Goal: Task Accomplishment & Management: Manage account settings

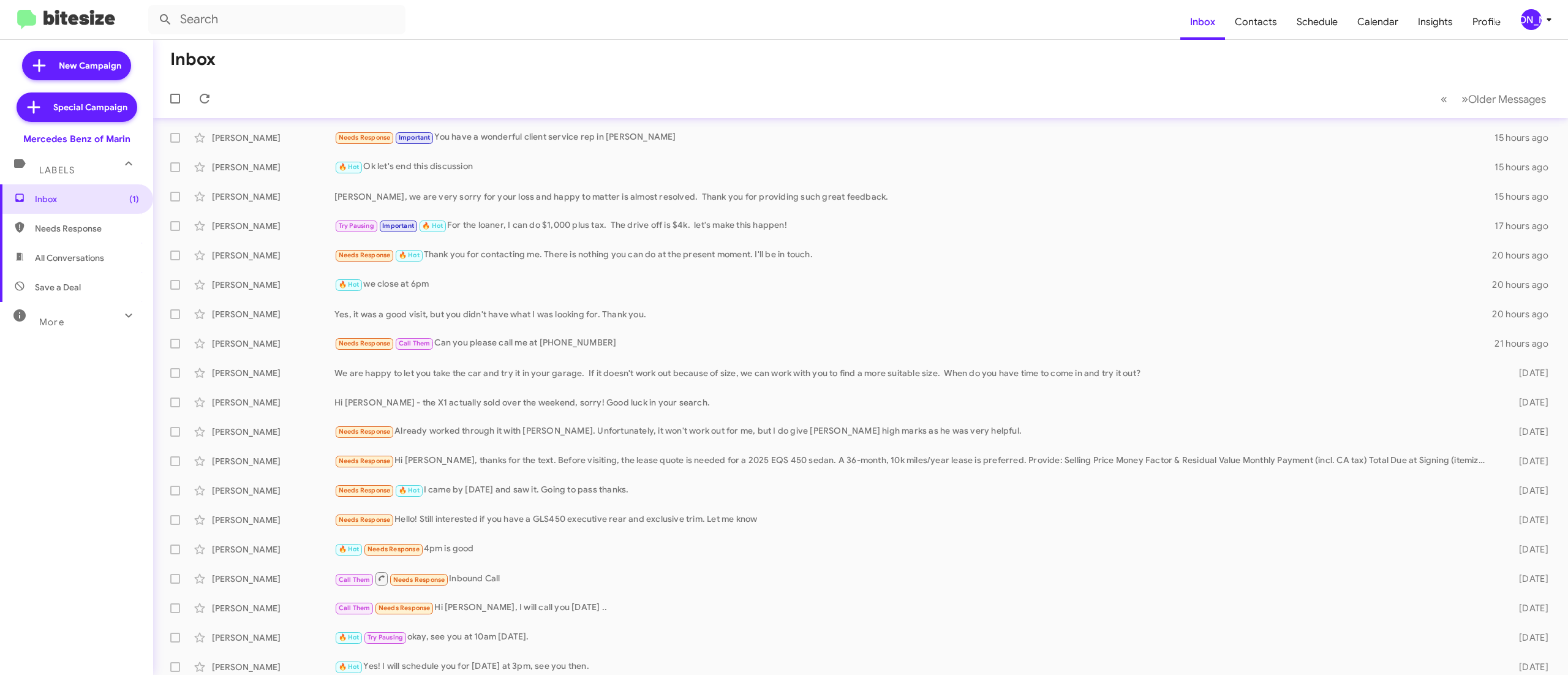
scroll to position [37, 0]
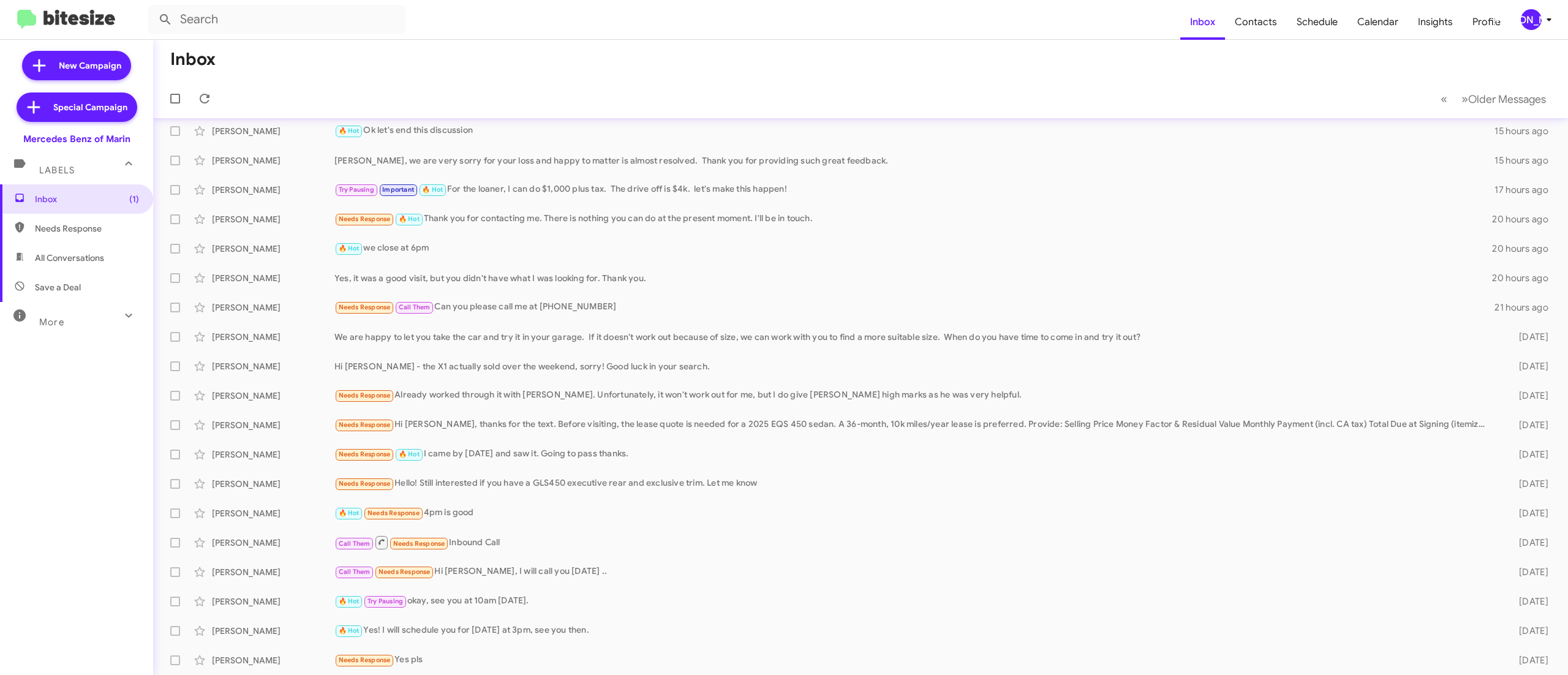
click at [1535, 16] on div "[PERSON_NAME]" at bounding box center [1531, 20] width 21 height 21
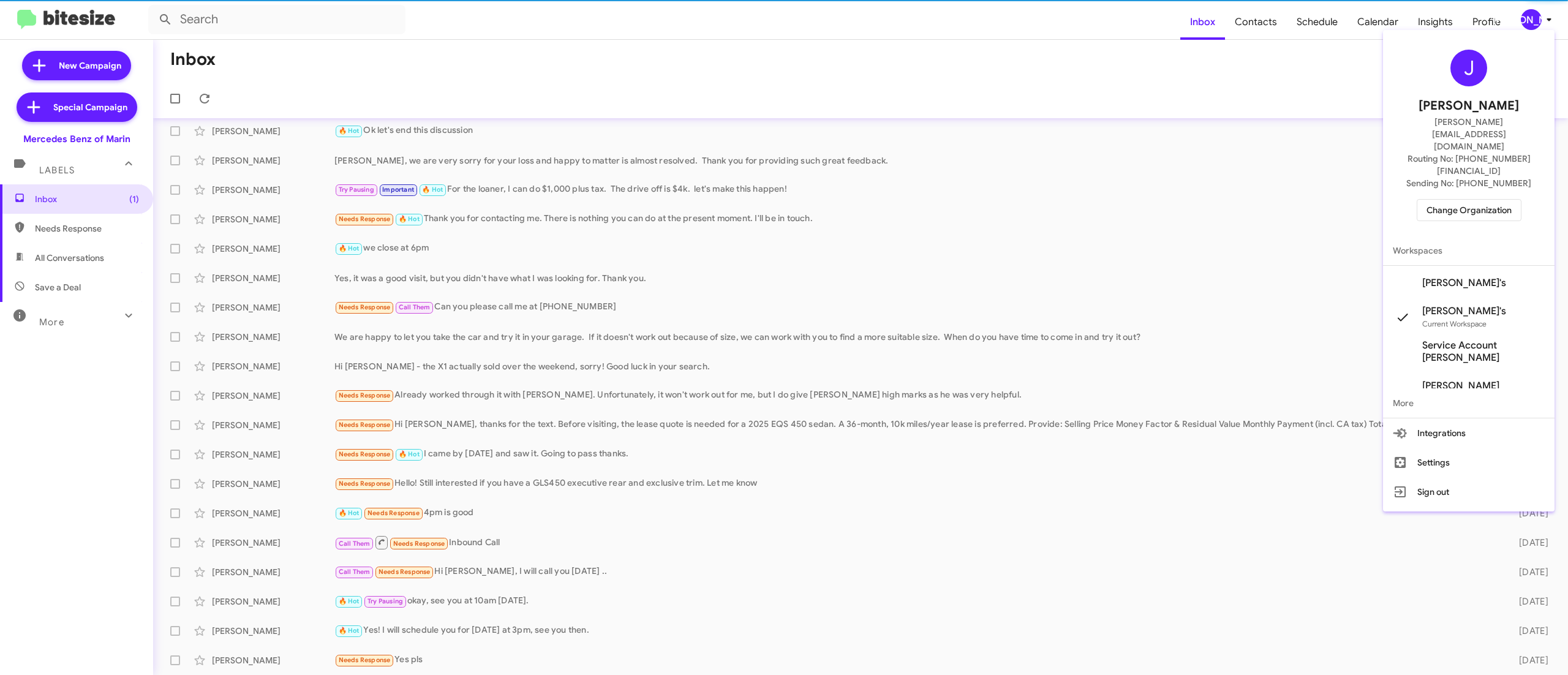
click at [1471, 199] on span "Change Organization" at bounding box center [1469, 210] width 85 height 21
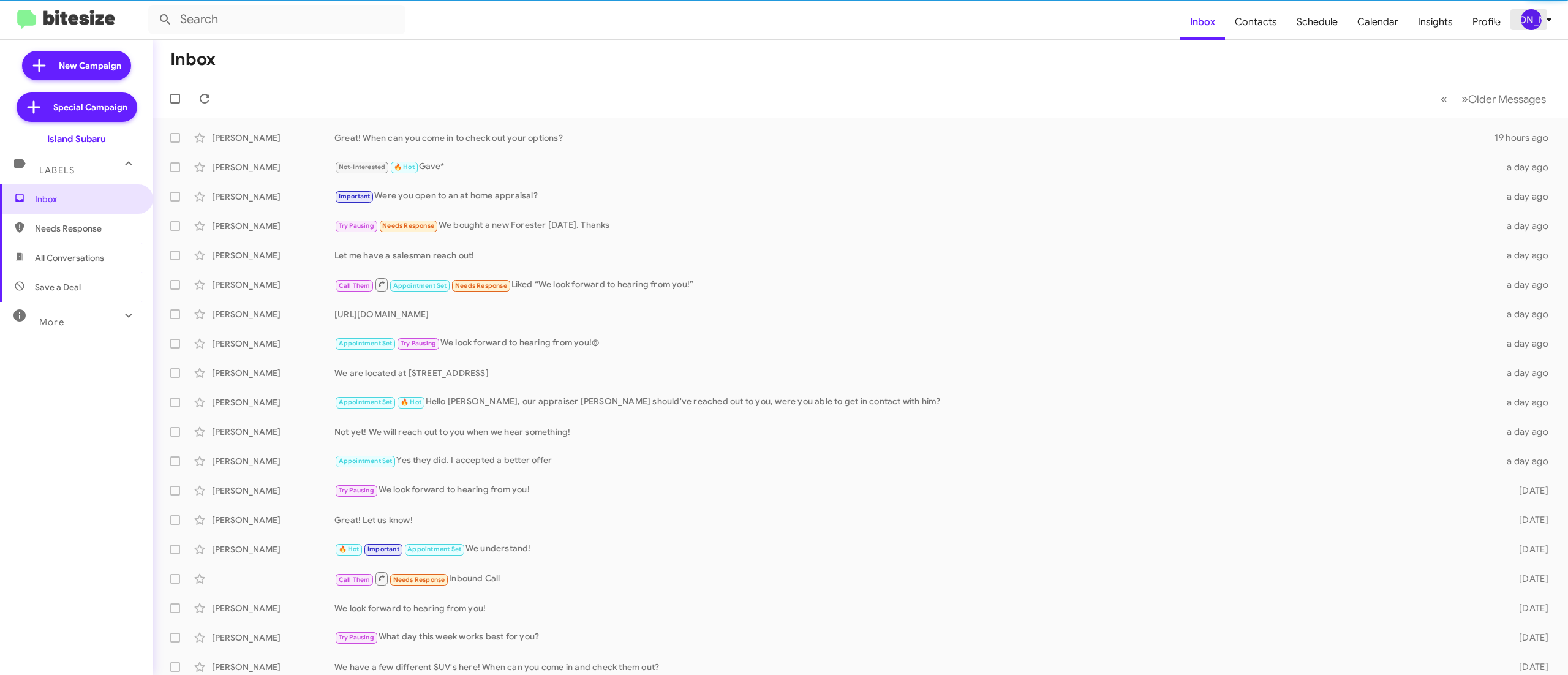
click at [1531, 17] on div "[PERSON_NAME]" at bounding box center [1531, 20] width 21 height 21
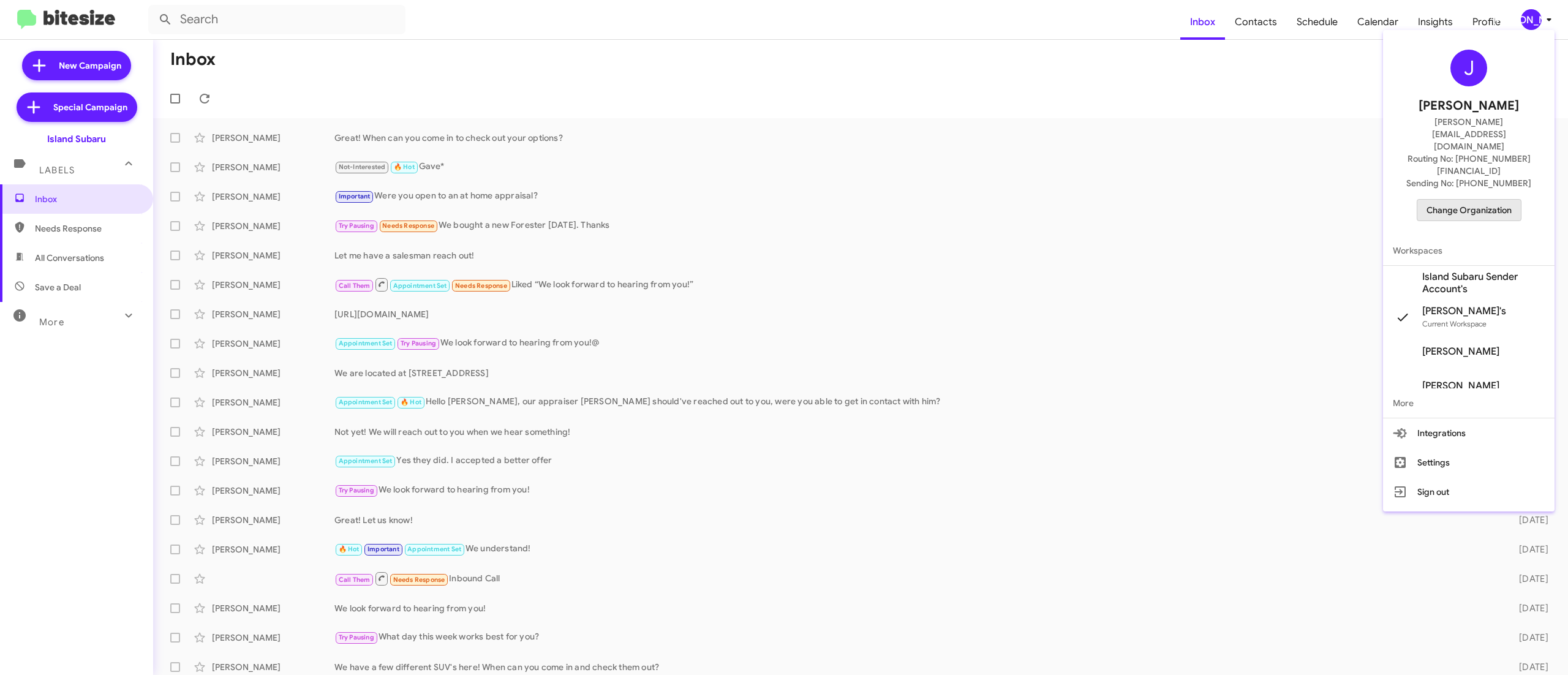
click at [1484, 199] on span "Change Organization" at bounding box center [1469, 210] width 85 height 21
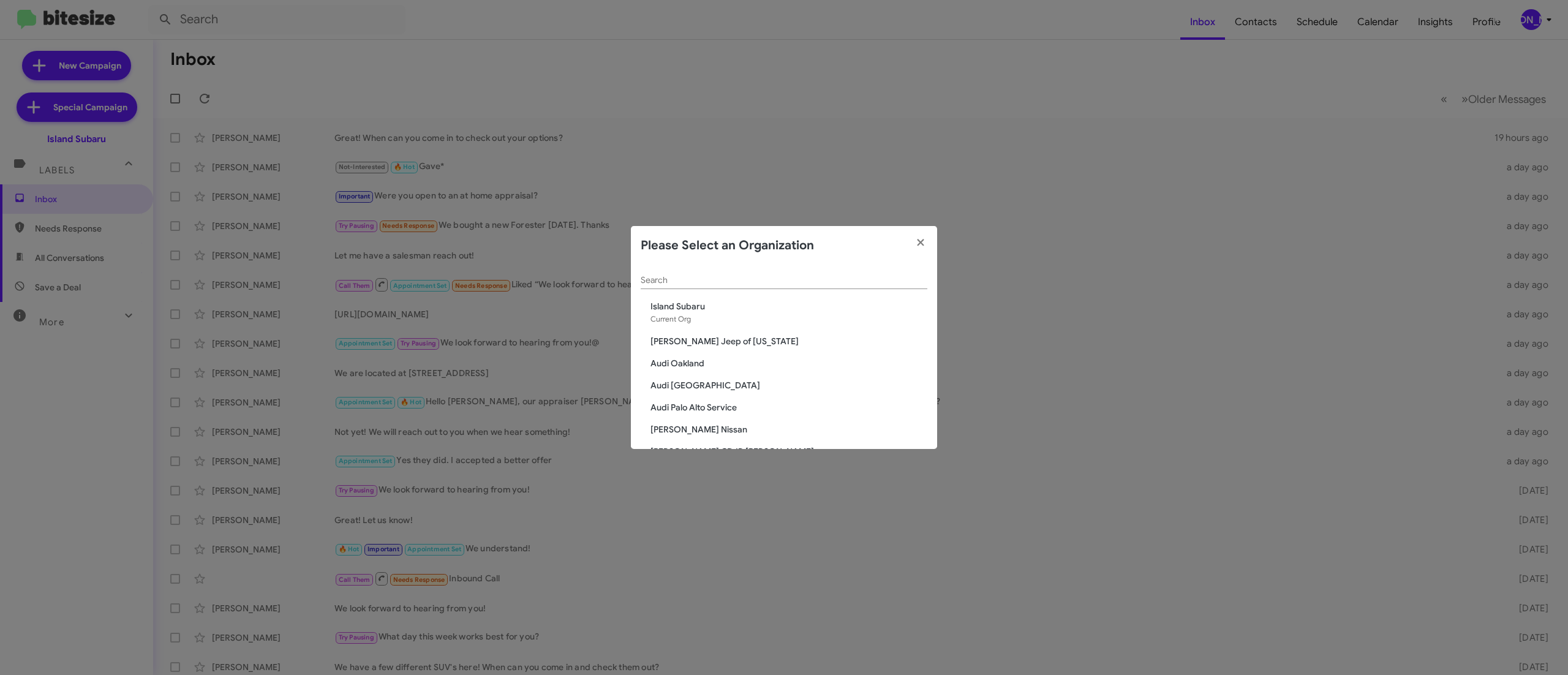
click at [820, 273] on div "Search" at bounding box center [784, 277] width 287 height 24
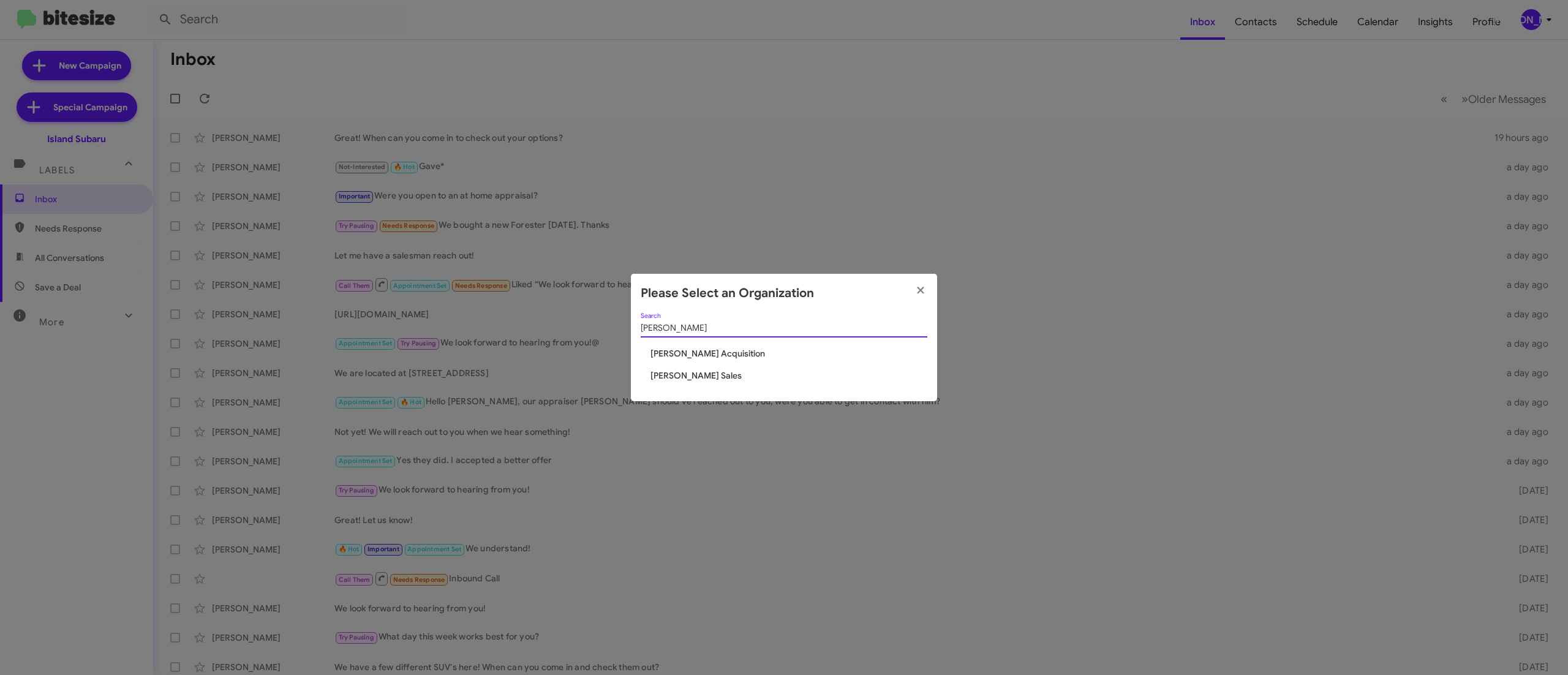
type input "tony"
click at [694, 376] on span "[PERSON_NAME] Sales" at bounding box center [789, 375] width 277 height 12
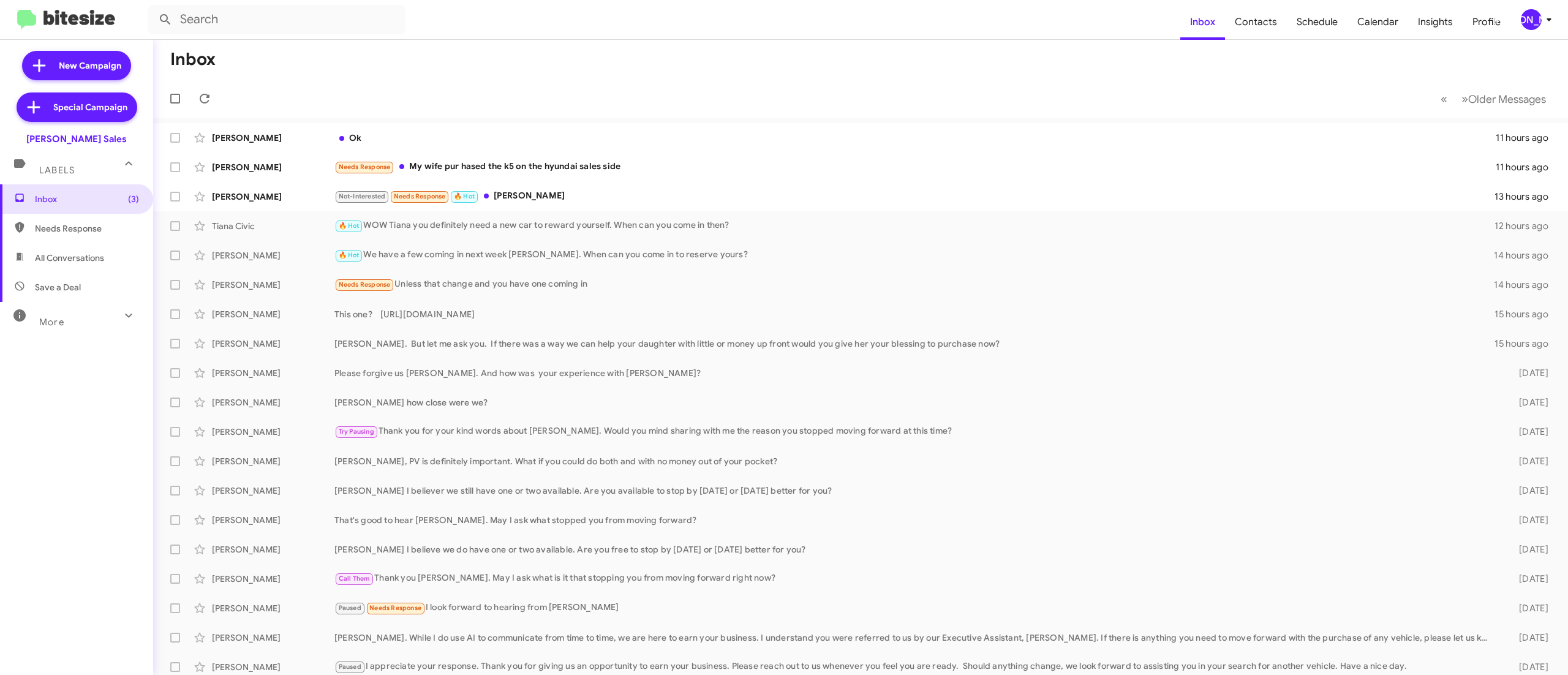
click at [1522, 15] on div "[PERSON_NAME]" at bounding box center [1531, 20] width 21 height 21
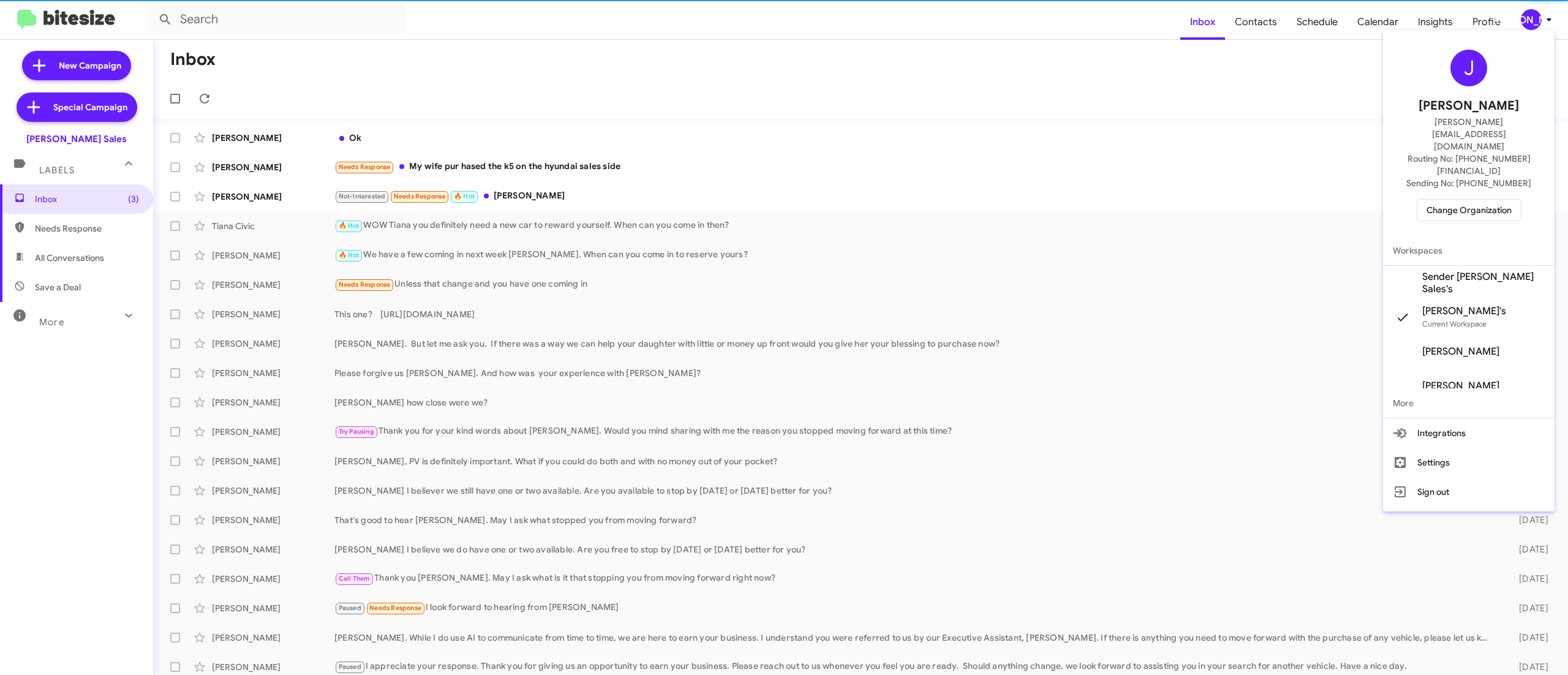
click at [1438, 199] on span "Change Organization" at bounding box center [1469, 210] width 85 height 21
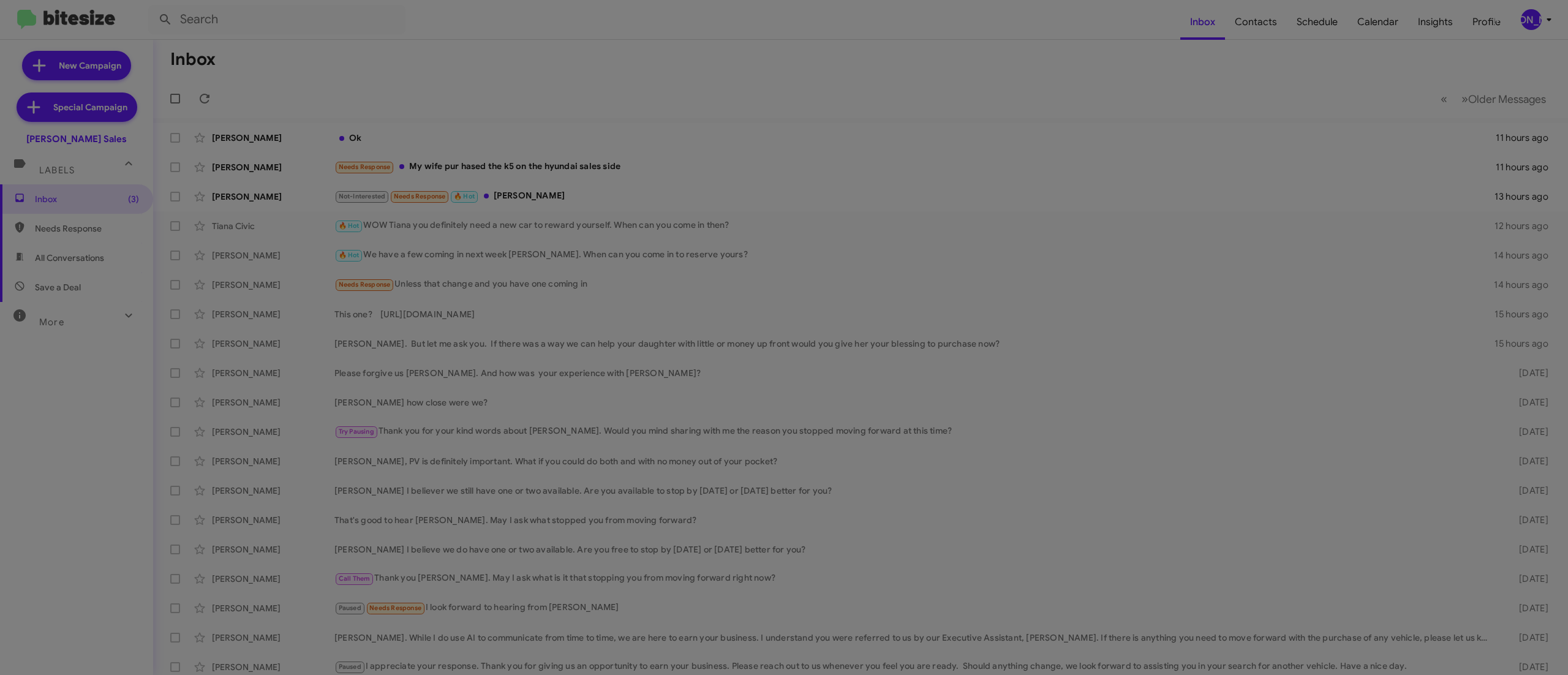
click at [1444, 178] on modal-container "Please Select an Organization Search Tony Honda Sales Current Org Adams Jeep of…" at bounding box center [784, 337] width 1568 height 675
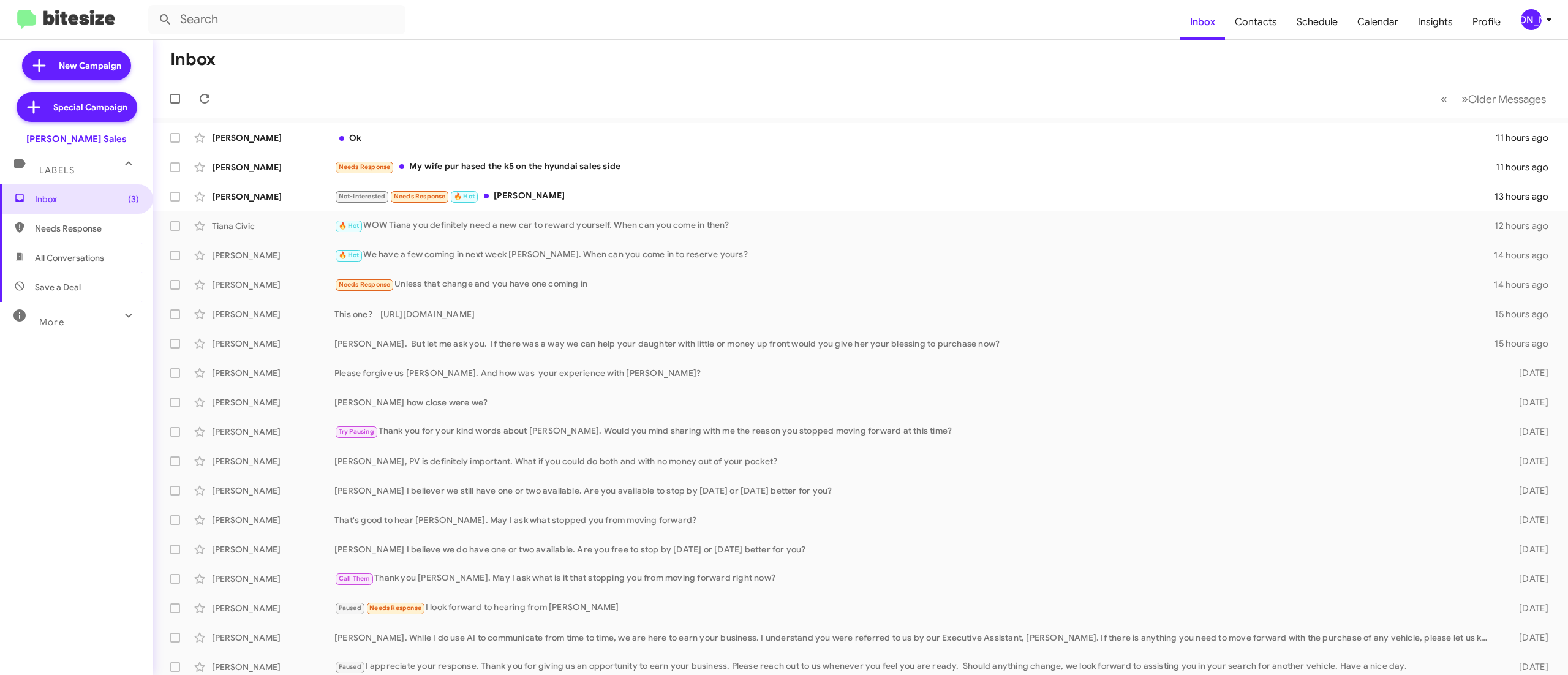
click at [1538, 31] on mat-toolbar "Inbox Contacts Schedule Calendar Insights Profile JA" at bounding box center [784, 20] width 1568 height 39
click at [1532, 16] on div "[PERSON_NAME]" at bounding box center [1531, 20] width 21 height 21
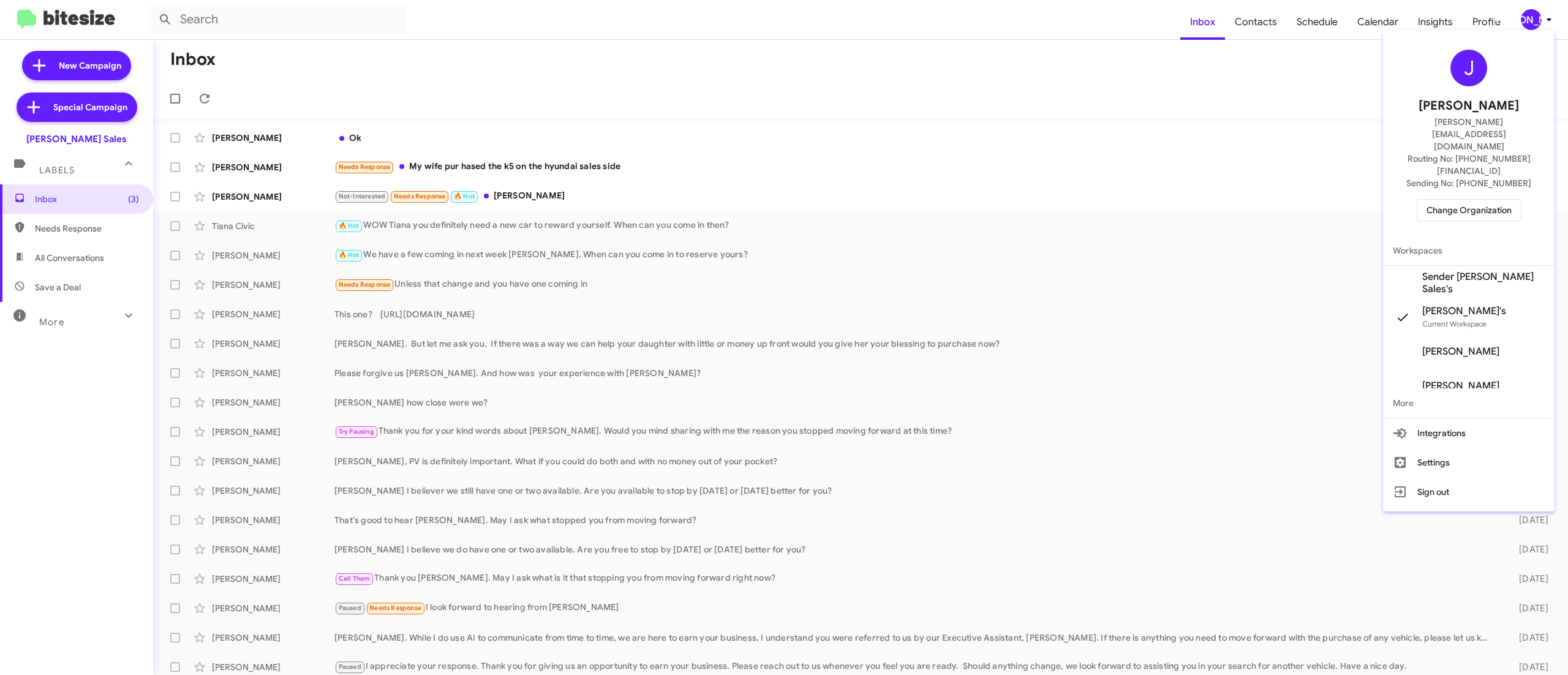
click at [1471, 199] on span "Change Organization" at bounding box center [1469, 210] width 85 height 21
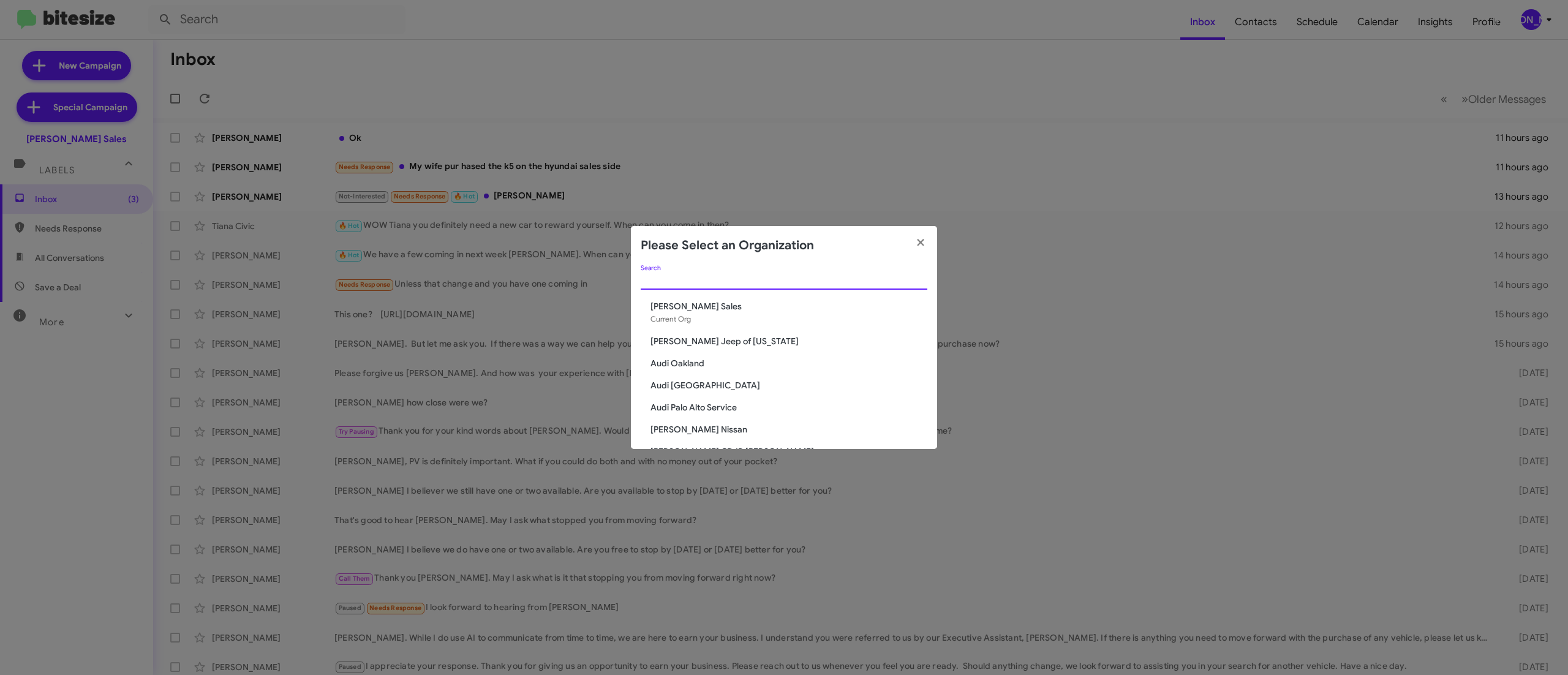
click at [718, 279] on input "Search" at bounding box center [784, 281] width 287 height 10
type input "toyota"
click at [724, 391] on span "Team Toyota Langhorne" at bounding box center [789, 394] width 277 height 12
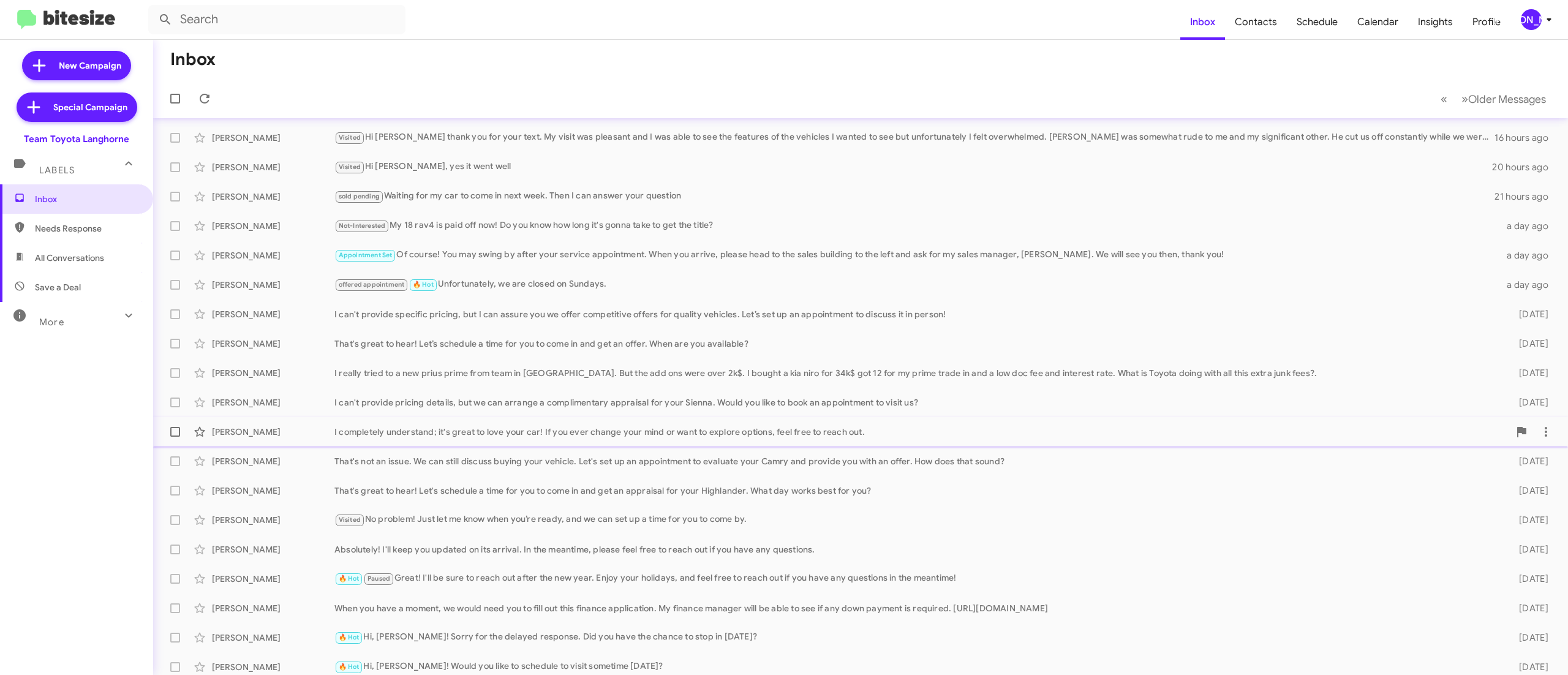
scroll to position [37, 0]
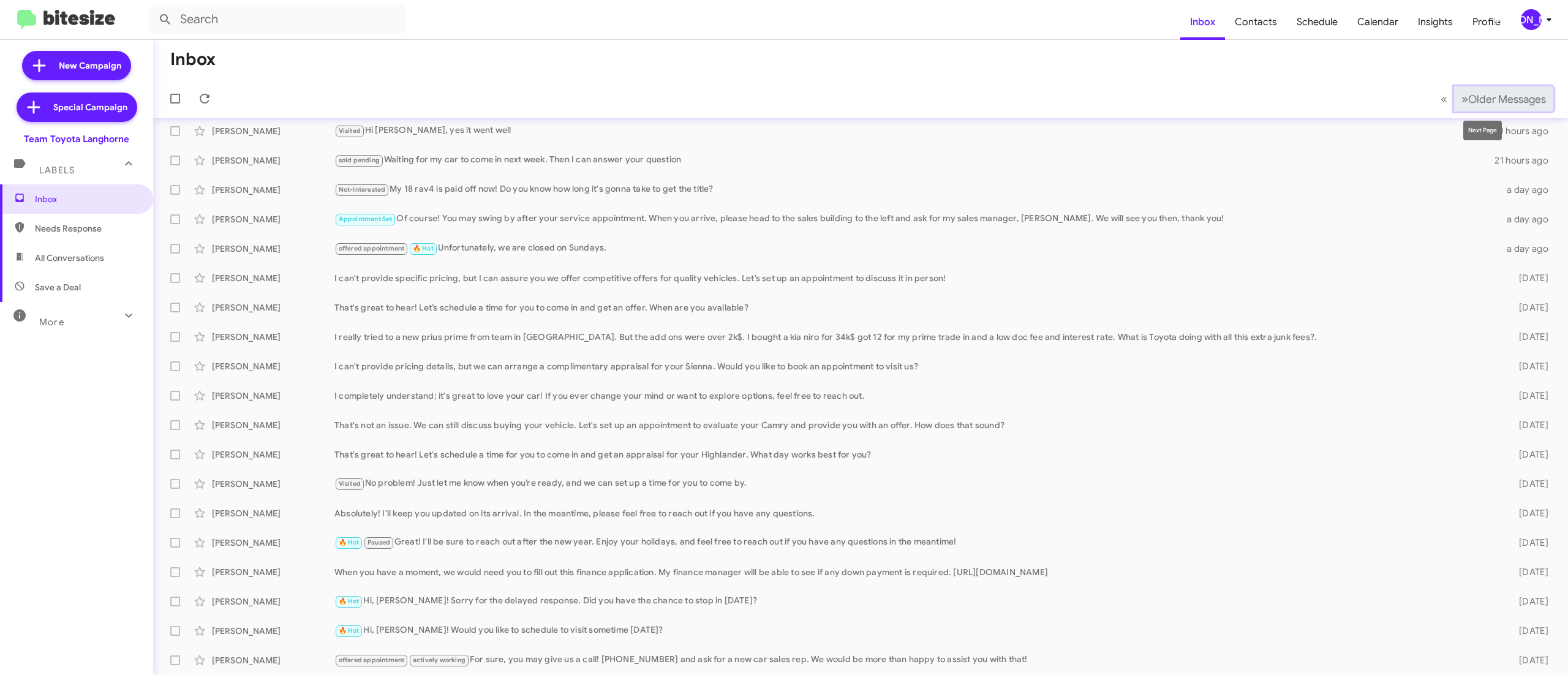
click at [1504, 95] on span "Older Messages" at bounding box center [1506, 99] width 78 height 14
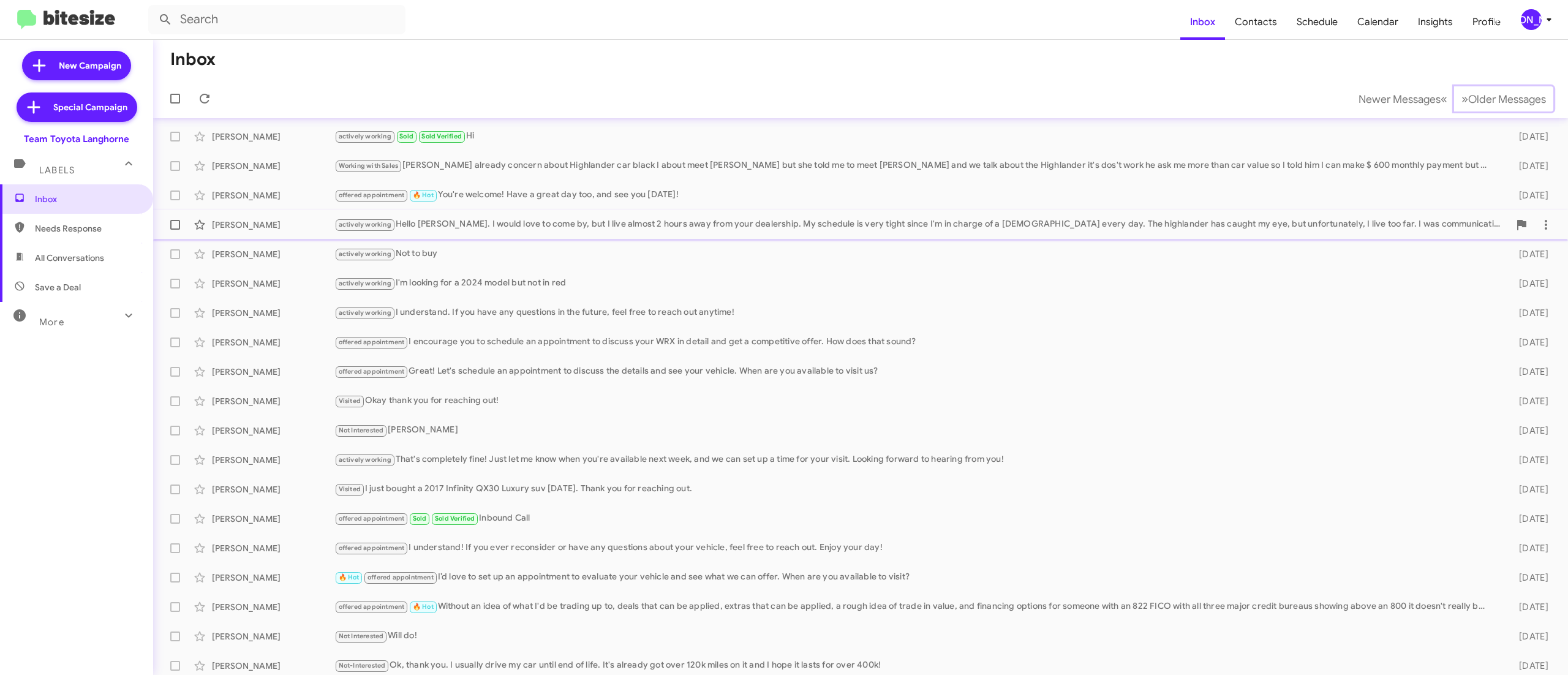
scroll to position [37, 0]
click at [1483, 89] on button "» Next Older Messages" at bounding box center [1503, 98] width 99 height 25
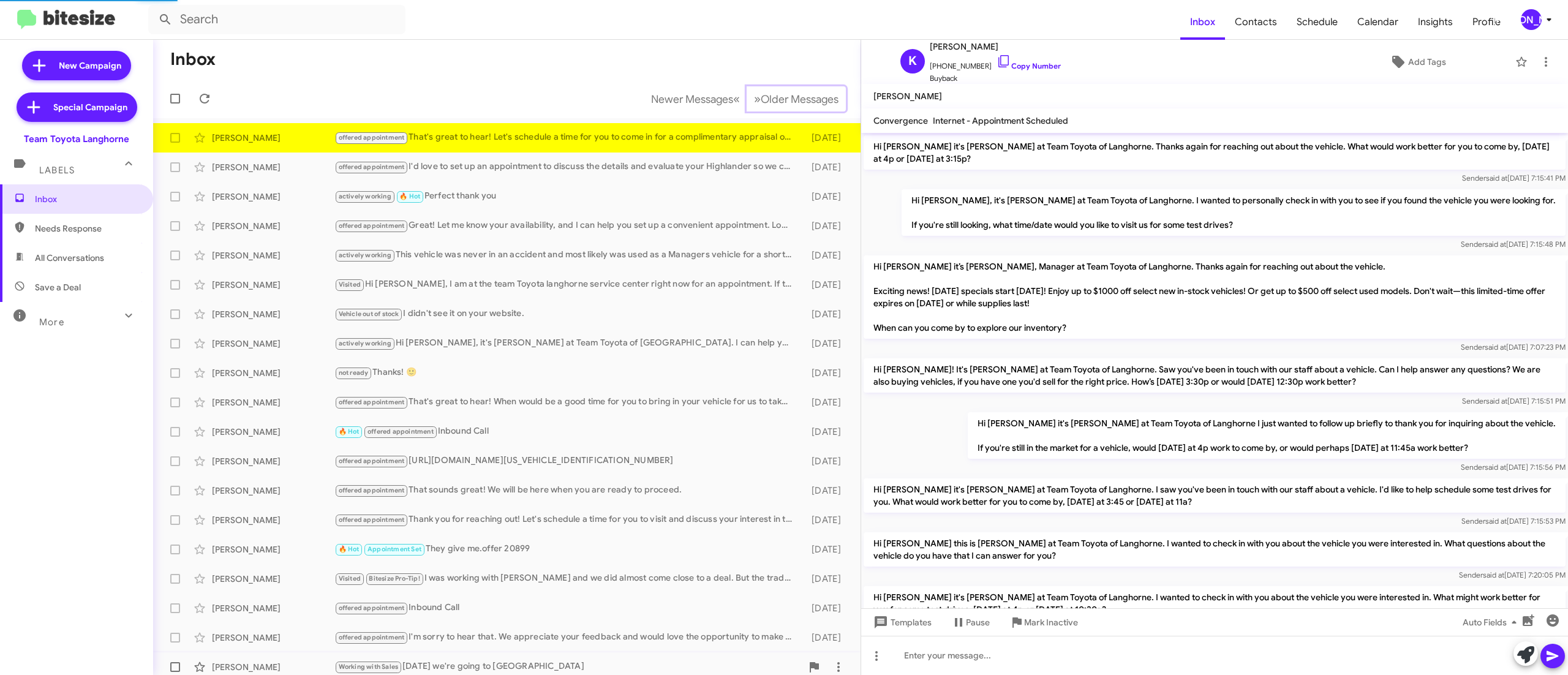
scroll to position [694, 0]
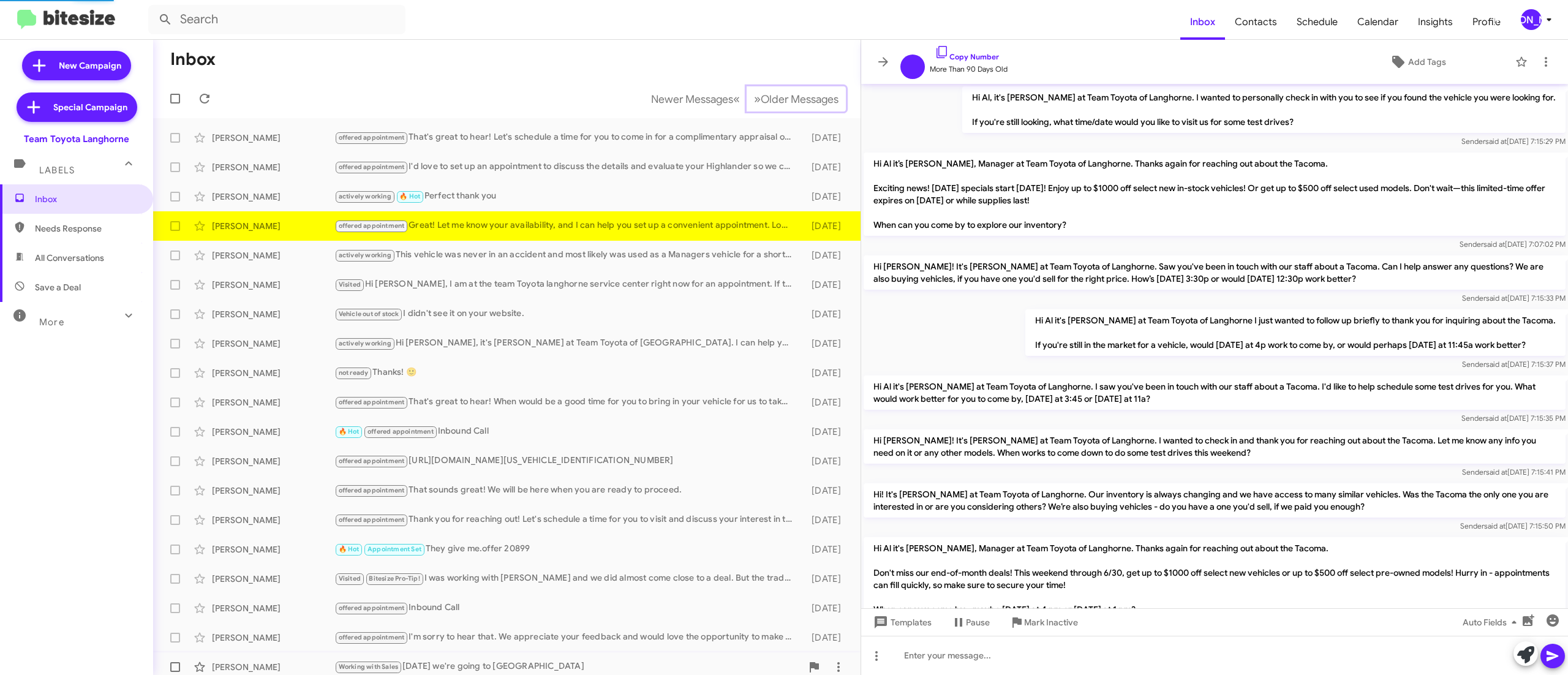
scroll to position [670, 0]
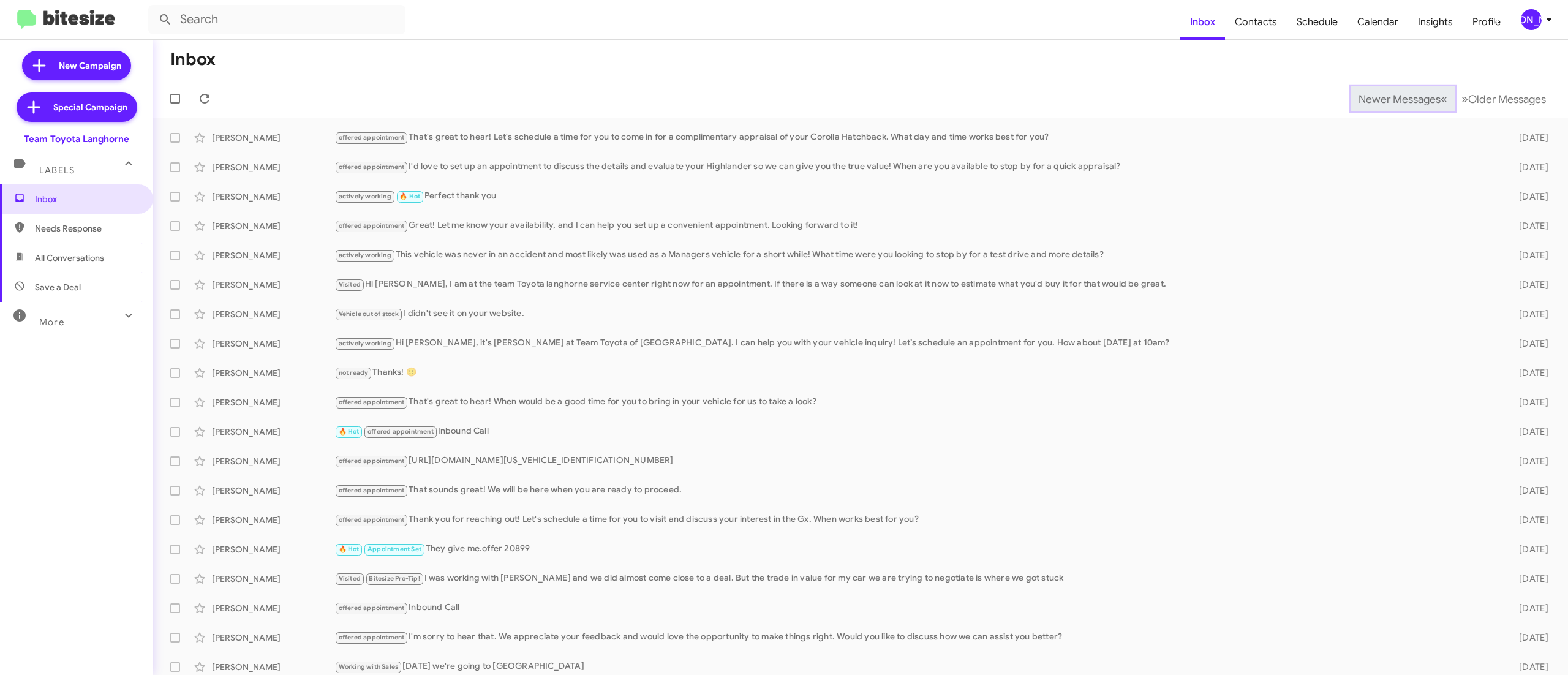
click at [1372, 98] on span "Newer Messages" at bounding box center [1399, 99] width 82 height 14
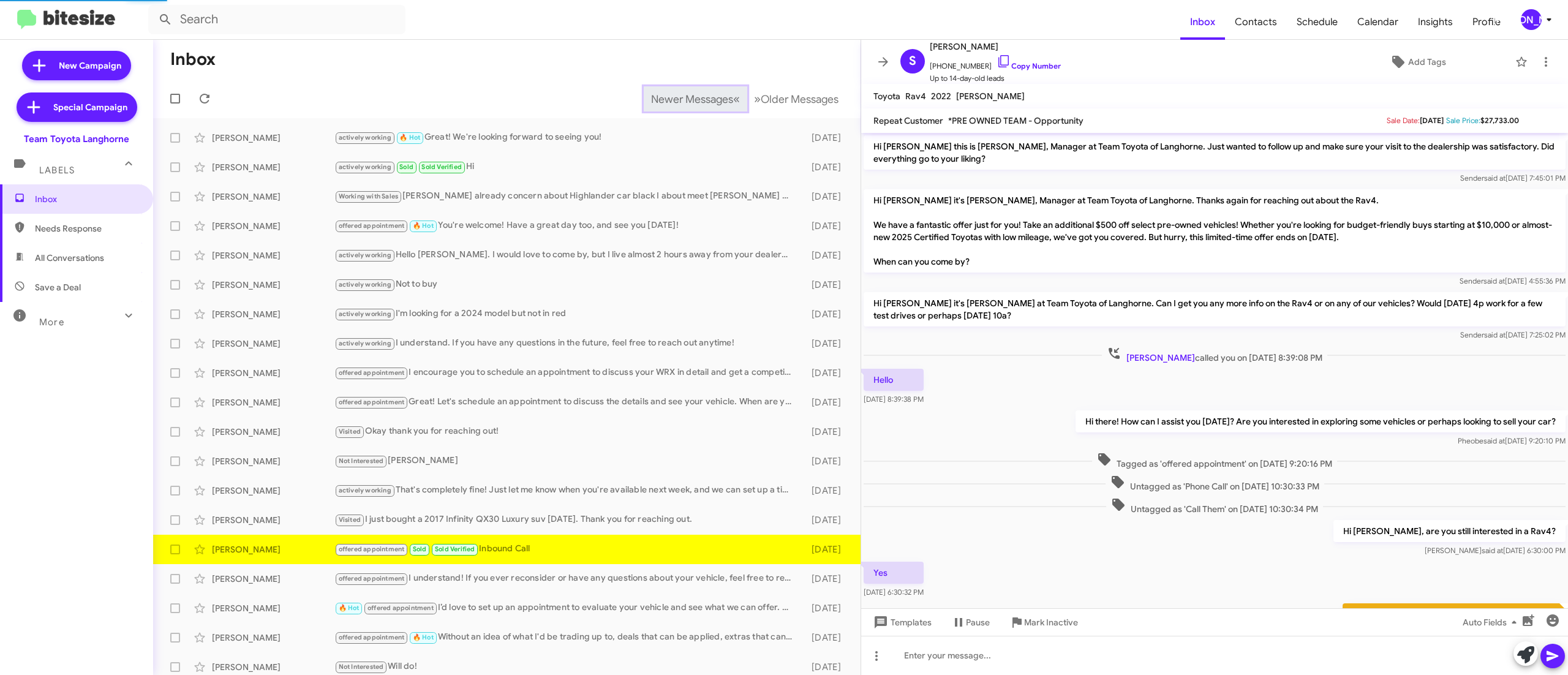
scroll to position [287, 0]
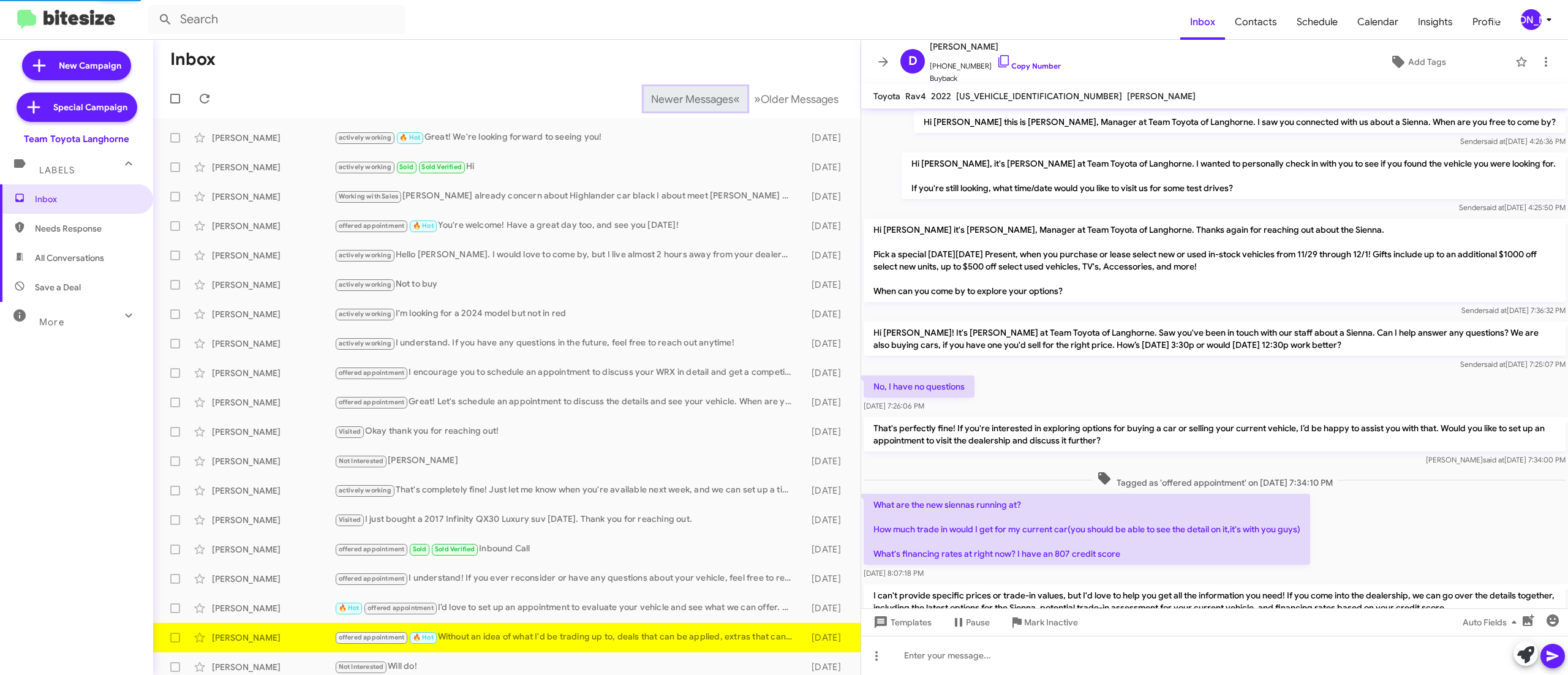
scroll to position [602, 0]
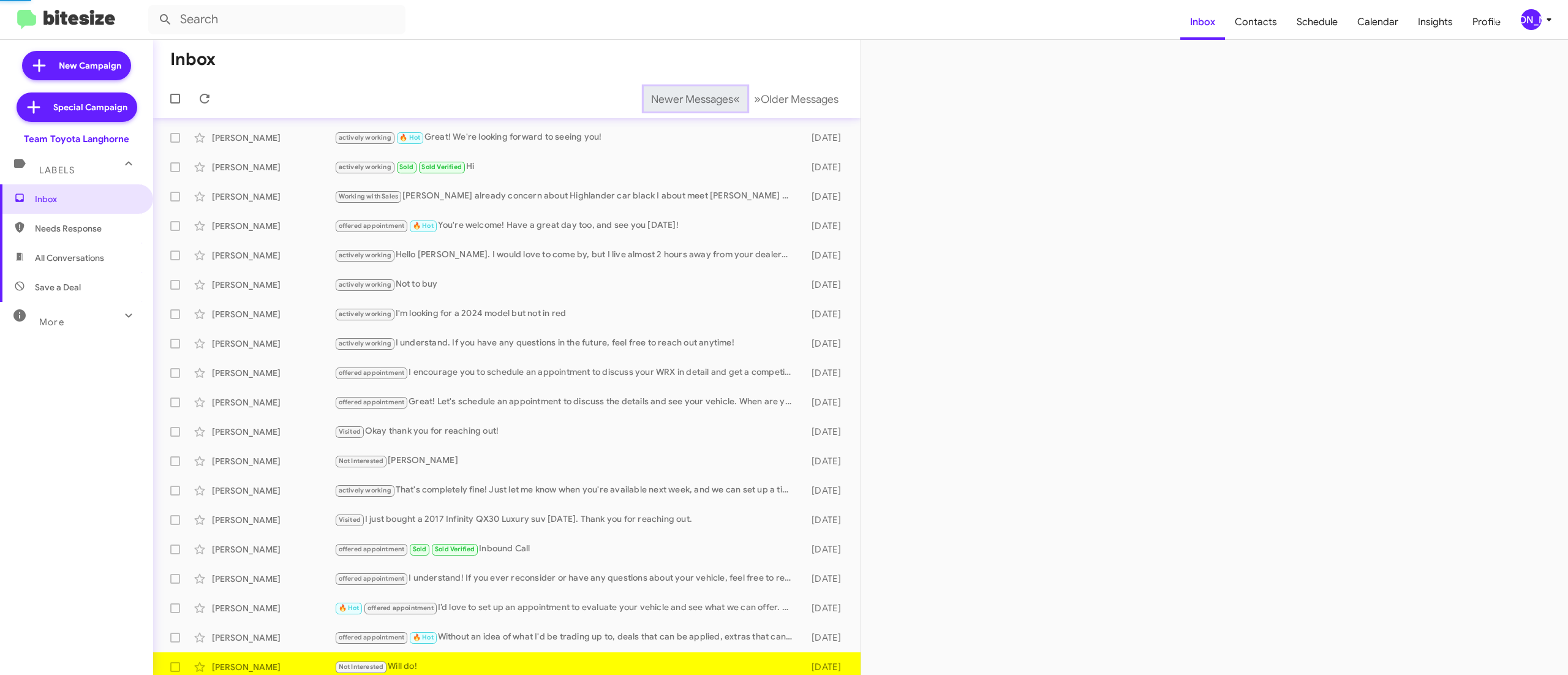
scroll to position [7, 0]
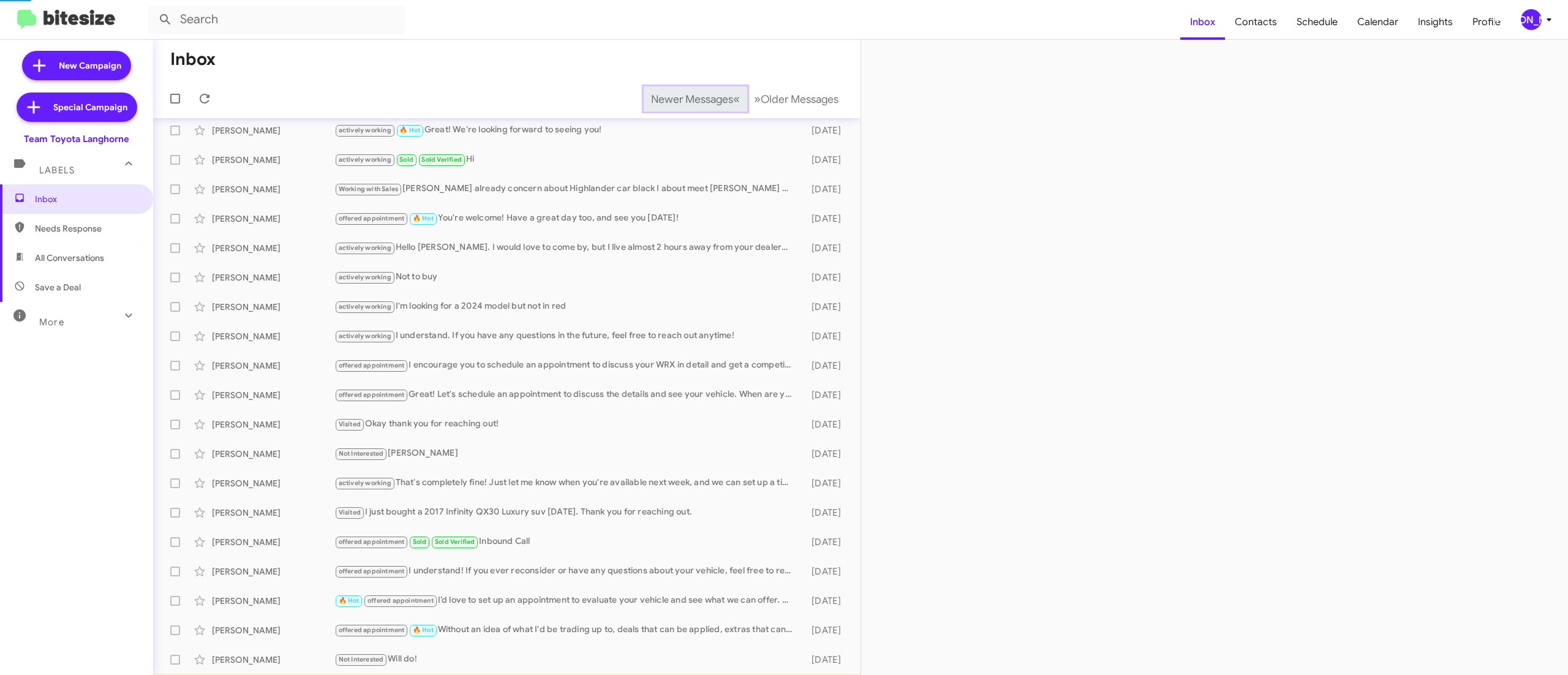
scroll to position [37, 0]
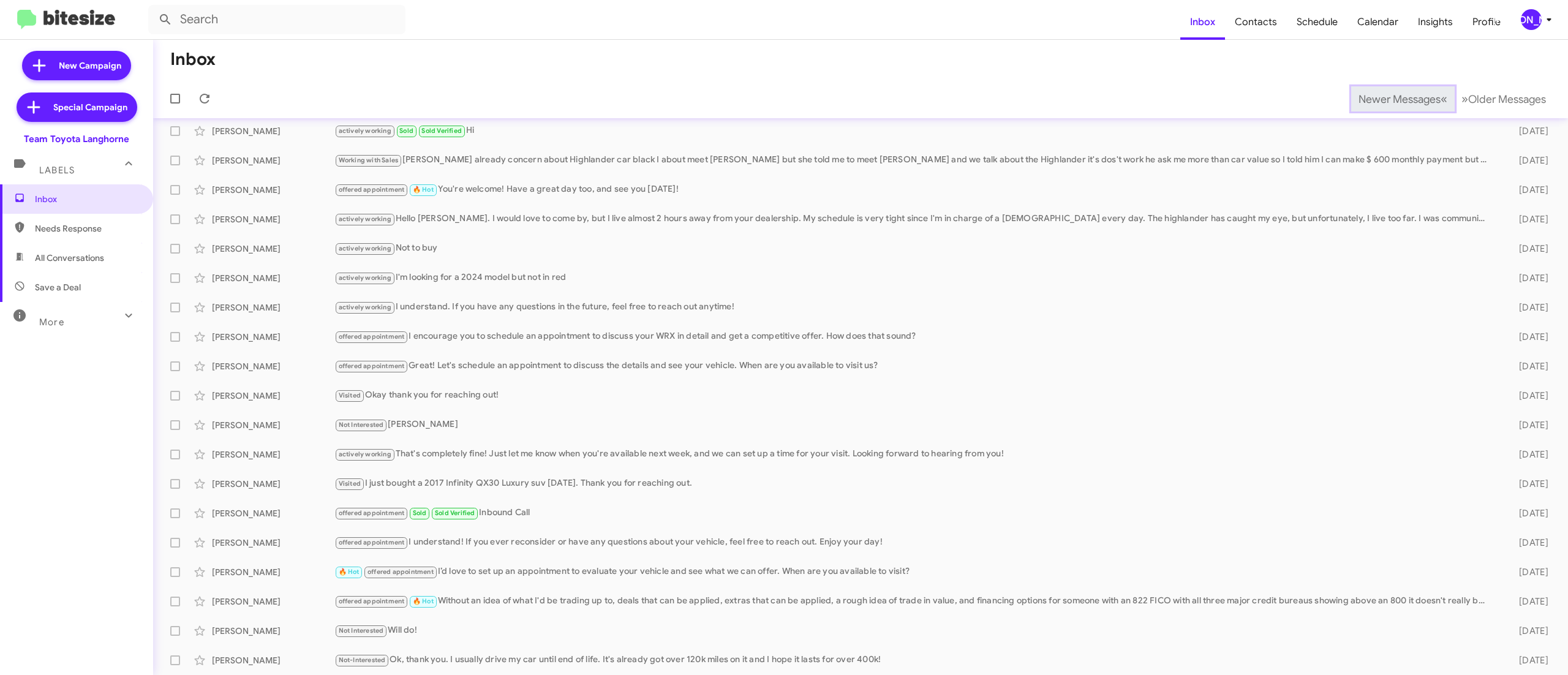
click at [1372, 98] on span "Newer Messages" at bounding box center [1399, 99] width 82 height 14
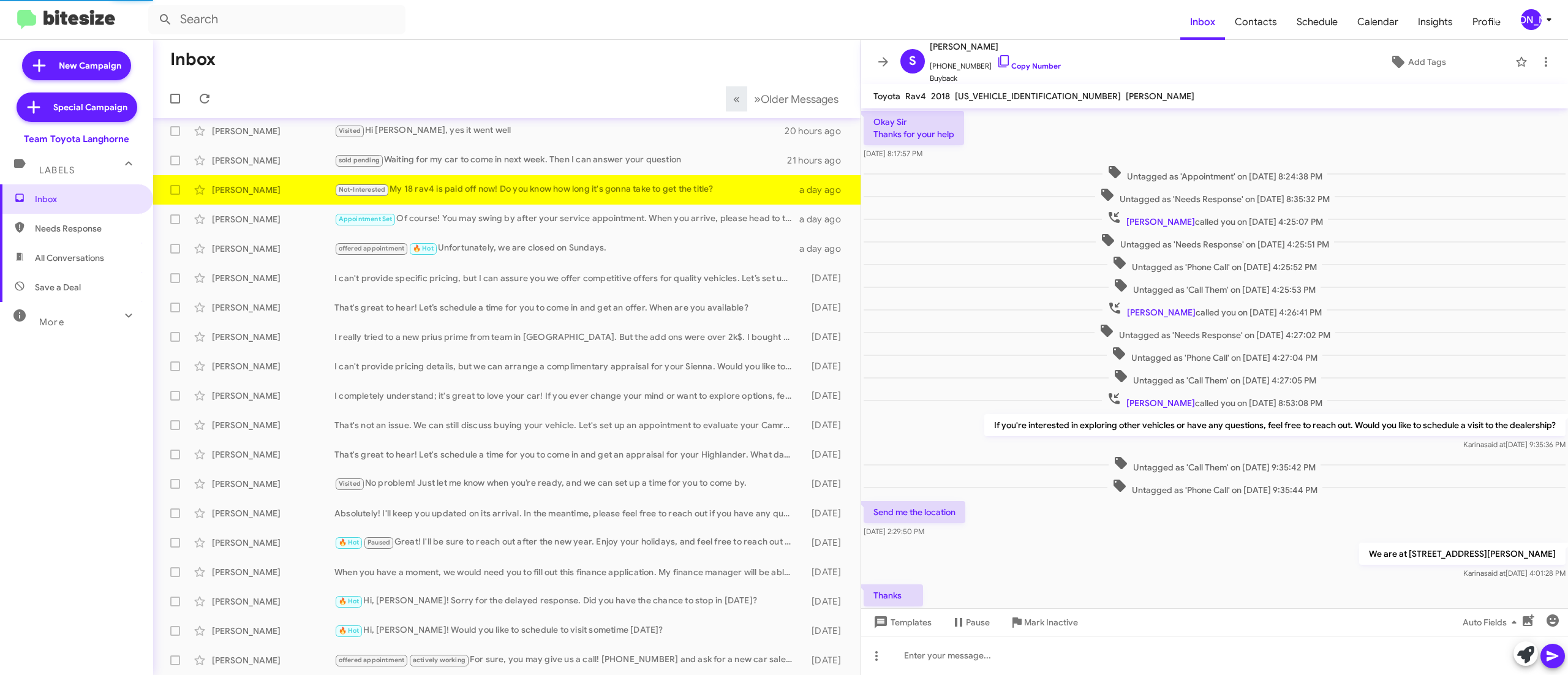
scroll to position [162, 0]
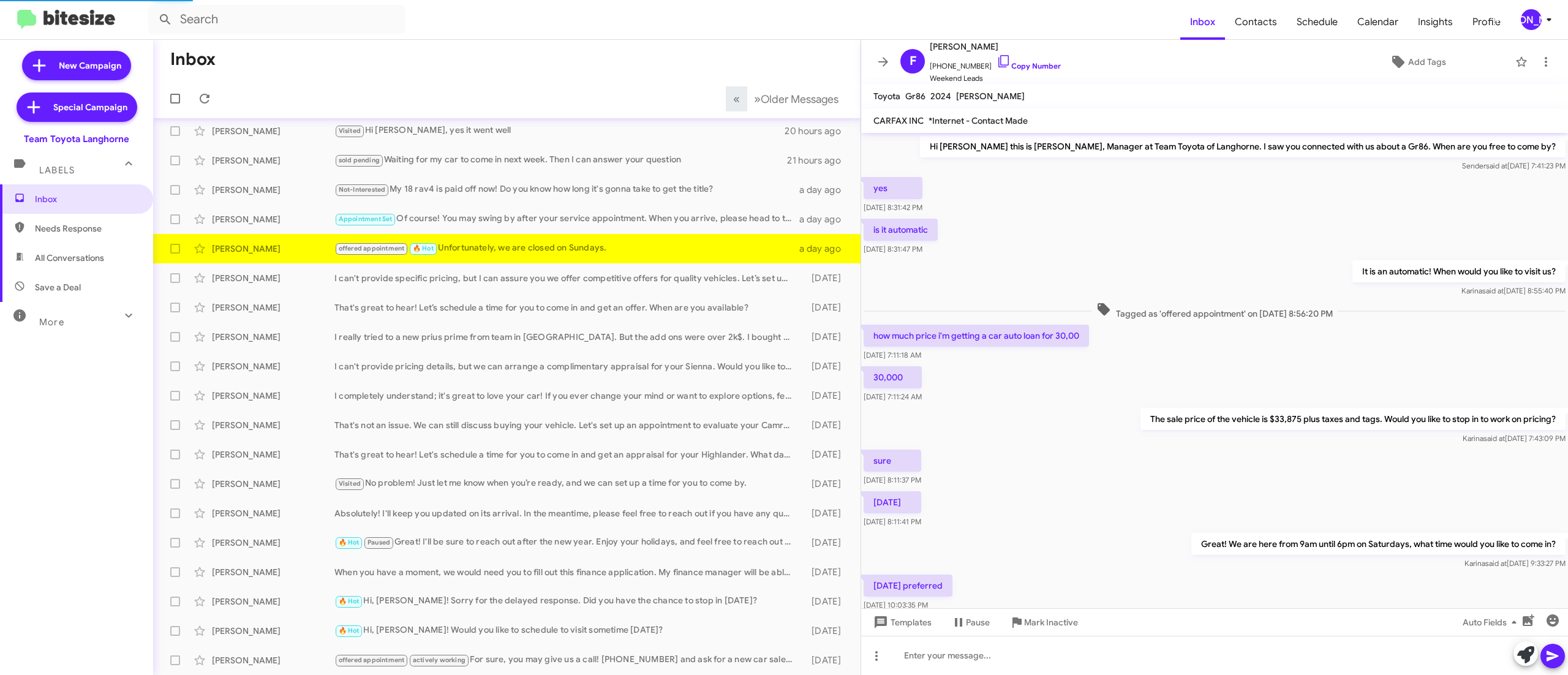
scroll to position [88, 0]
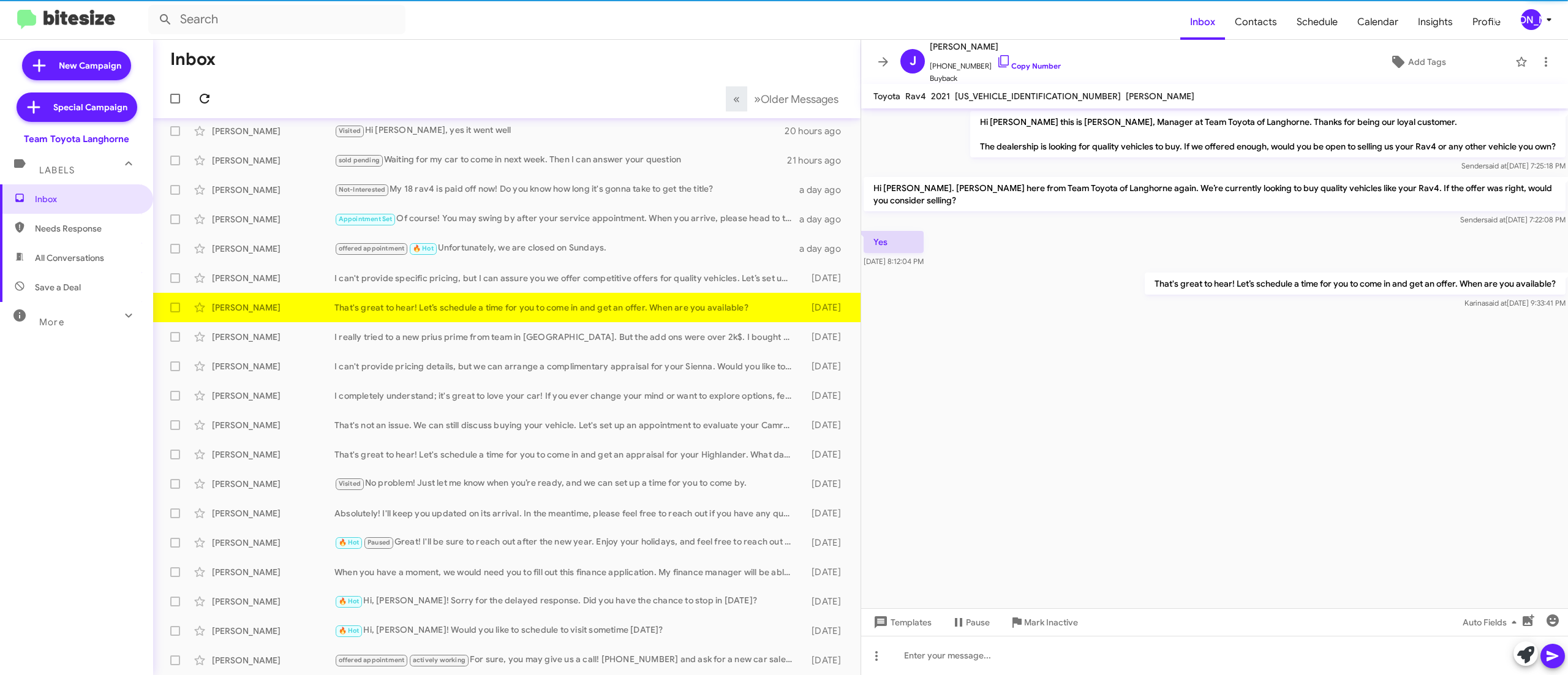
click at [203, 98] on icon at bounding box center [204, 98] width 15 height 15
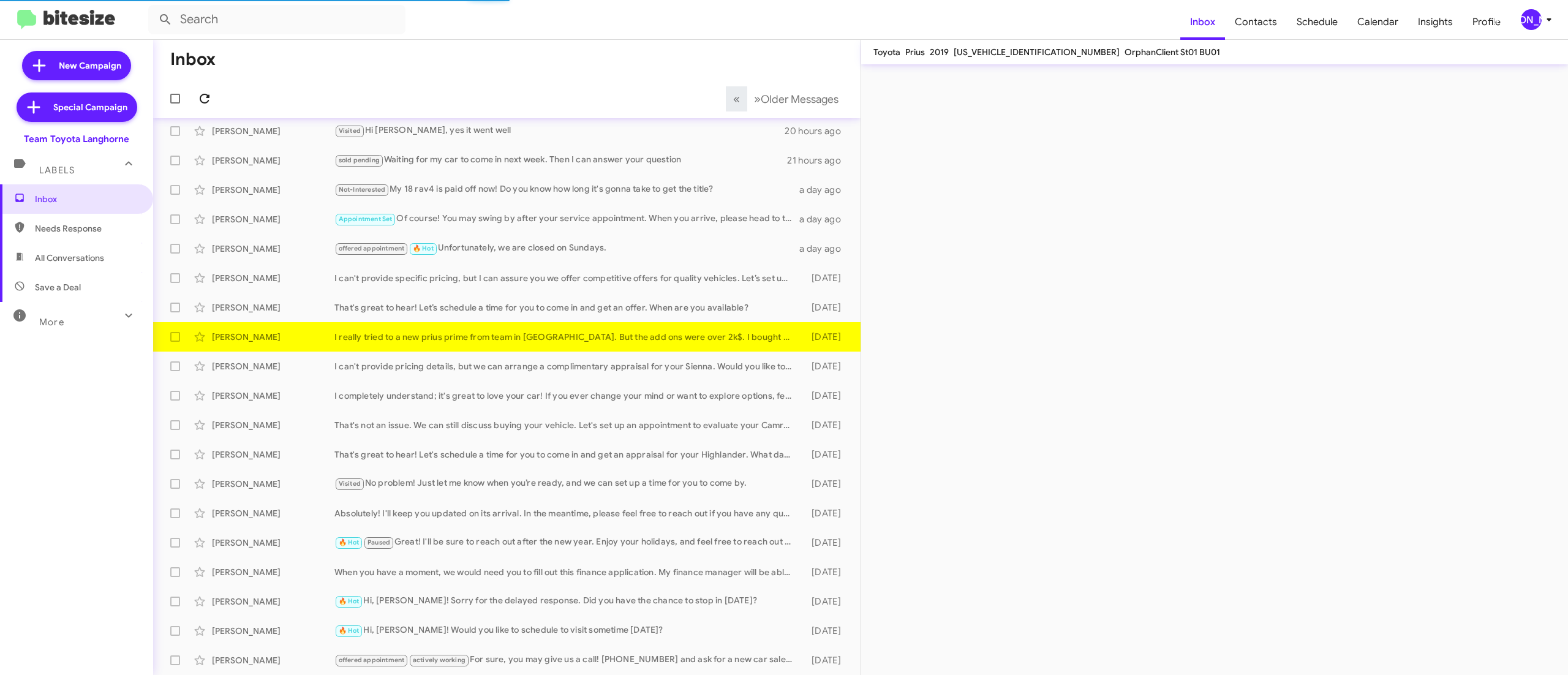
click at [203, 98] on icon at bounding box center [204, 98] width 15 height 15
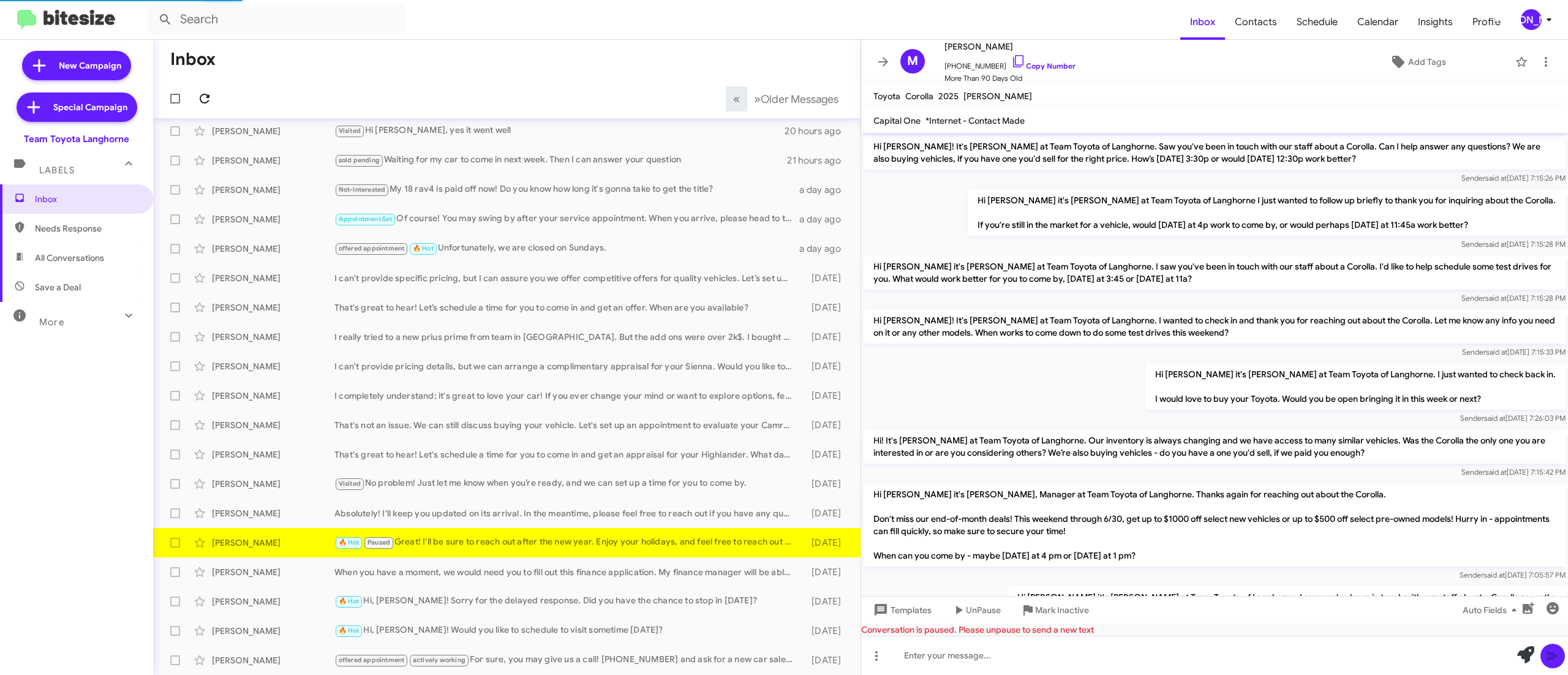
scroll to position [704, 0]
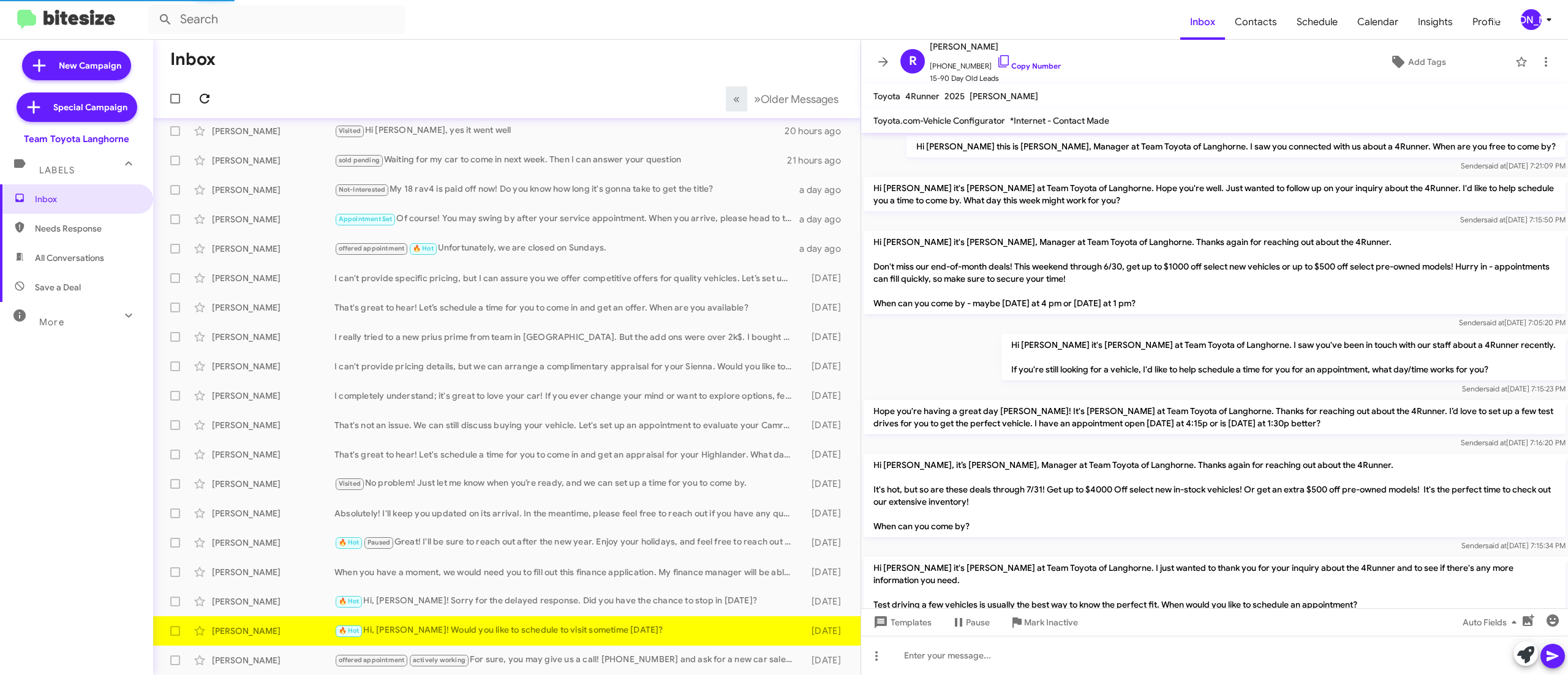
scroll to position [365, 0]
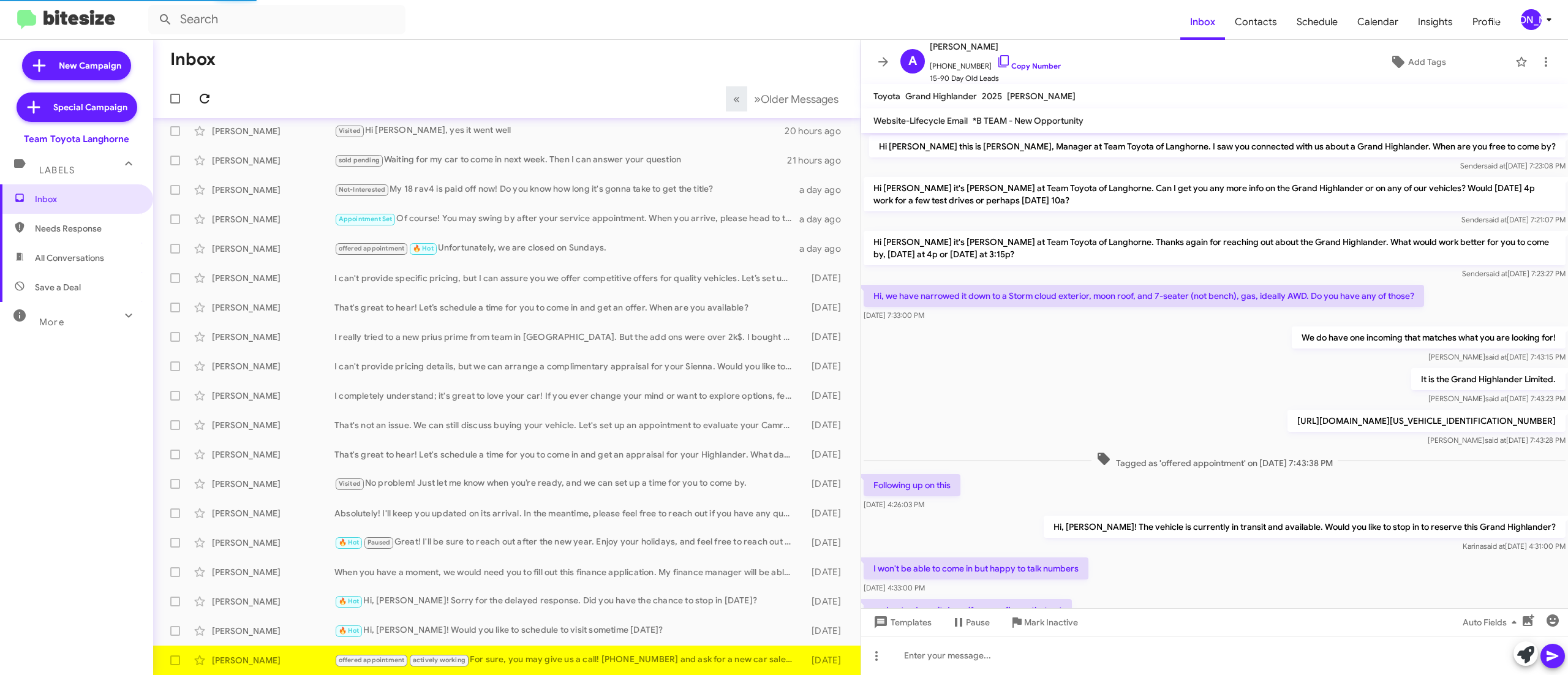
scroll to position [209, 0]
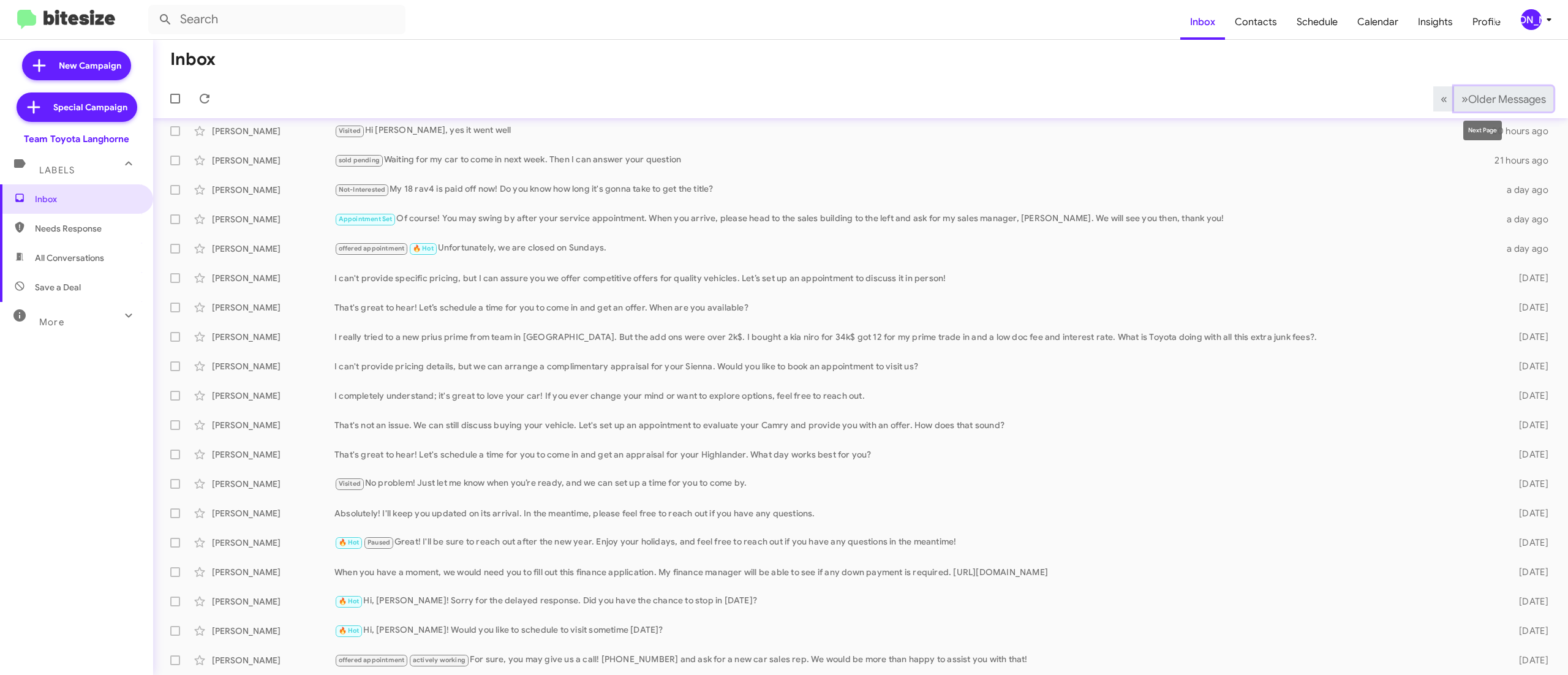
click at [1486, 100] on span "Older Messages" at bounding box center [1506, 99] width 78 height 14
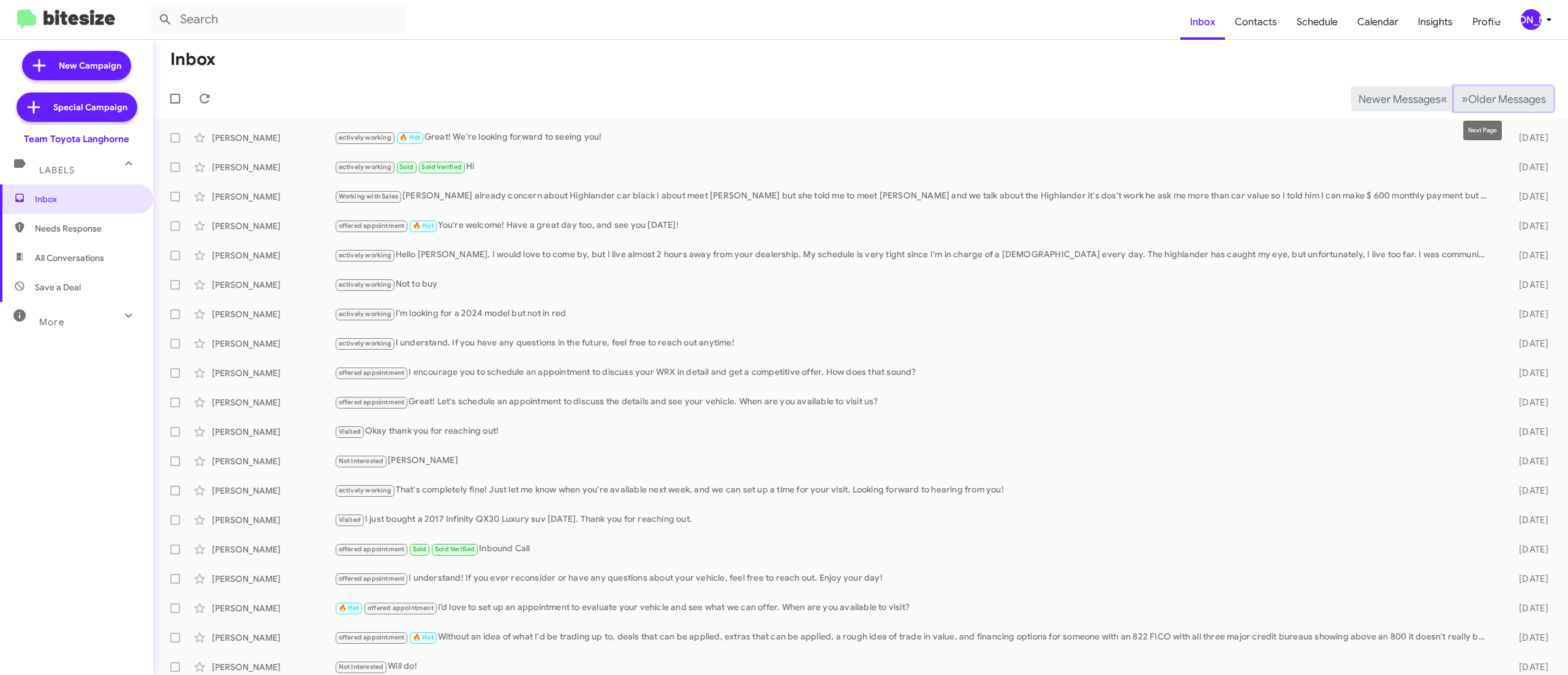
click at [1476, 97] on span "Older Messages" at bounding box center [1506, 99] width 78 height 14
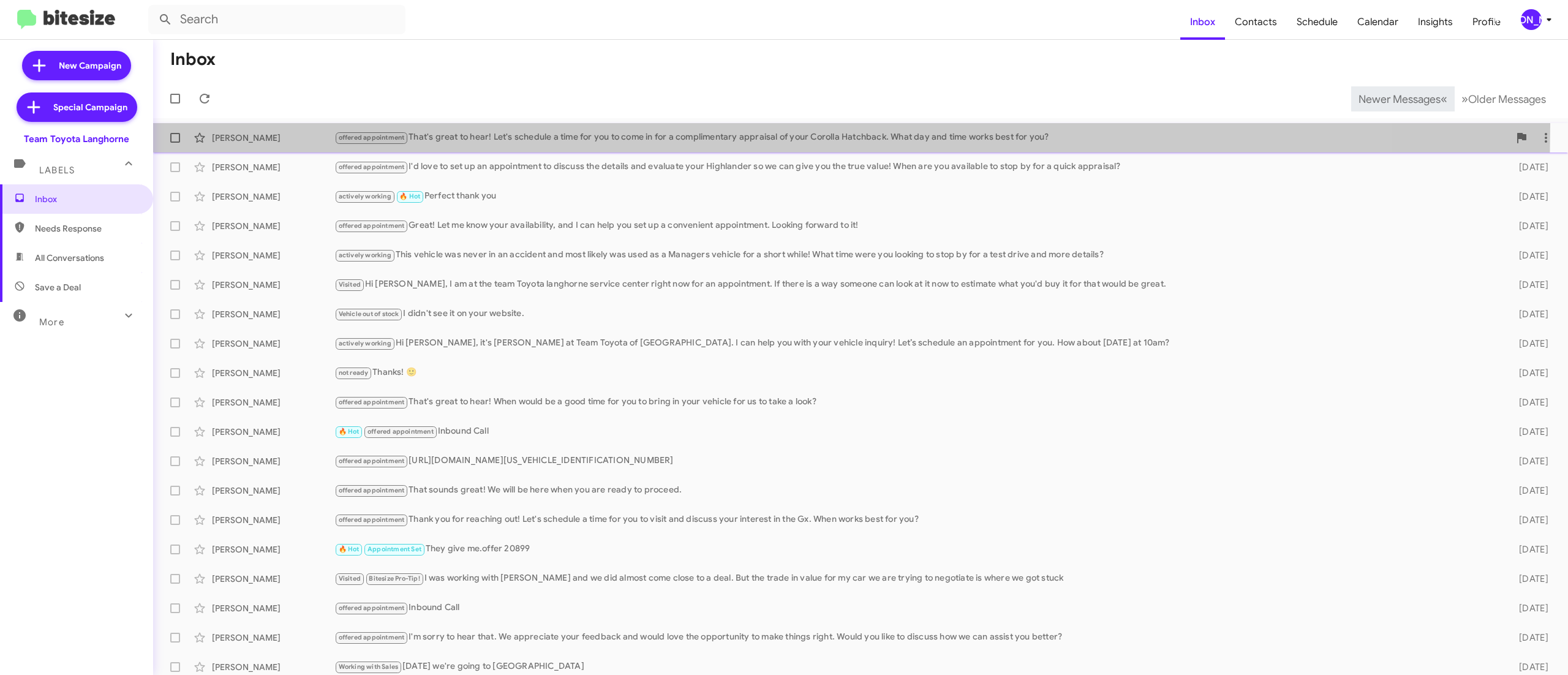
click at [459, 125] on span "Kurt Josef offered appointment That's great to hear! Let's schedule a time for …" at bounding box center [860, 138] width 1415 height 30
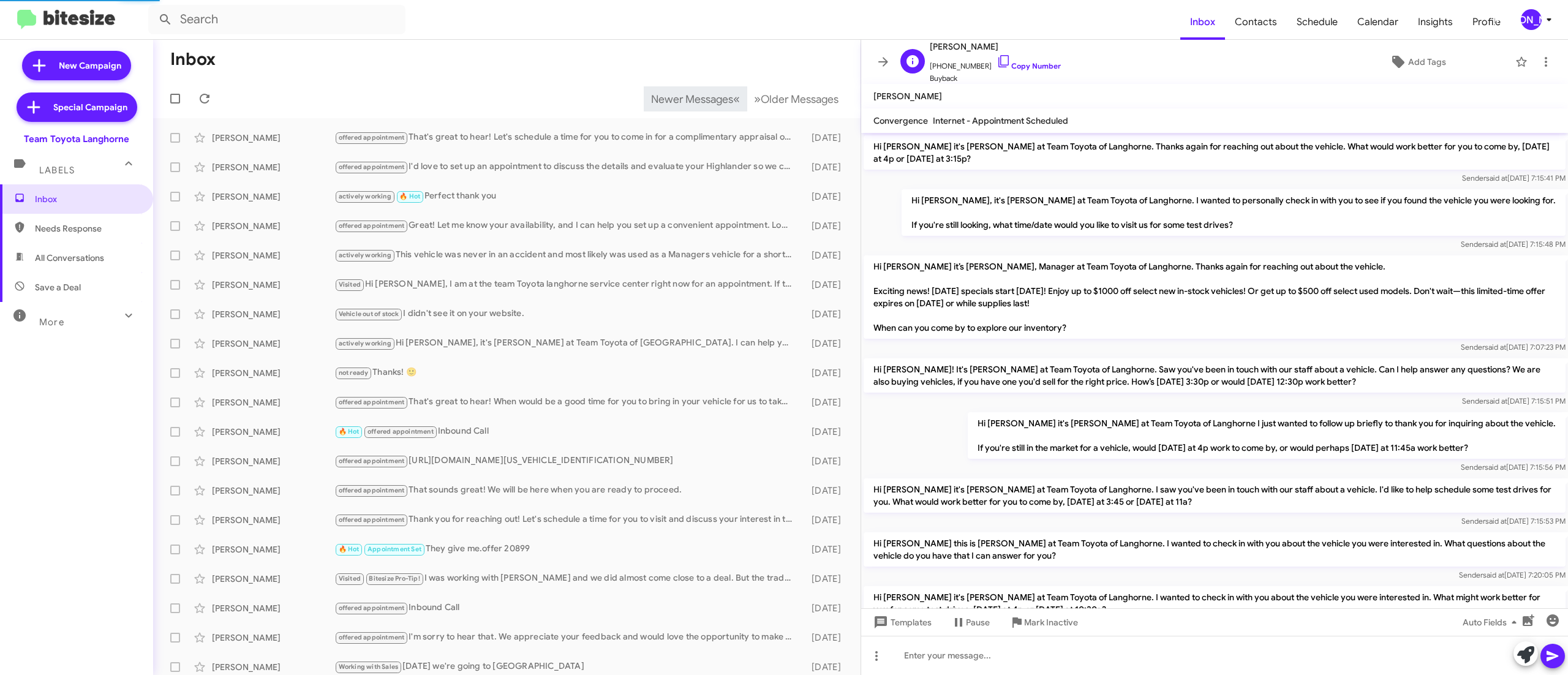
scroll to position [694, 0]
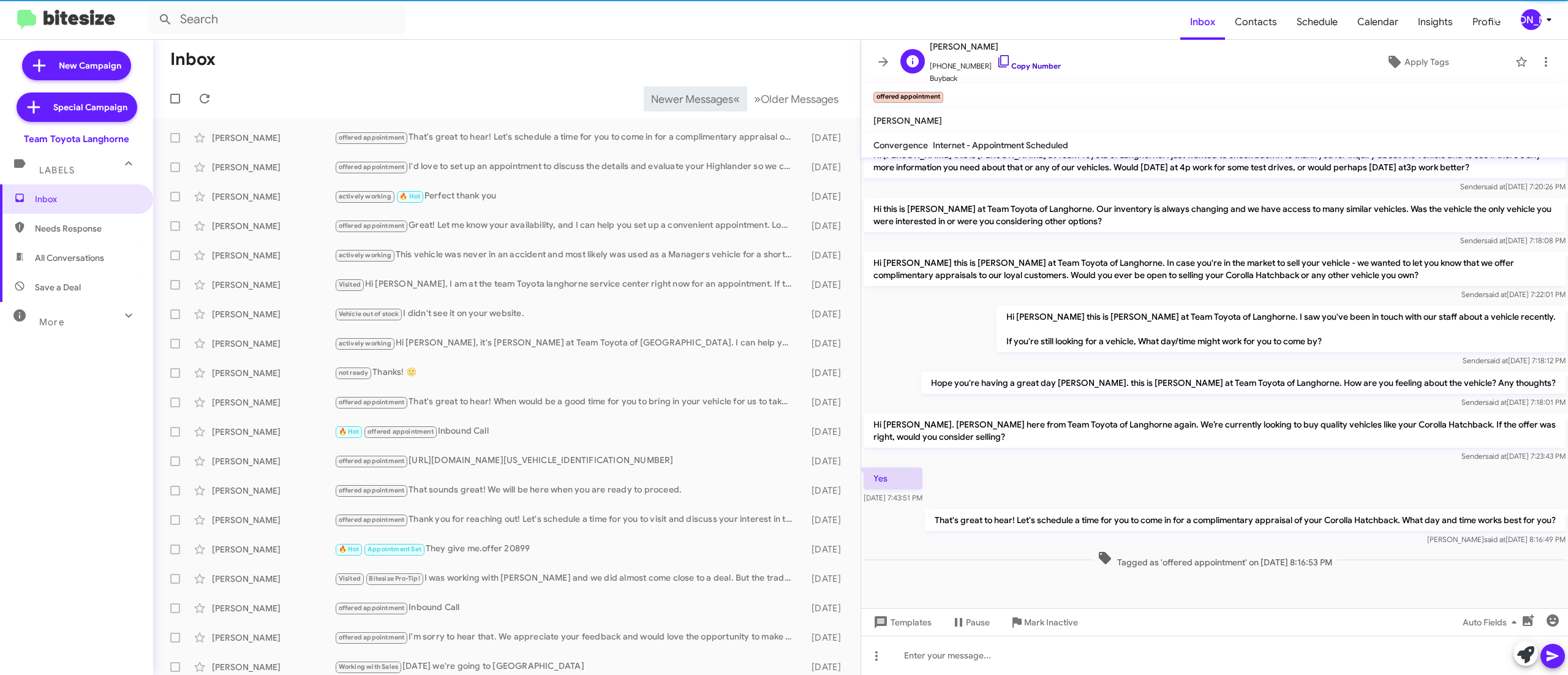
click at [1026, 66] on link "Copy Number" at bounding box center [1028, 66] width 64 height 9
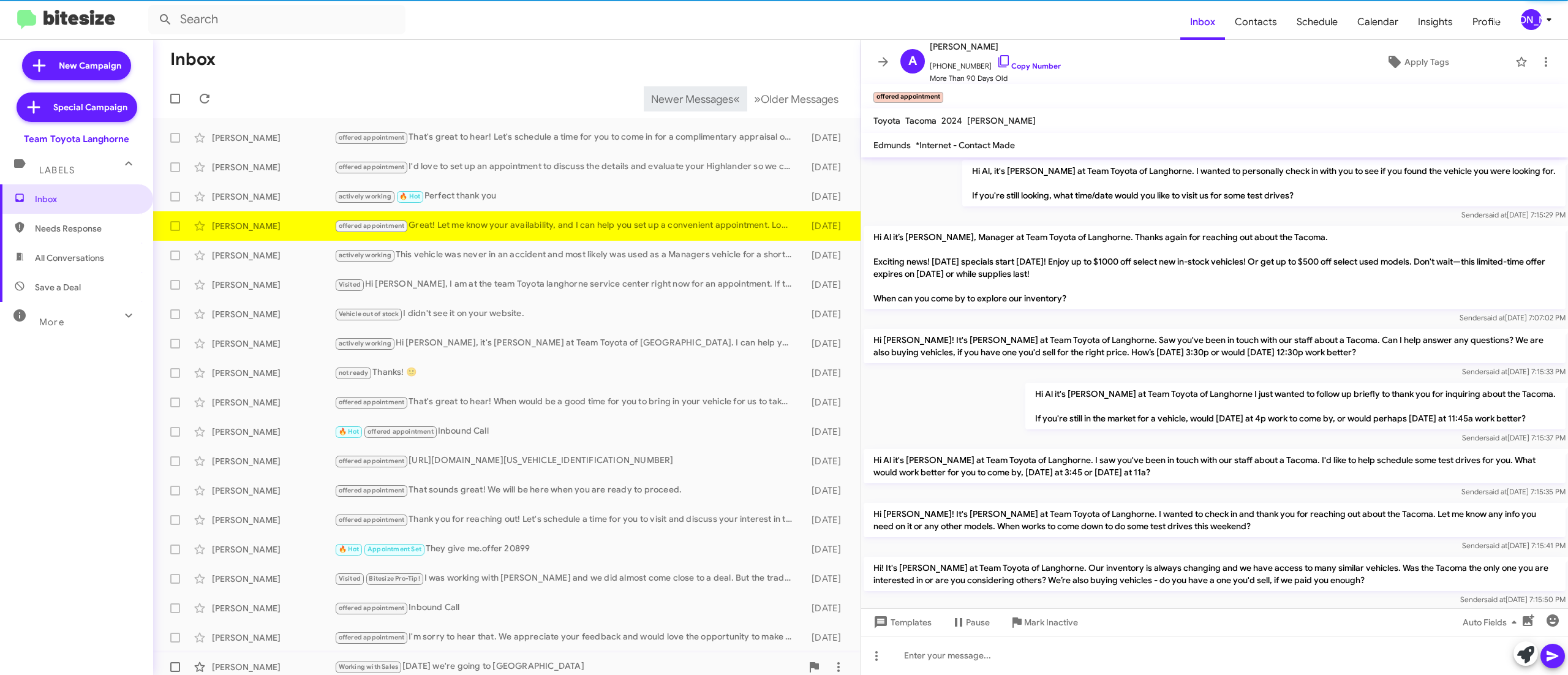
scroll to position [743, 0]
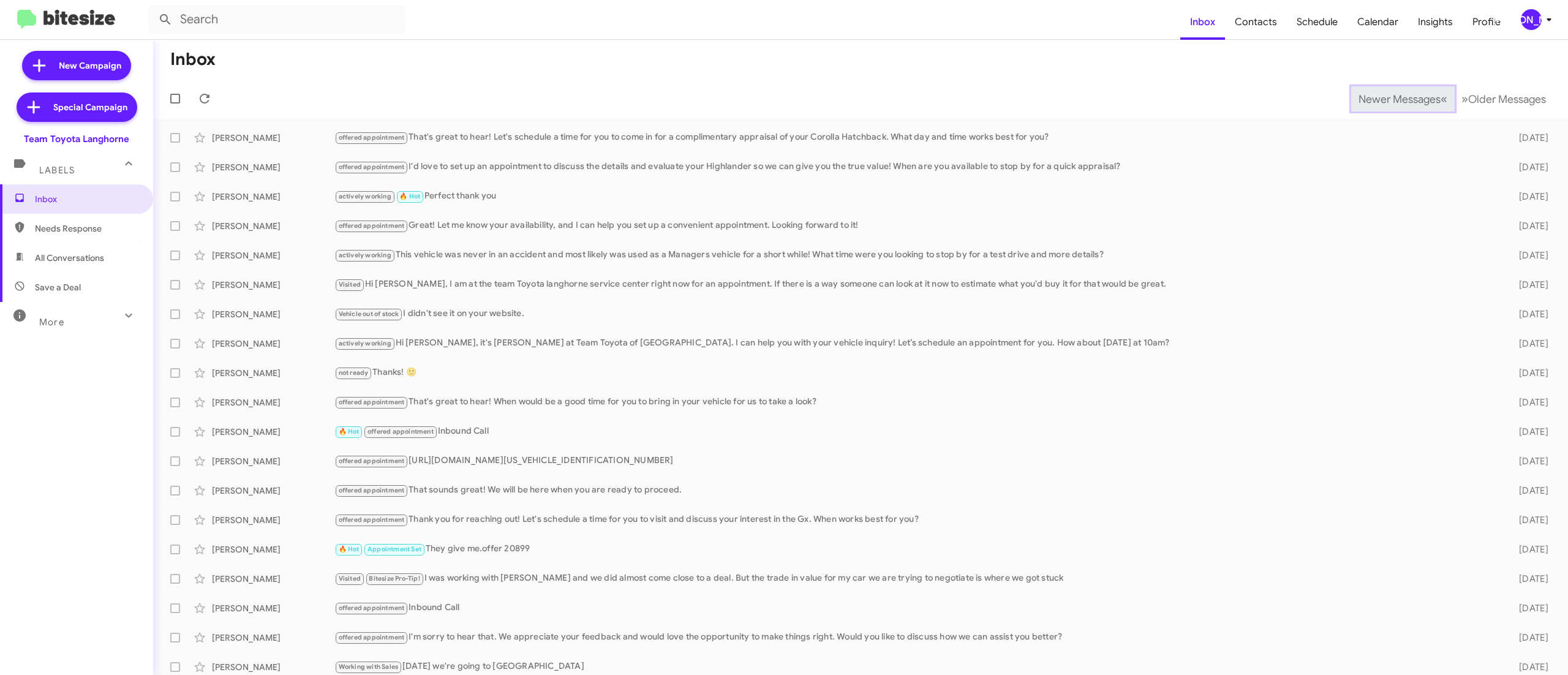
click at [1372, 98] on span "Newer Messages" at bounding box center [1399, 99] width 82 height 14
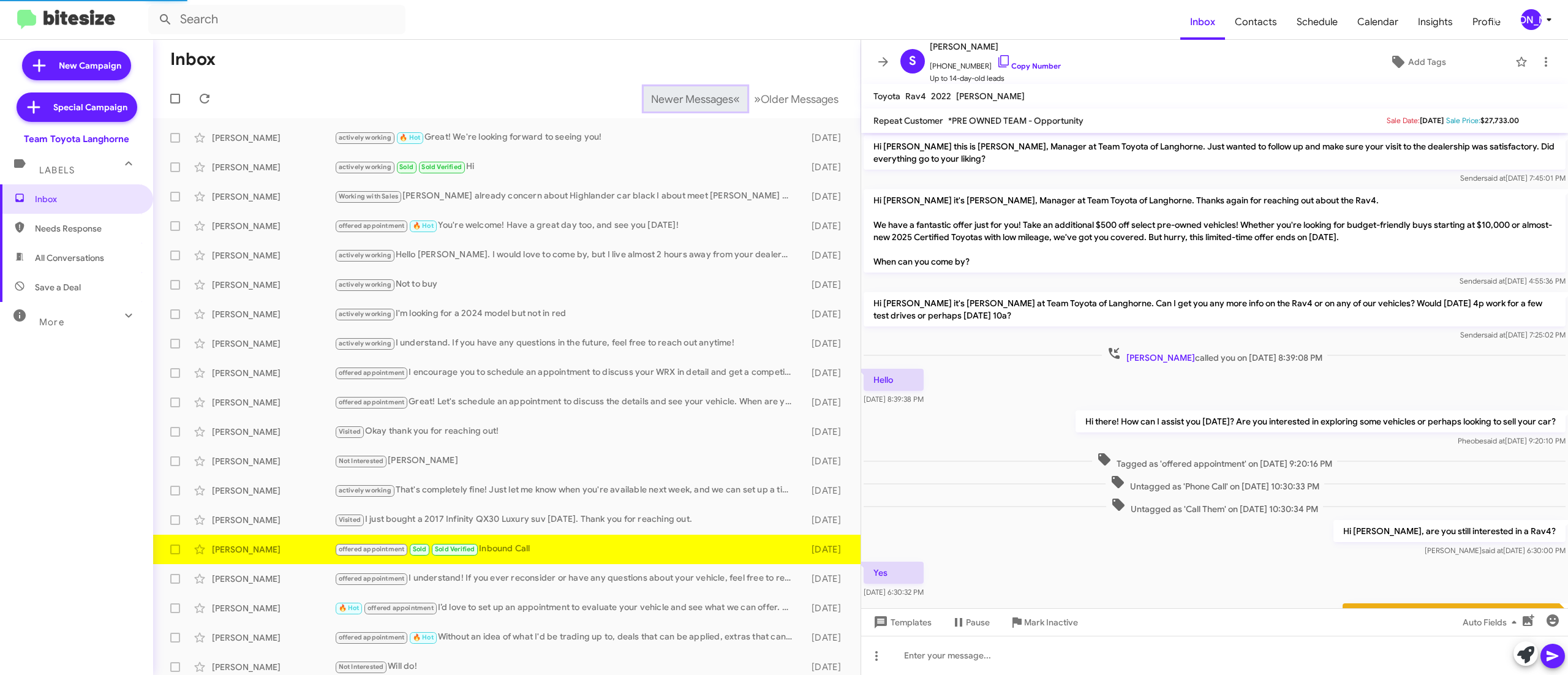
scroll to position [287, 0]
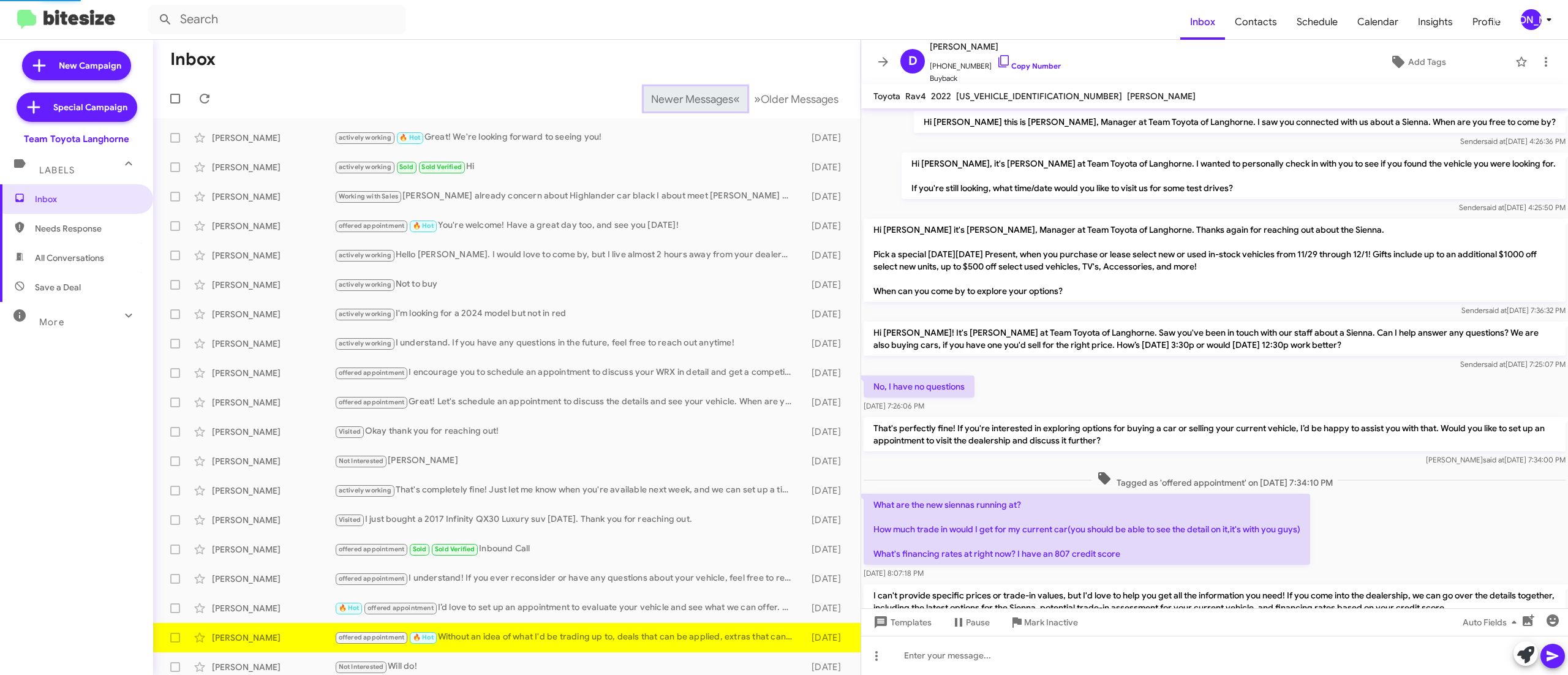
scroll to position [602, 0]
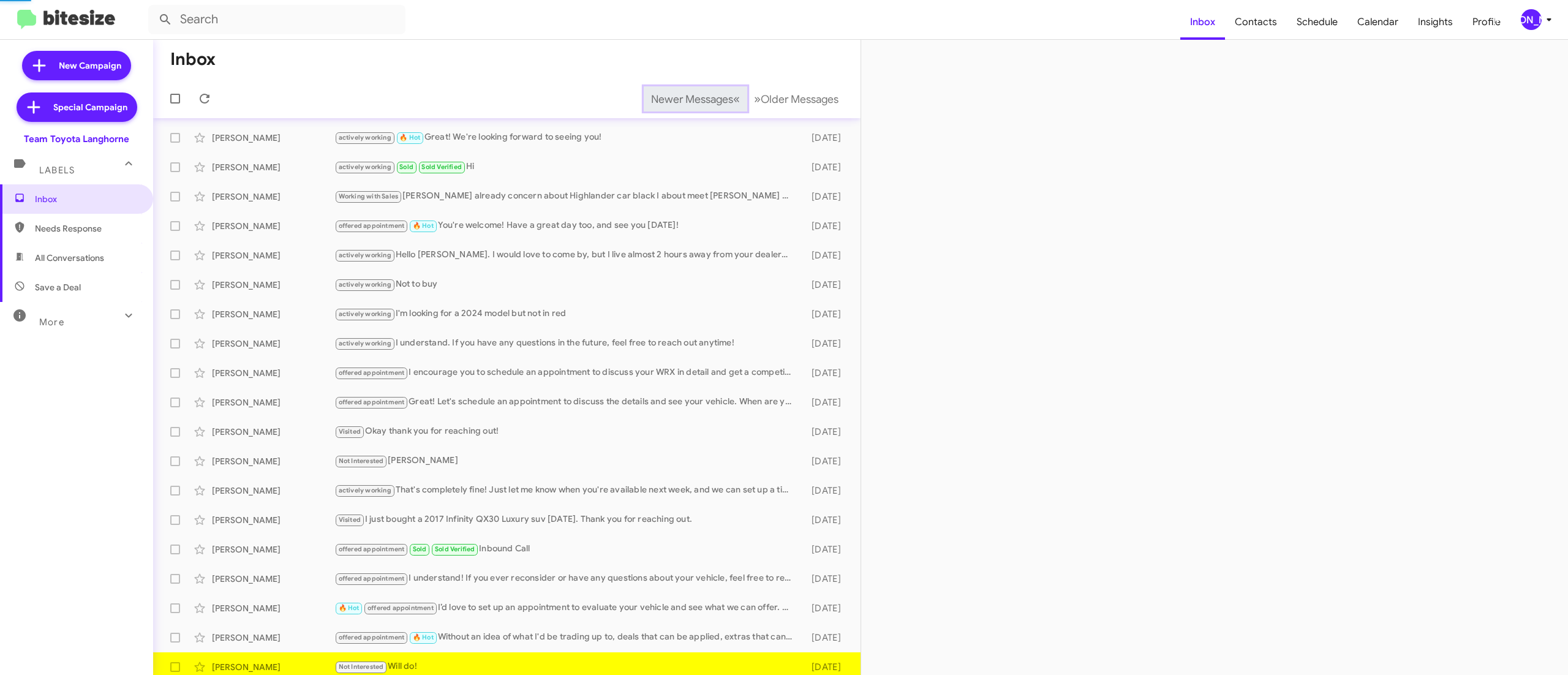
scroll to position [7, 0]
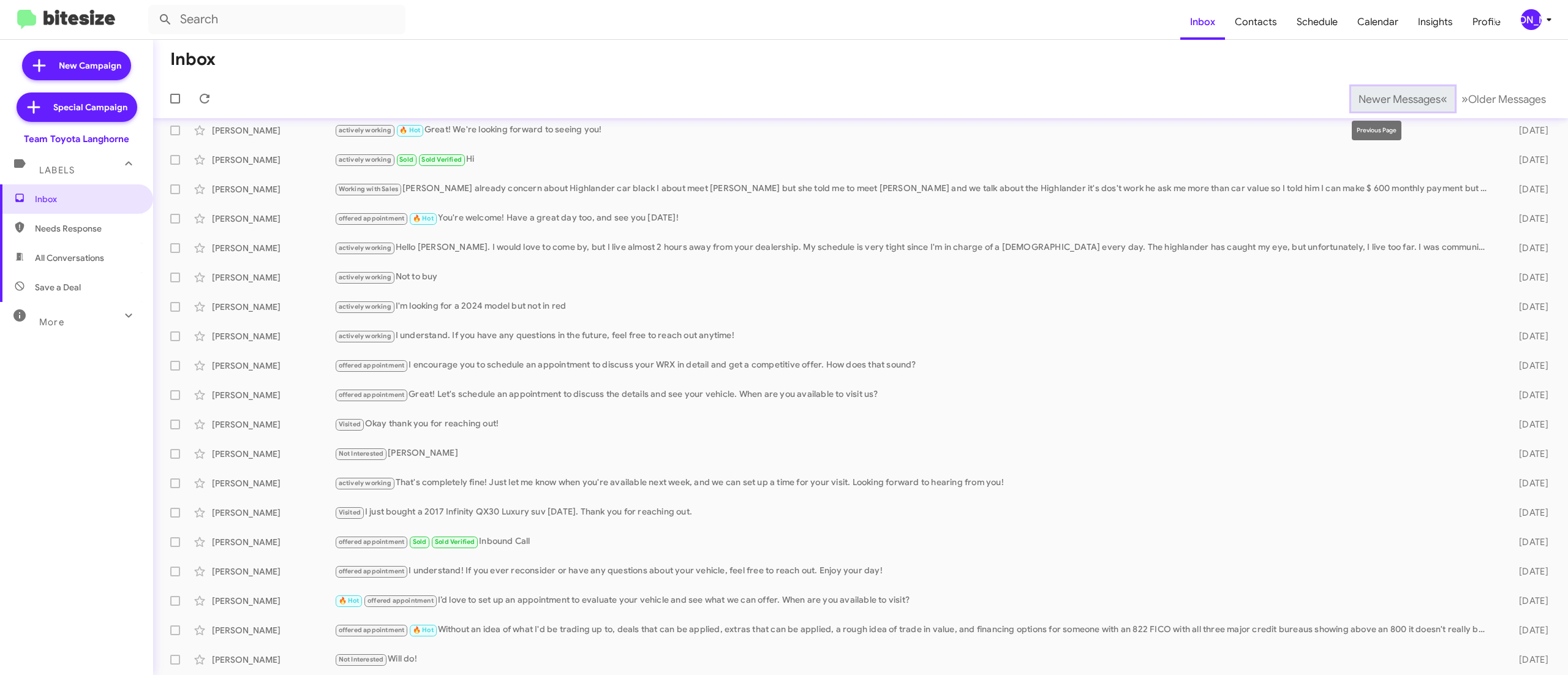
scroll to position [37, 0]
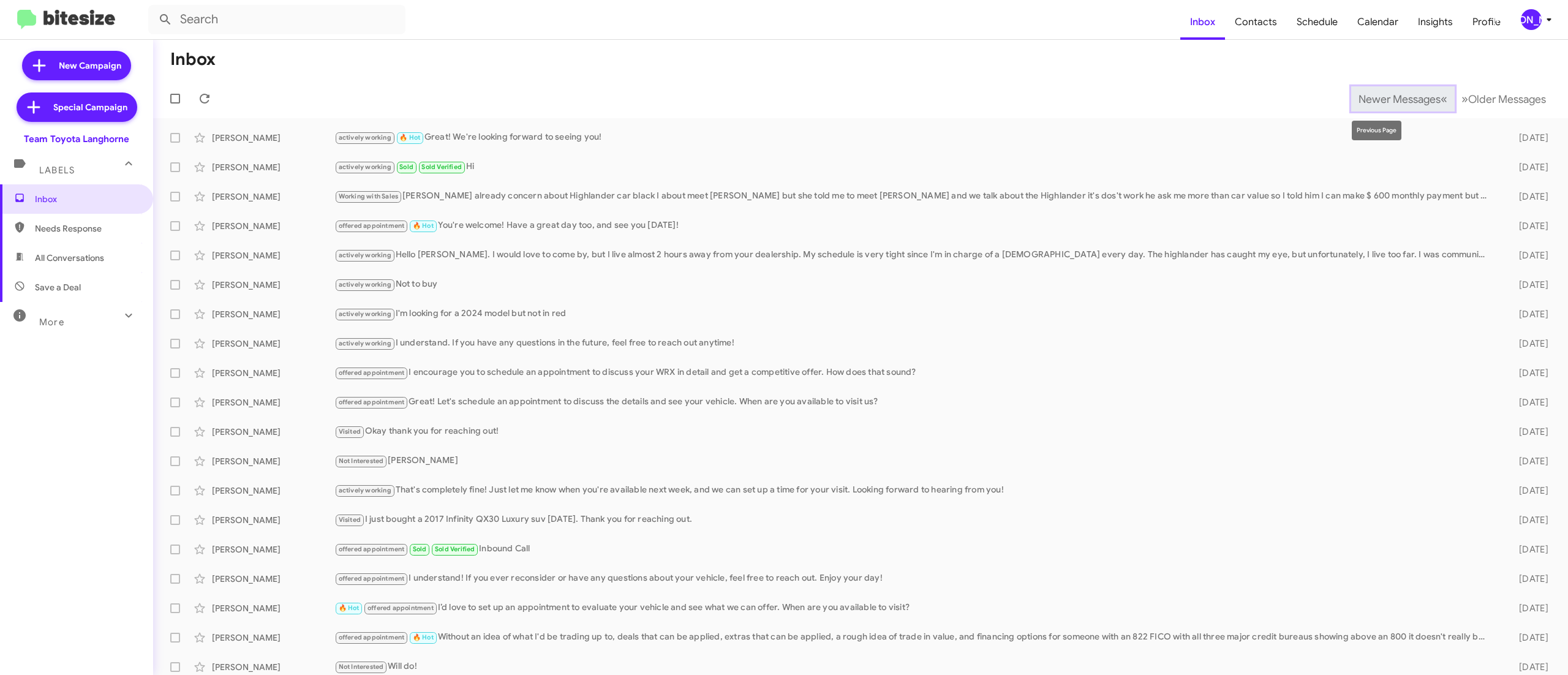
click at [1391, 88] on button "Newer Messages « Previous" at bounding box center [1402, 98] width 103 height 25
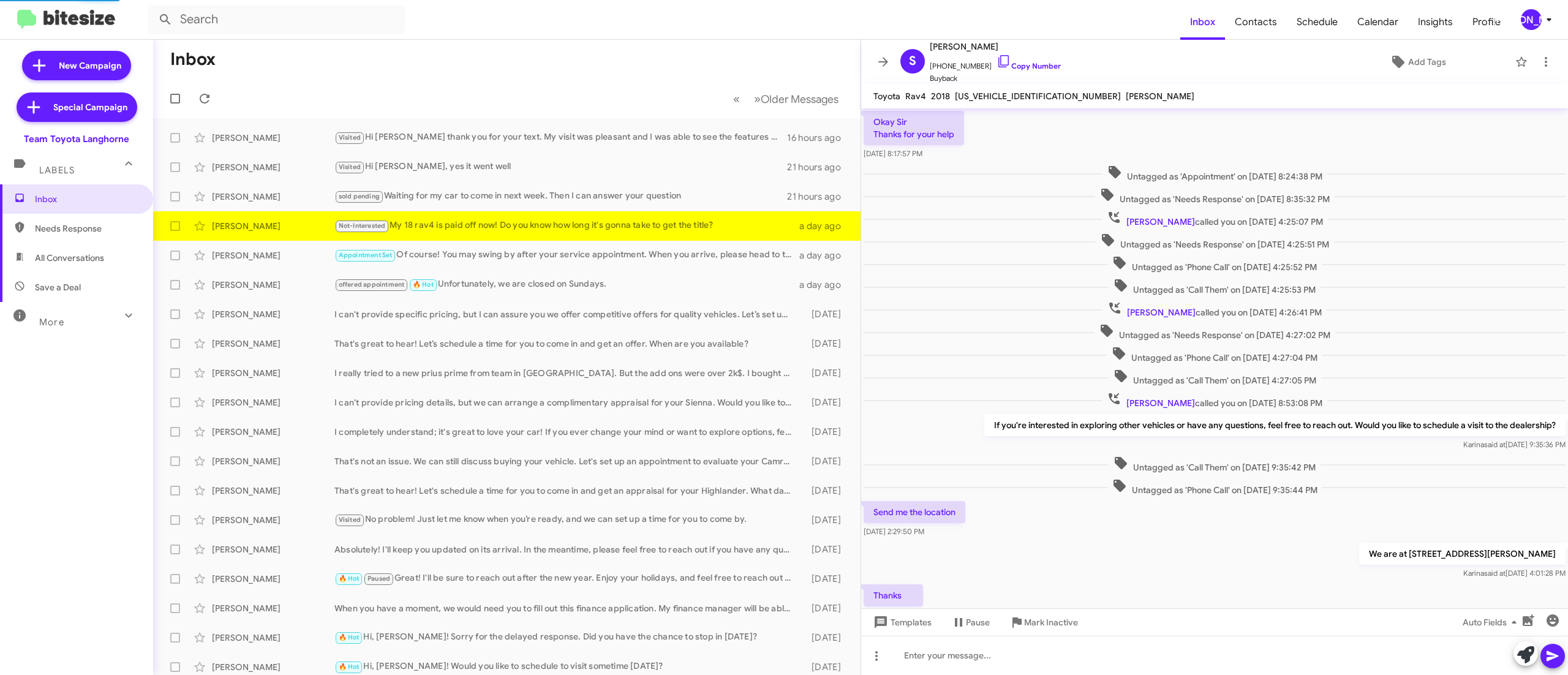
scroll to position [162, 0]
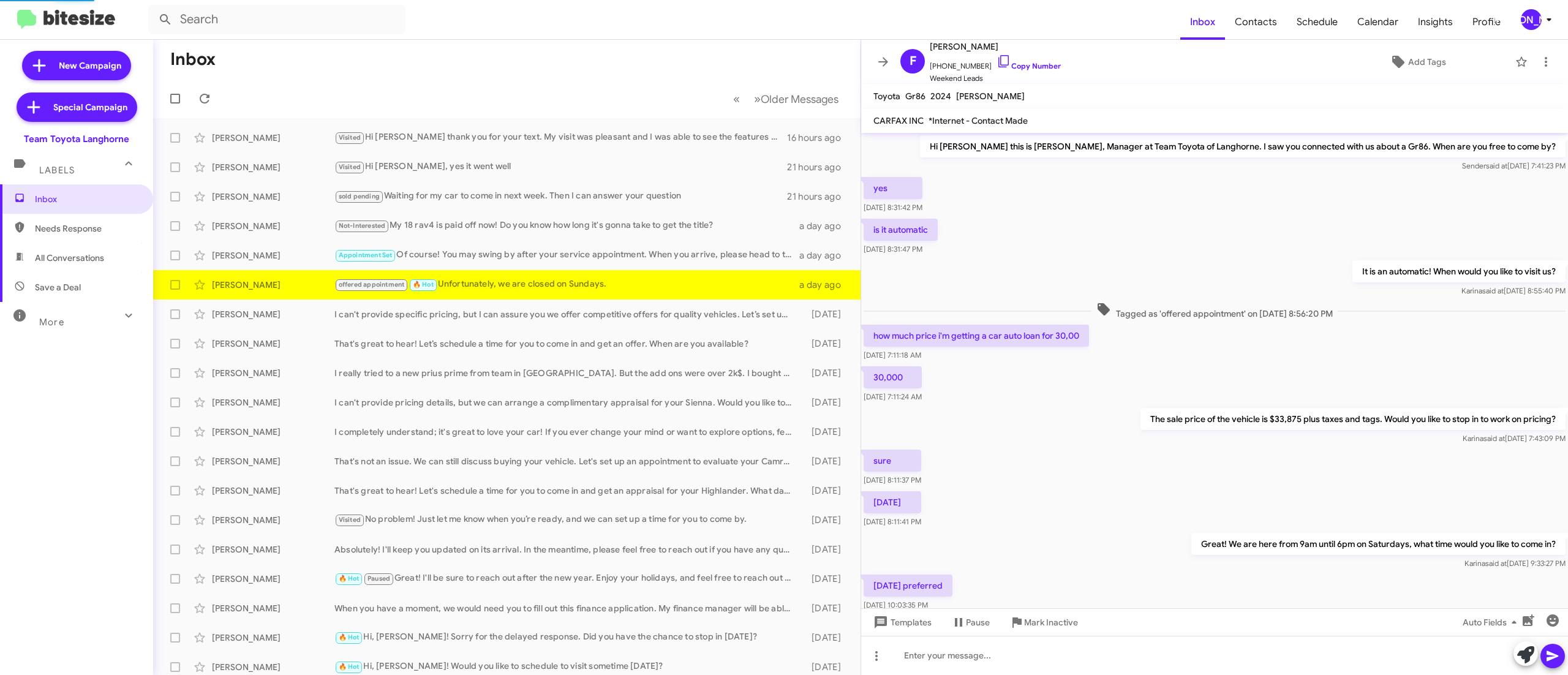
scroll to position [88, 0]
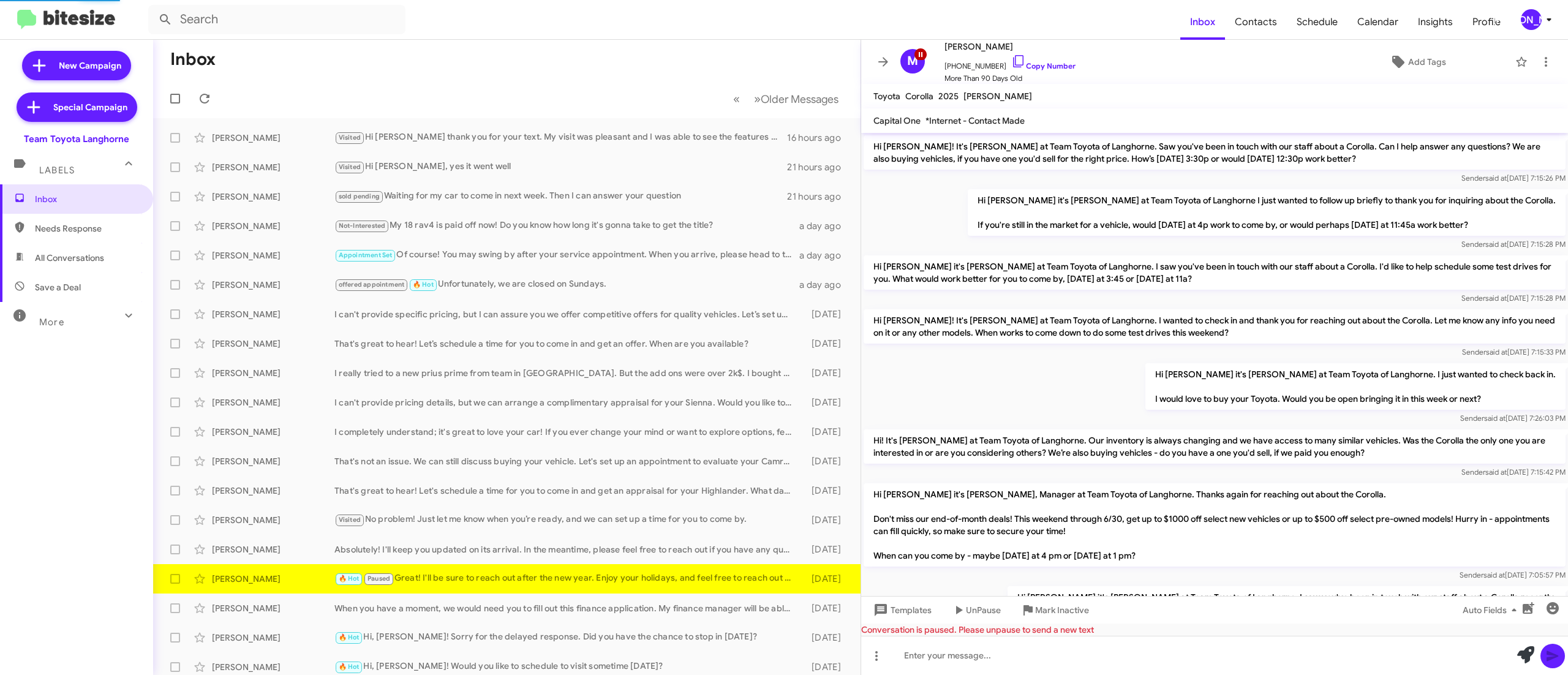
scroll to position [704, 0]
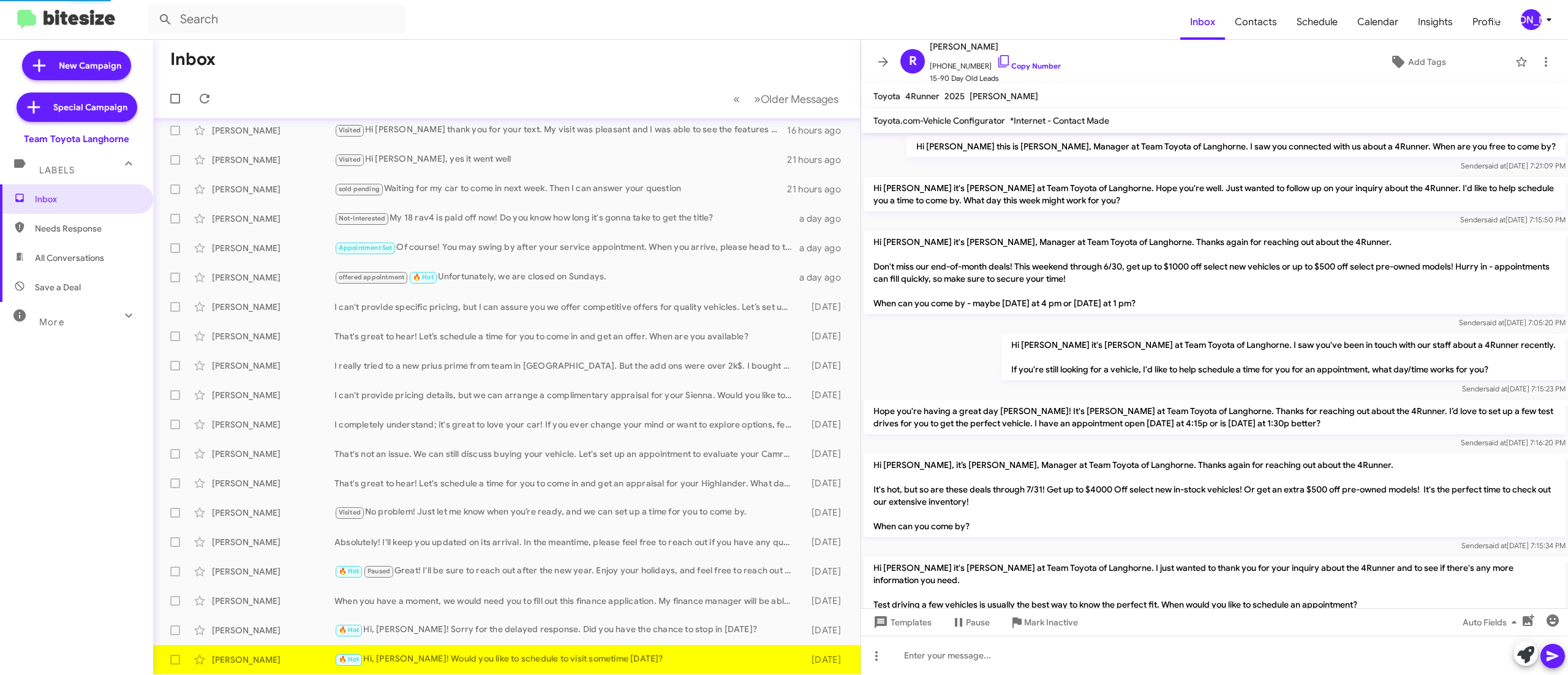
scroll to position [365, 0]
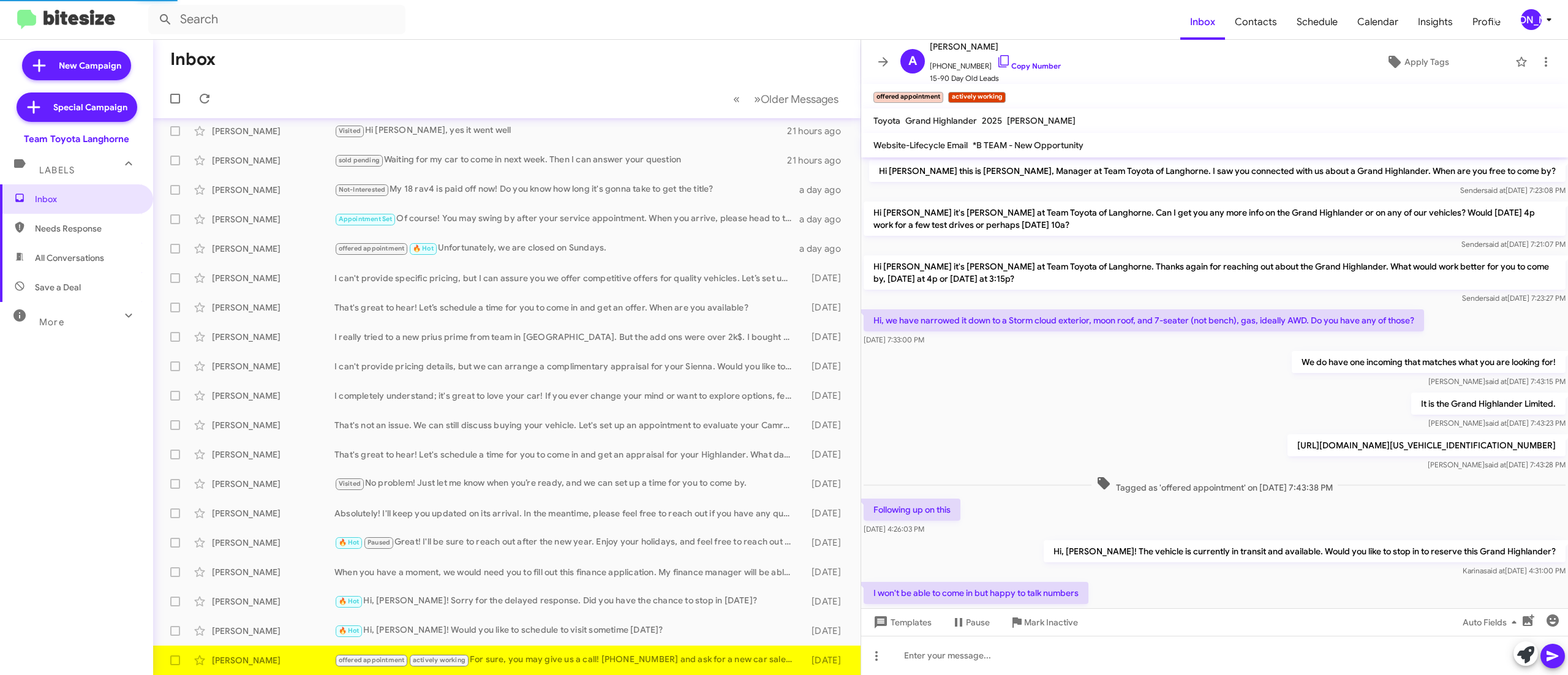
scroll to position [209, 0]
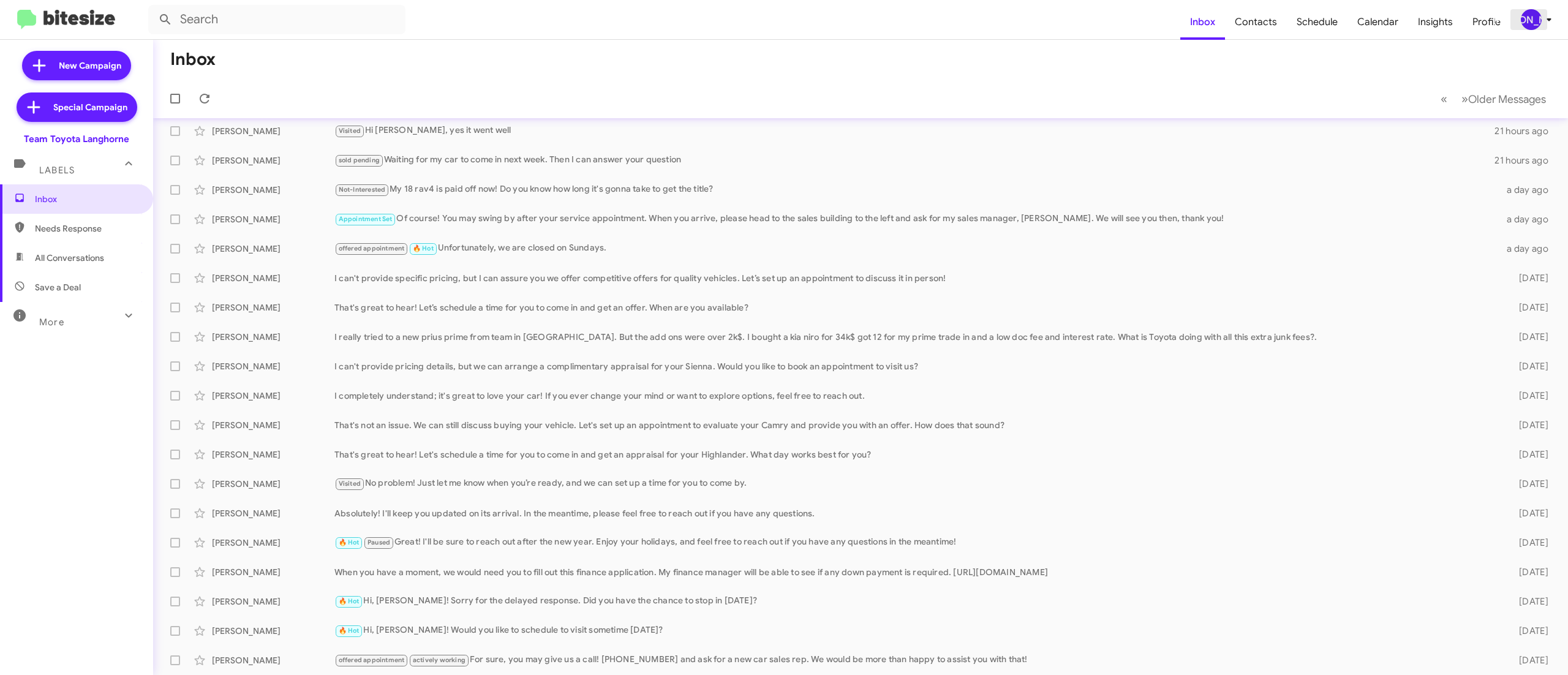
click at [1521, 15] on div "[PERSON_NAME]" at bounding box center [1531, 20] width 21 height 21
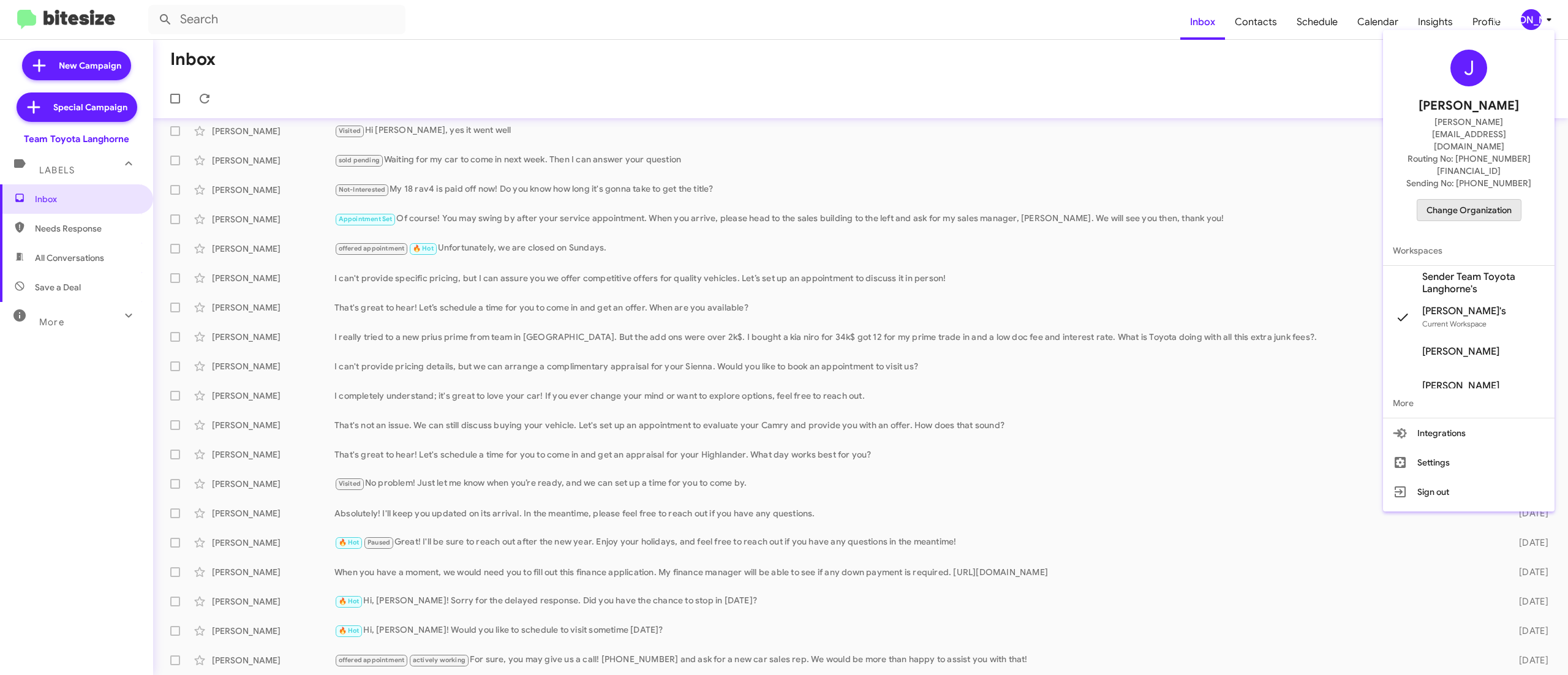
click at [1454, 199] on span "Change Organization" at bounding box center [1469, 210] width 85 height 21
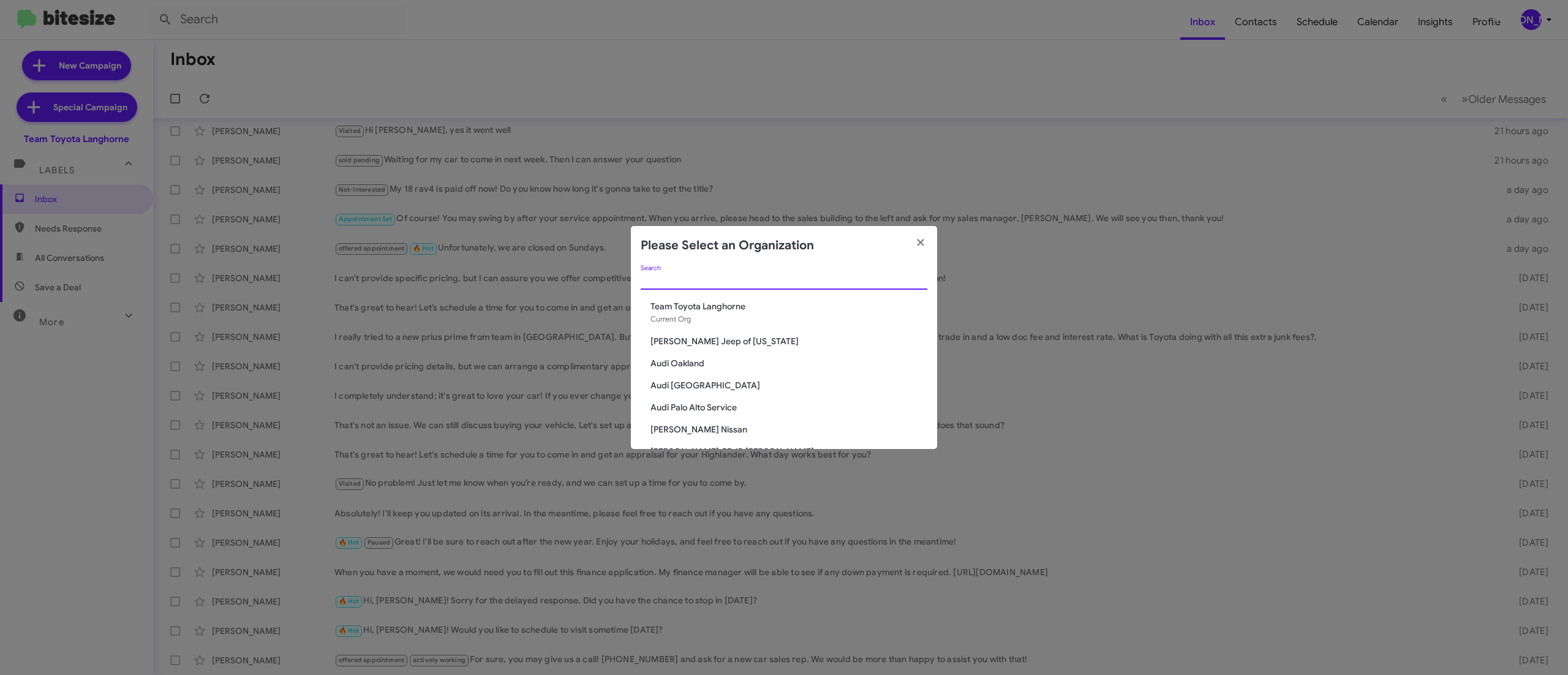
click at [849, 282] on input "Search" at bounding box center [784, 281] width 287 height 10
type input "toyo"
click at [731, 428] on span "Team Toyota Princeton" at bounding box center [789, 429] width 277 height 12
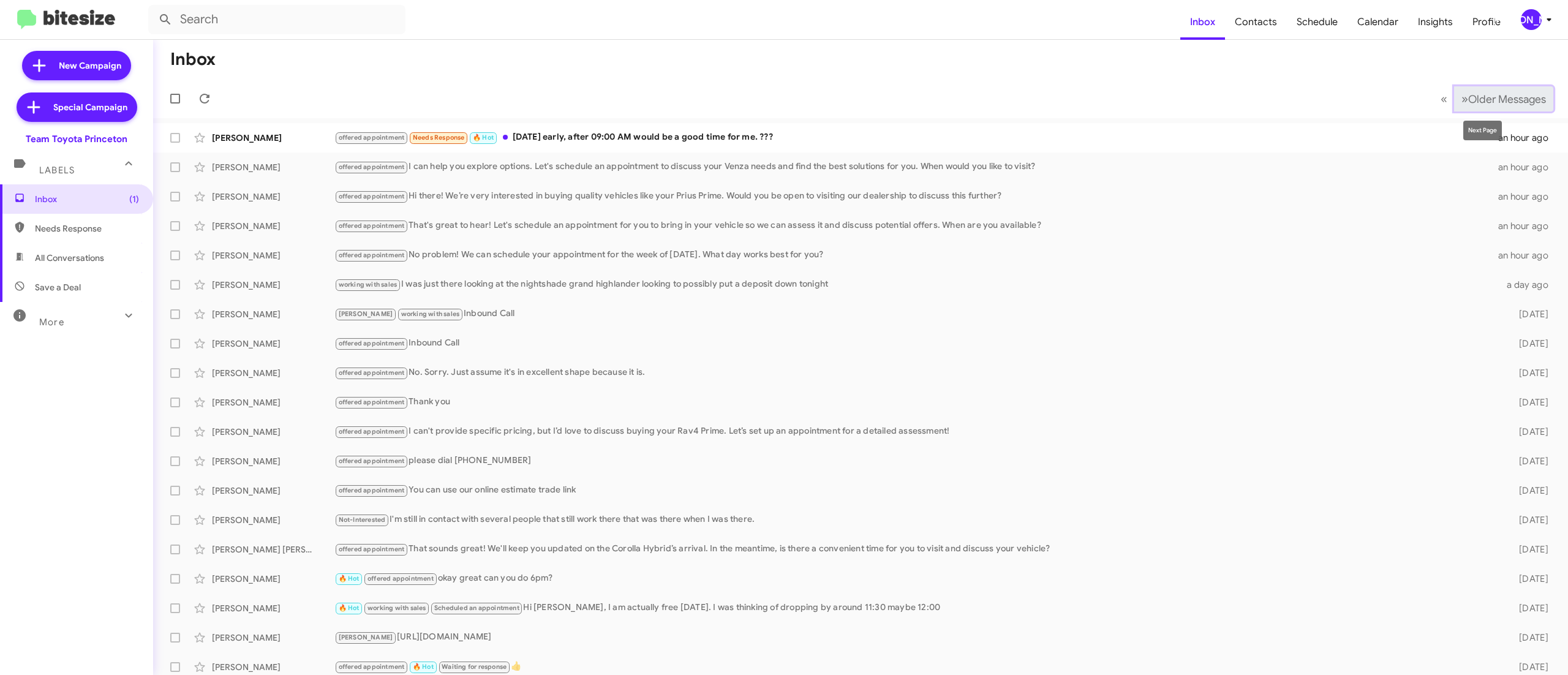
click at [1468, 105] on span "Older Messages" at bounding box center [1506, 99] width 78 height 14
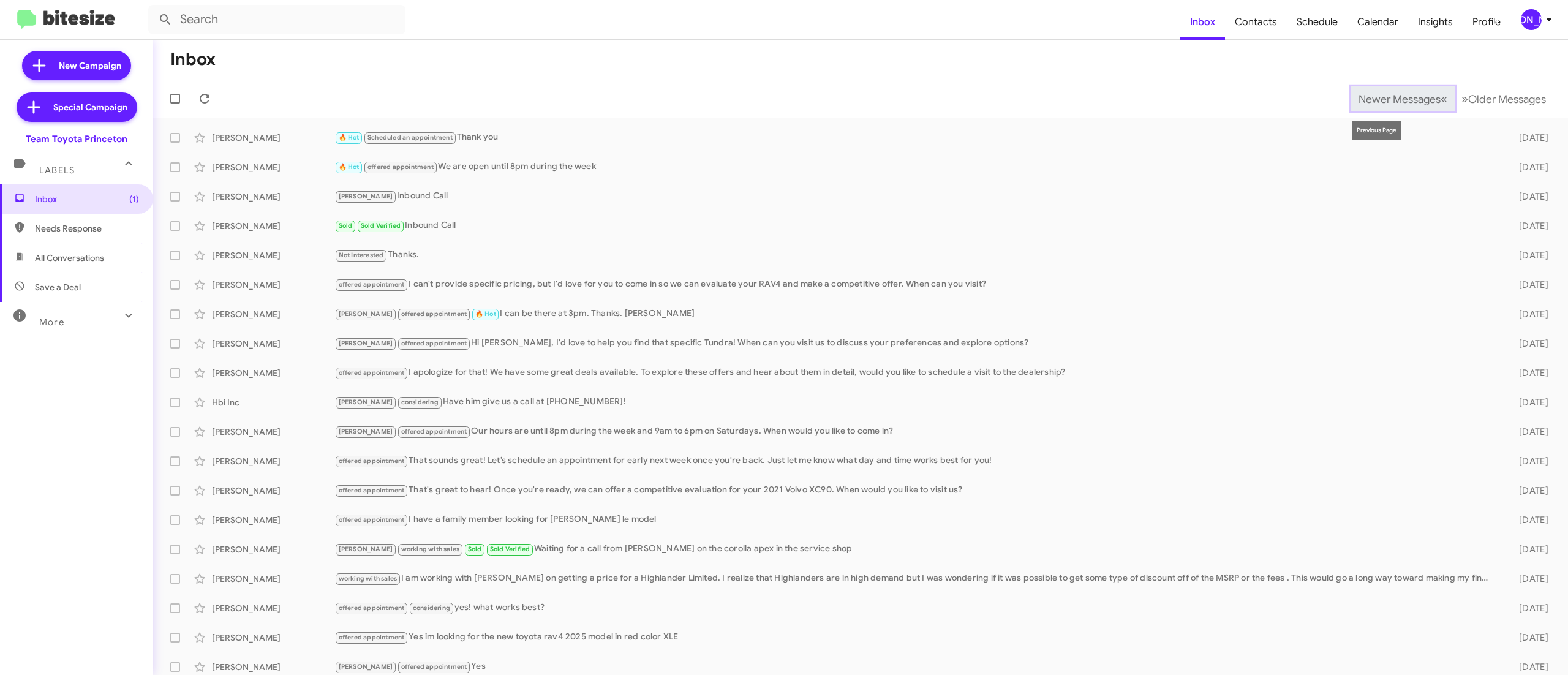
click at [1369, 102] on span "Newer Messages" at bounding box center [1399, 99] width 82 height 14
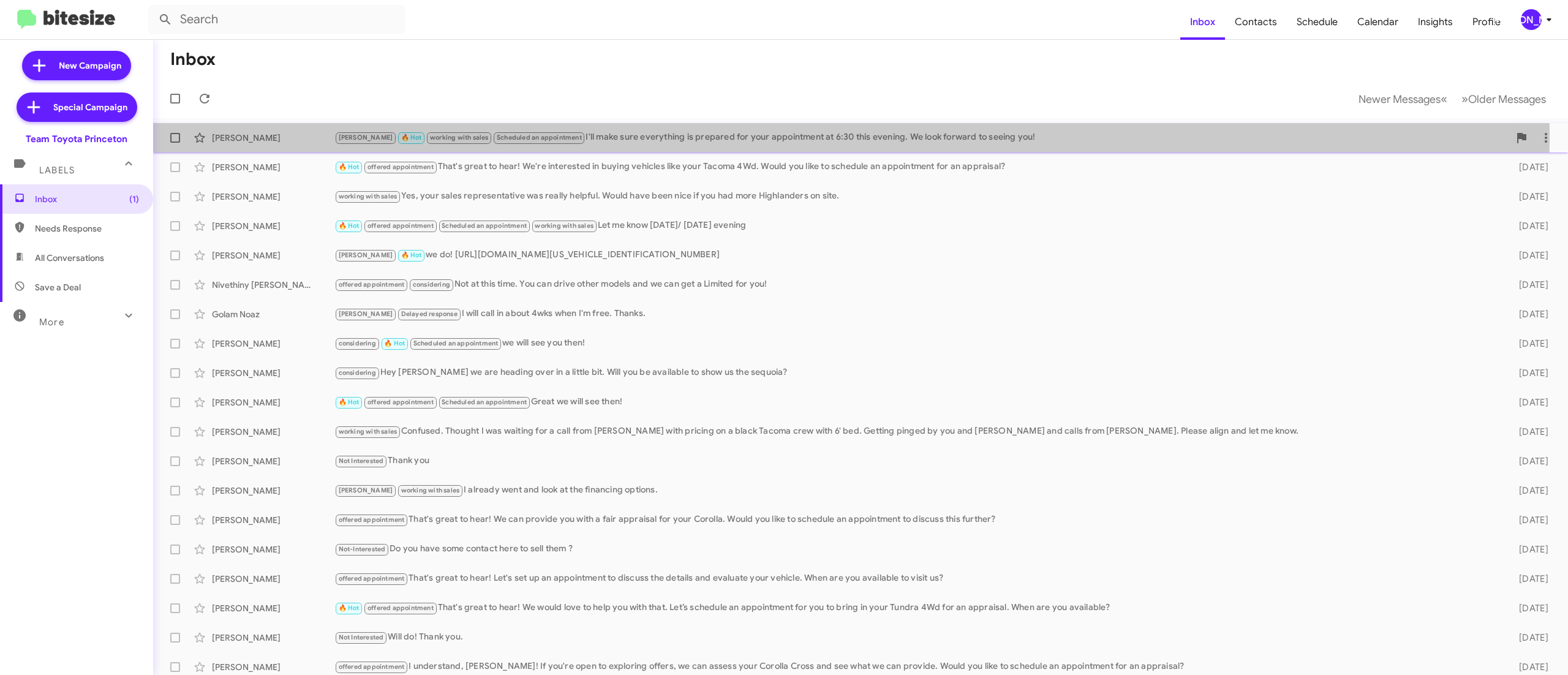
click at [442, 141] on span "working with sales" at bounding box center [460, 137] width 59 height 8
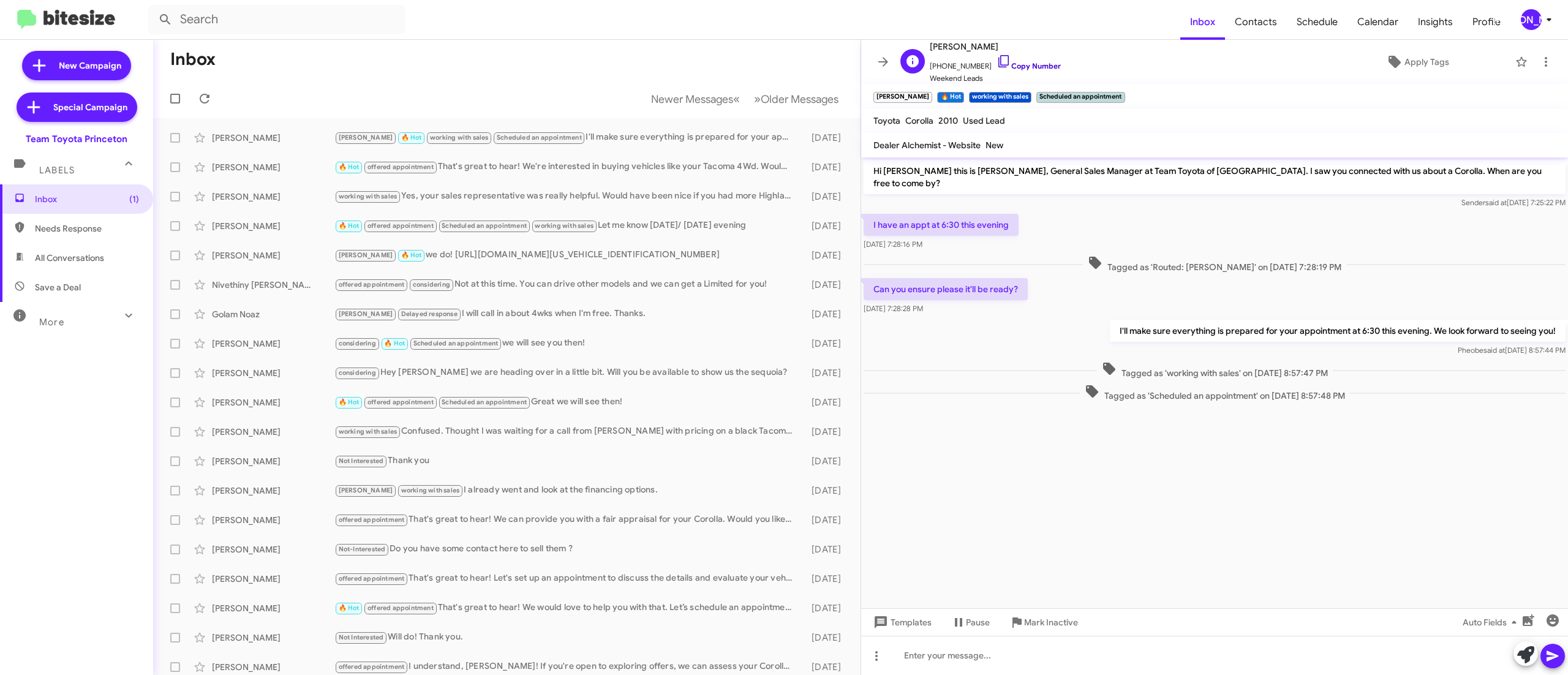
click at [1017, 68] on link "Copy Number" at bounding box center [1028, 66] width 64 height 9
click at [766, 103] on span "Older Messages" at bounding box center [799, 99] width 78 height 14
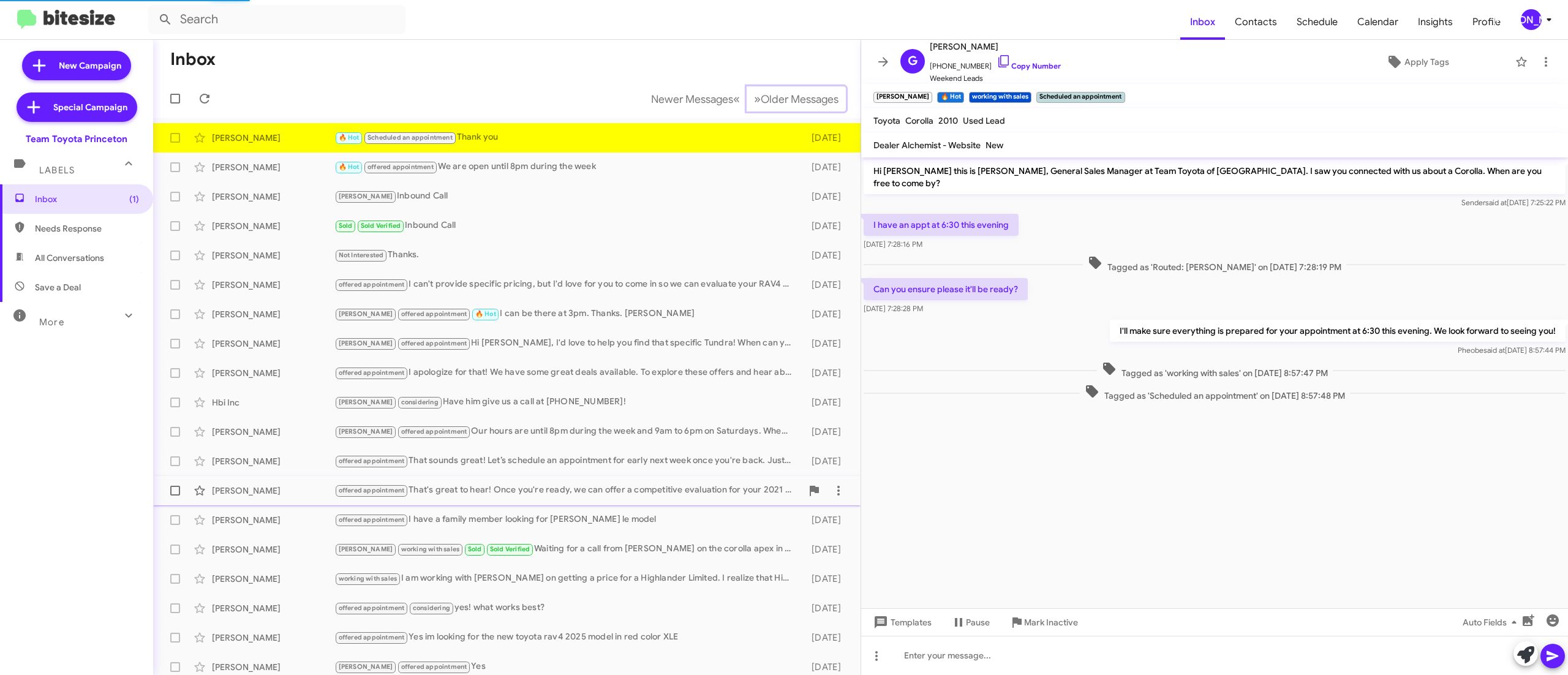
scroll to position [76, 0]
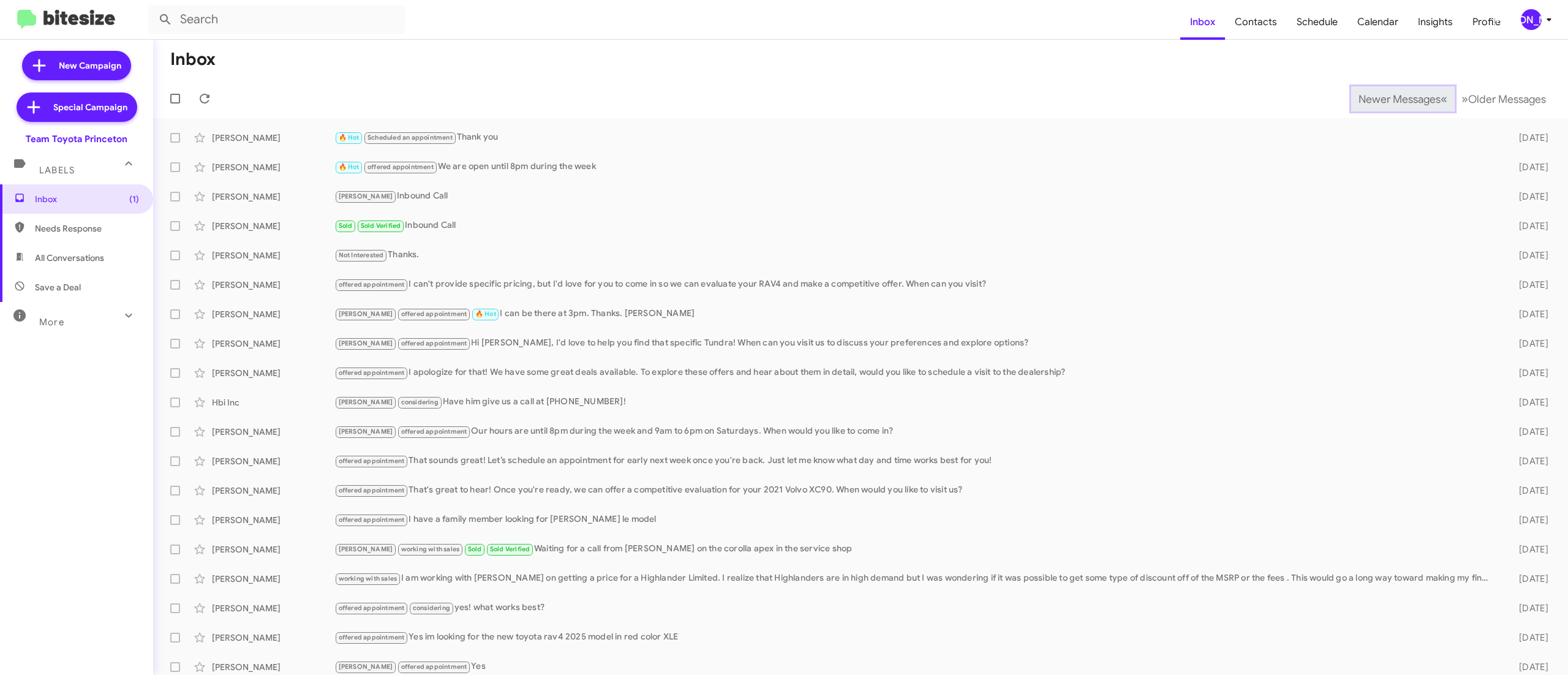
click at [1372, 98] on span "Newer Messages" at bounding box center [1399, 99] width 82 height 14
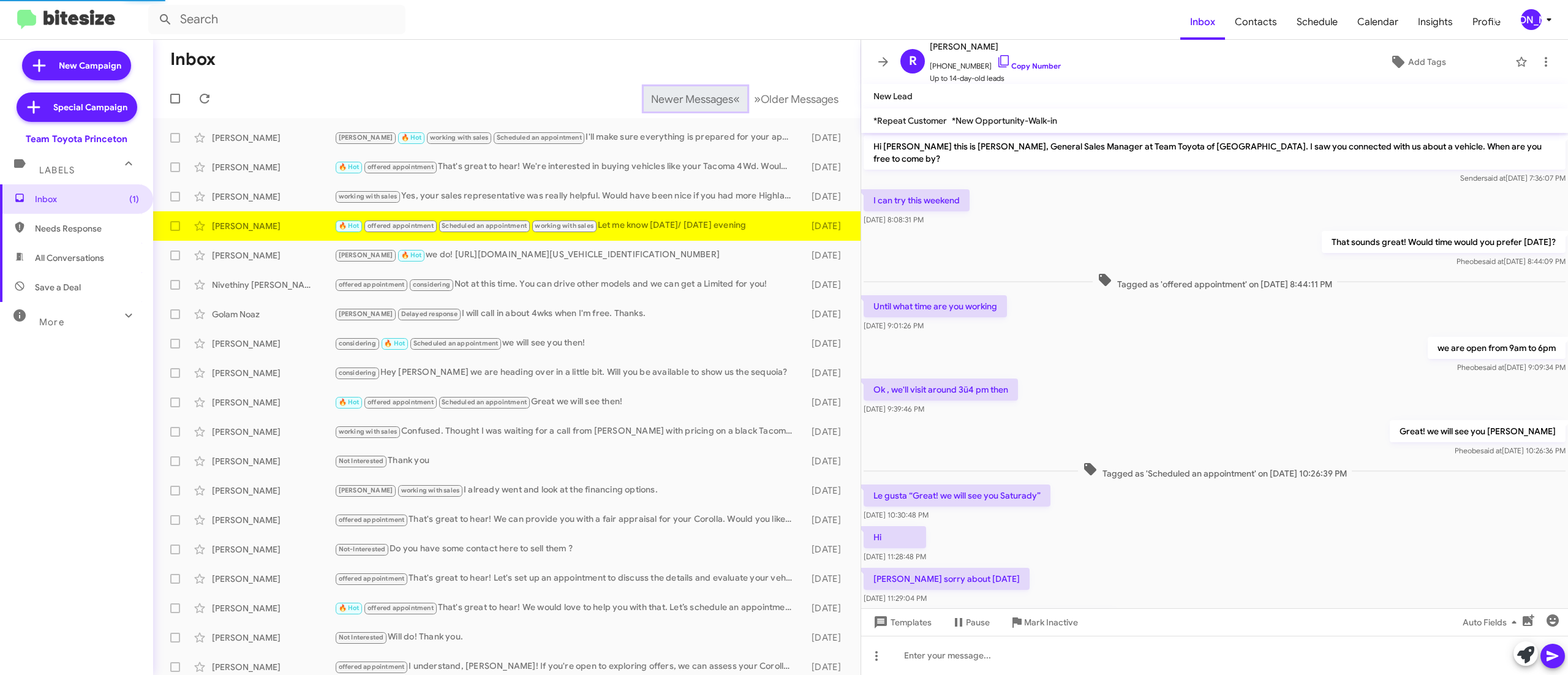
scroll to position [141, 0]
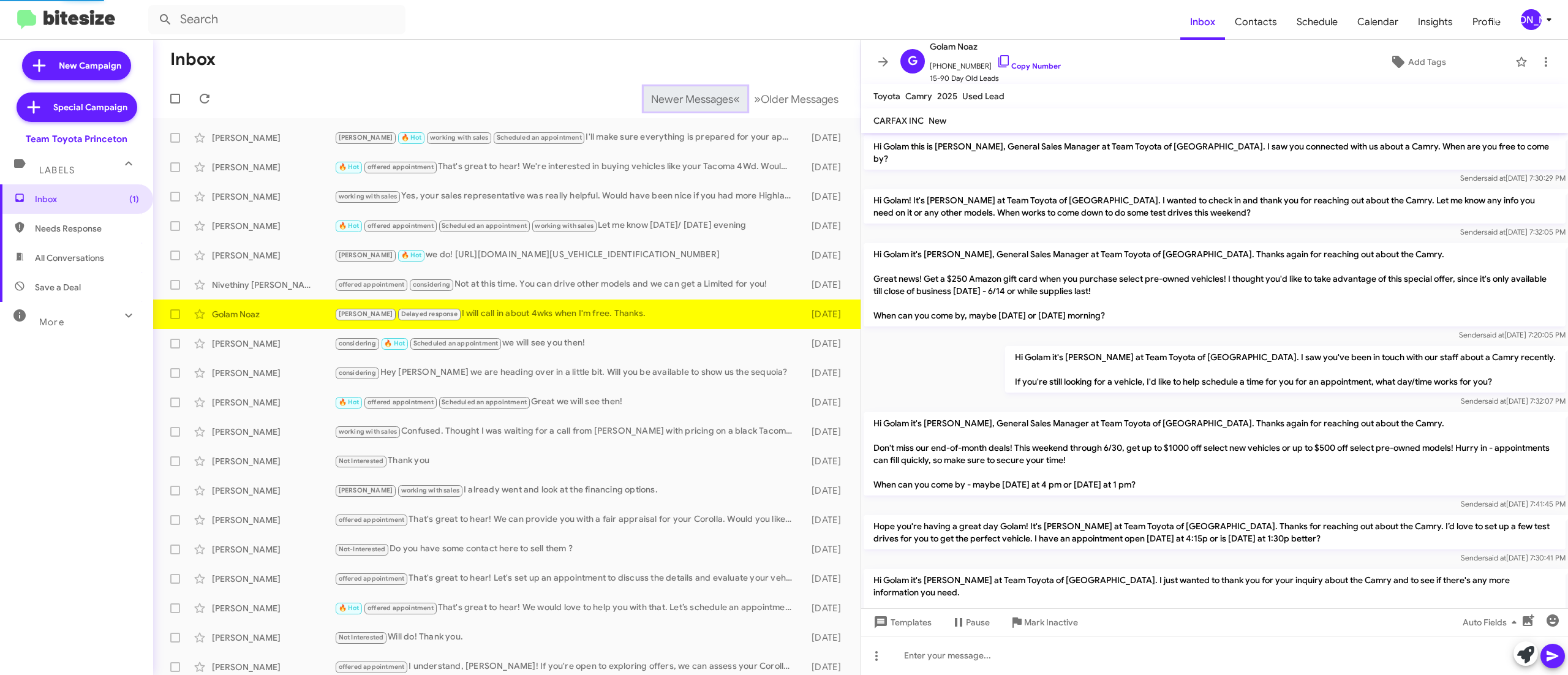
scroll to position [459, 0]
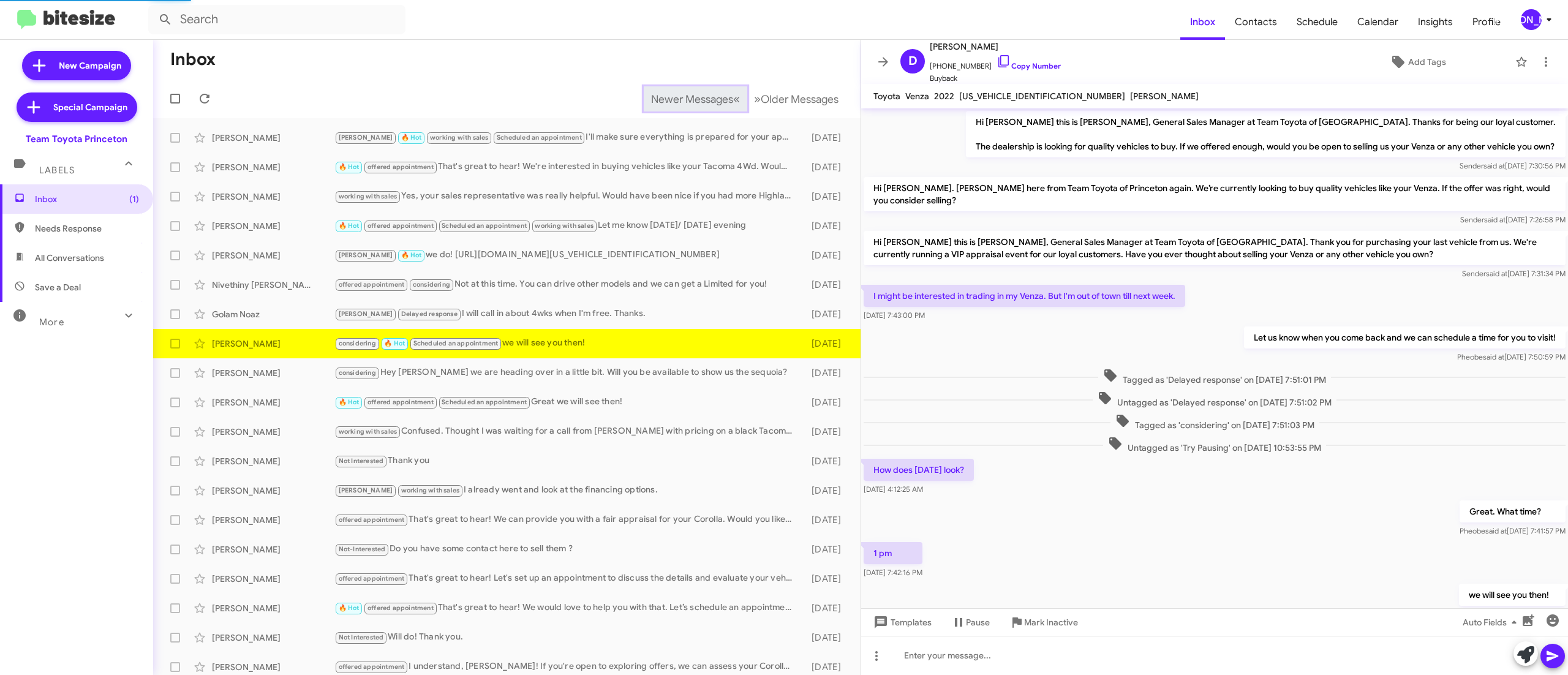
scroll to position [83, 0]
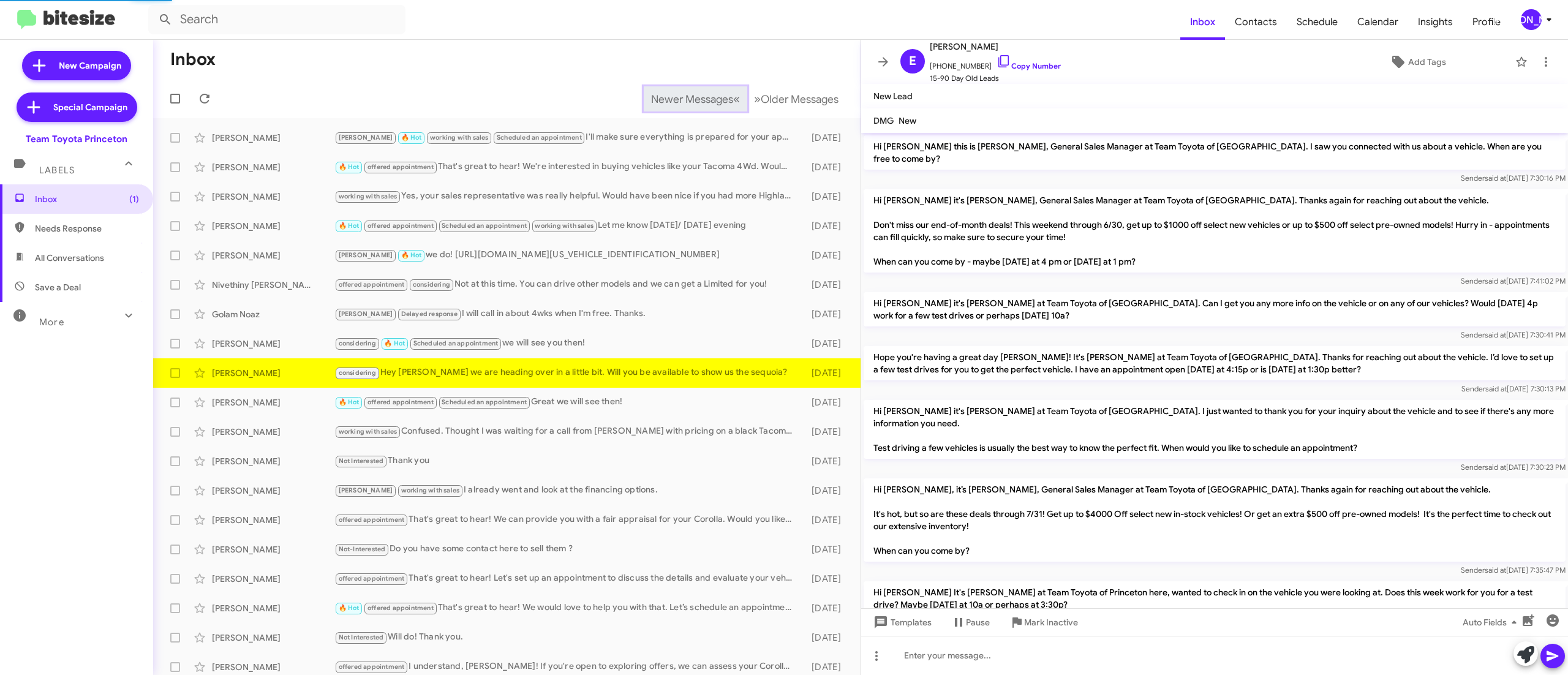
scroll to position [485, 0]
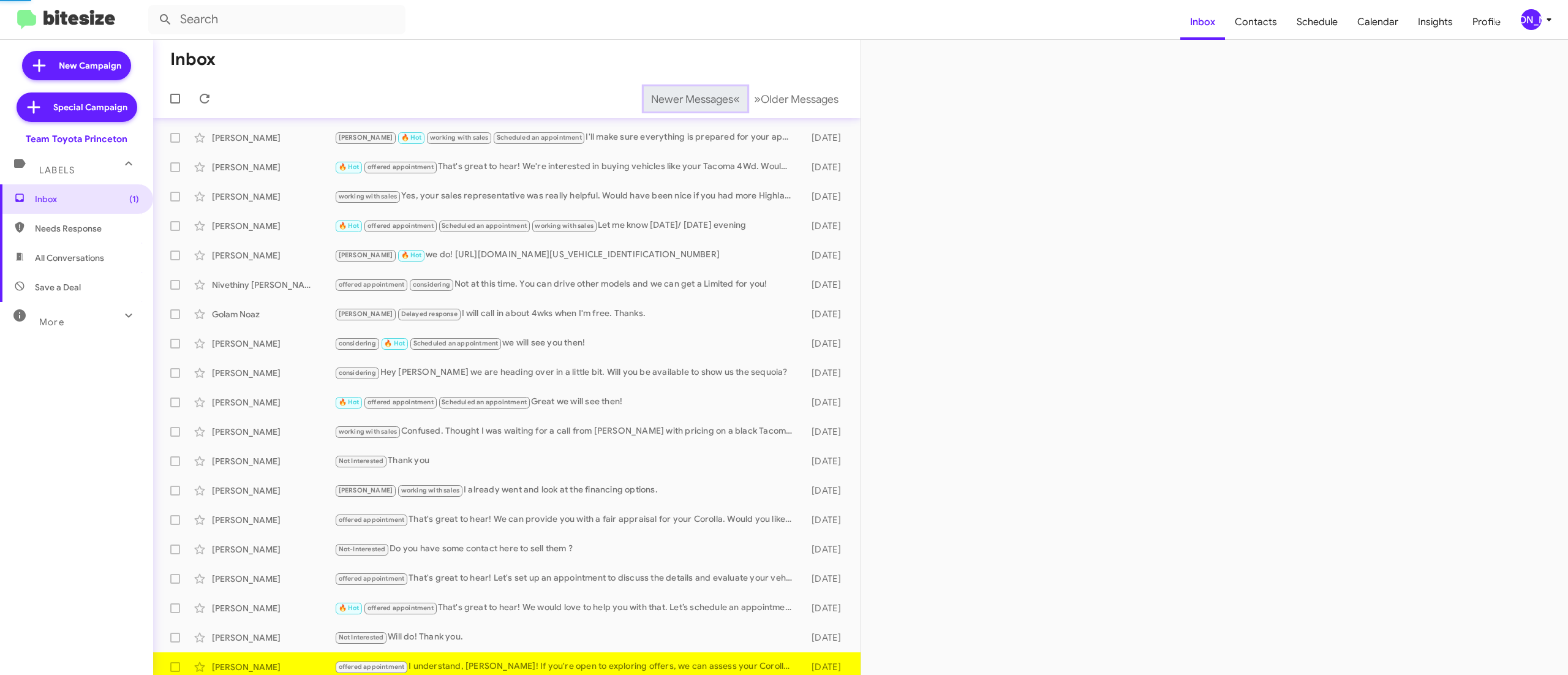
scroll to position [7, 0]
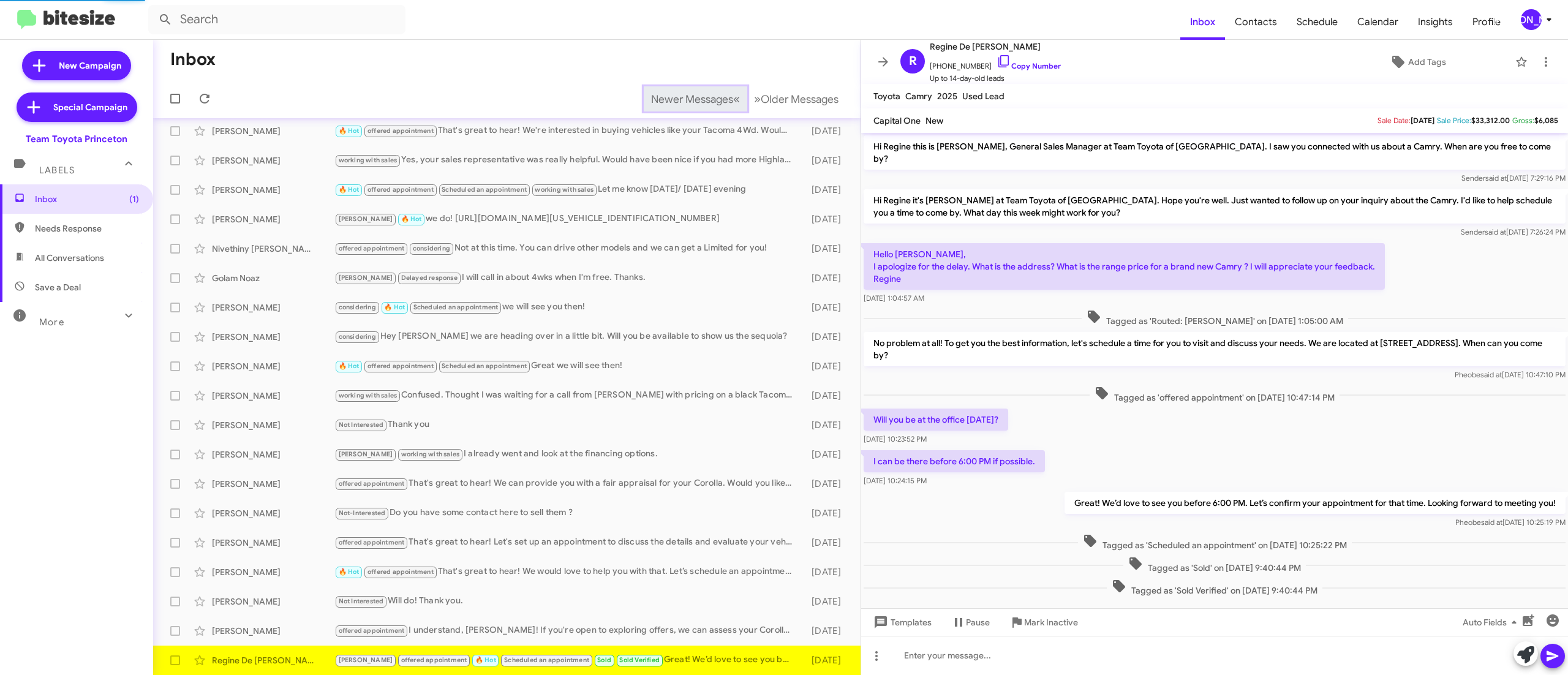
scroll to position [18, 0]
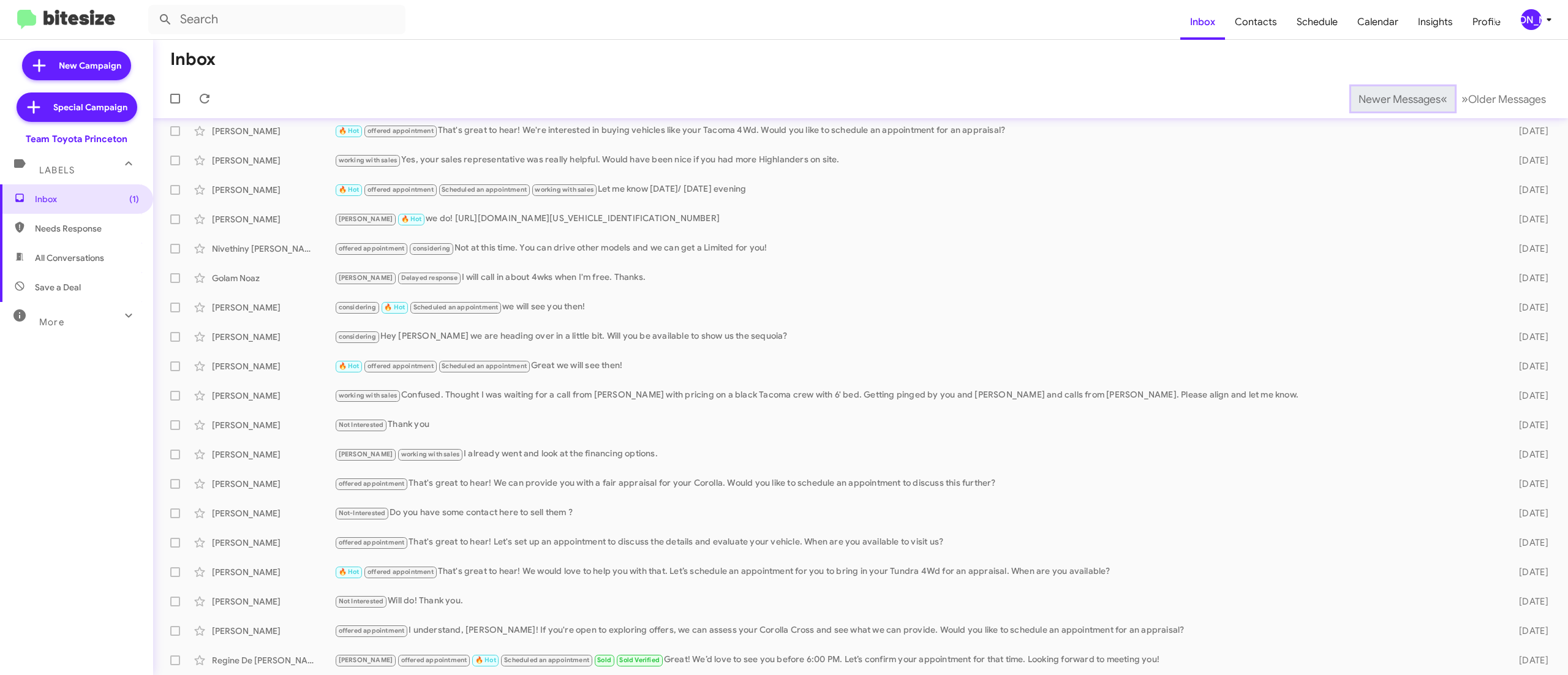
click at [1372, 98] on span "Newer Messages" at bounding box center [1399, 99] width 82 height 14
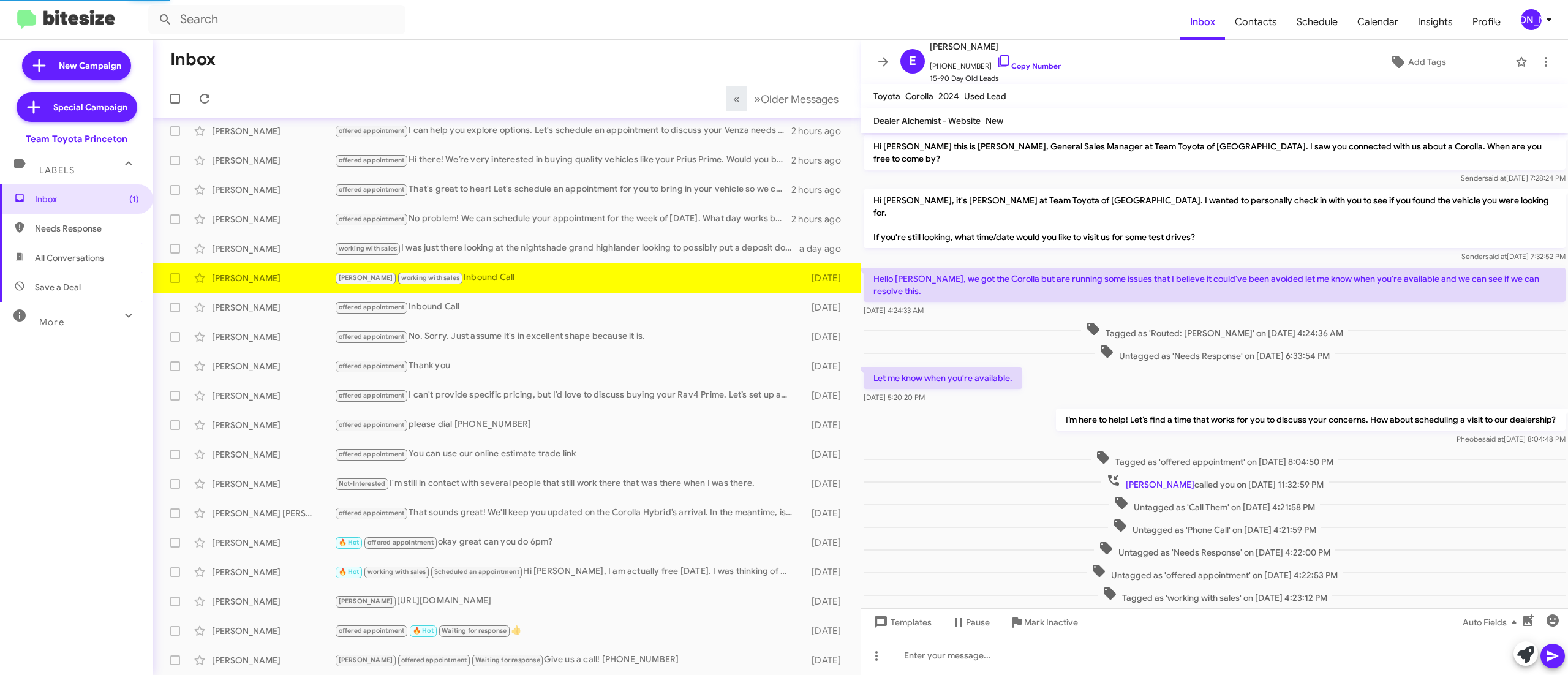
scroll to position [49, 0]
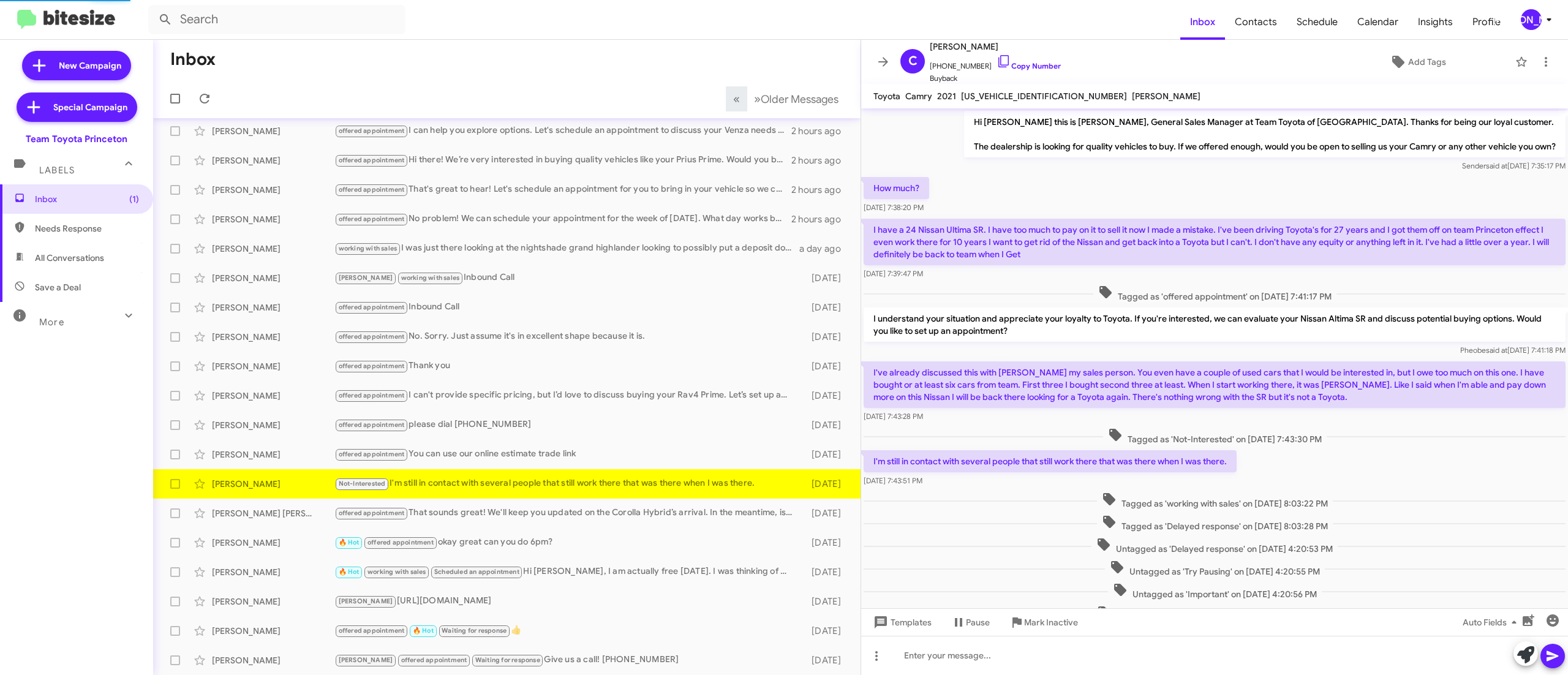
scroll to position [65, 0]
